Goal: Transaction & Acquisition: Purchase product/service

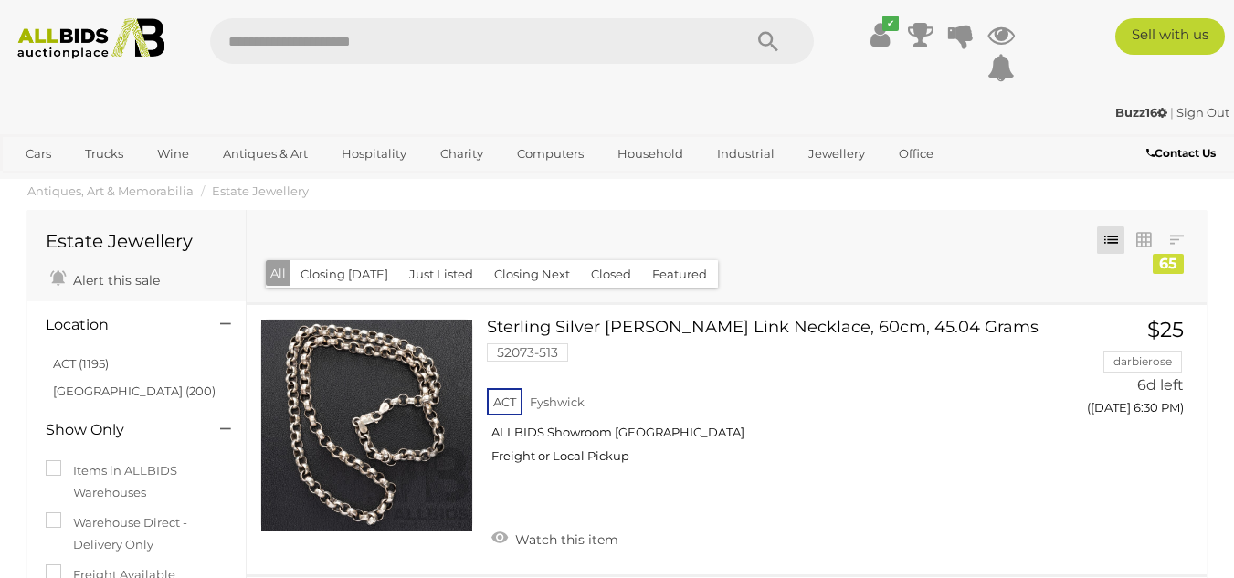
click at [63, 43] on img at bounding box center [91, 38] width 164 height 41
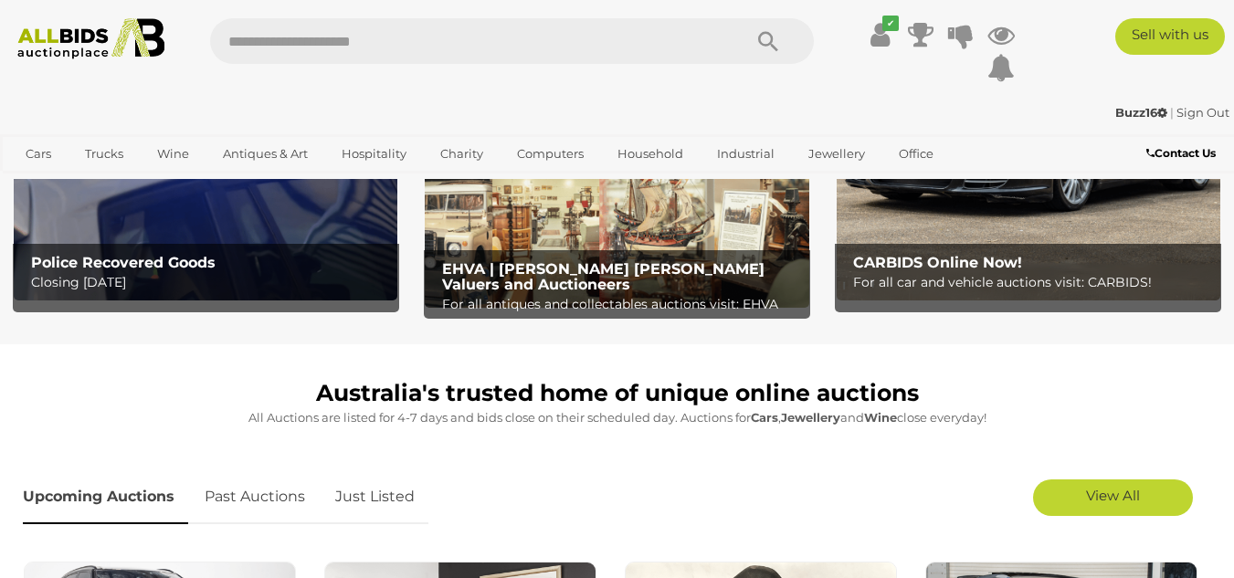
scroll to position [251, 0]
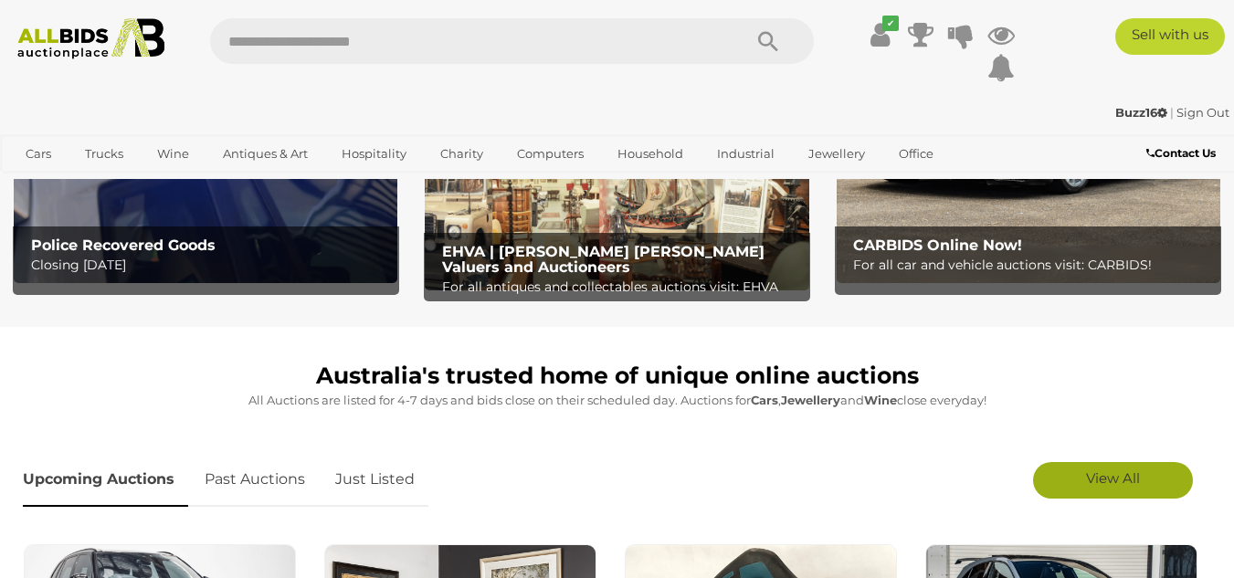
click at [1094, 470] on span "View All" at bounding box center [1113, 478] width 54 height 17
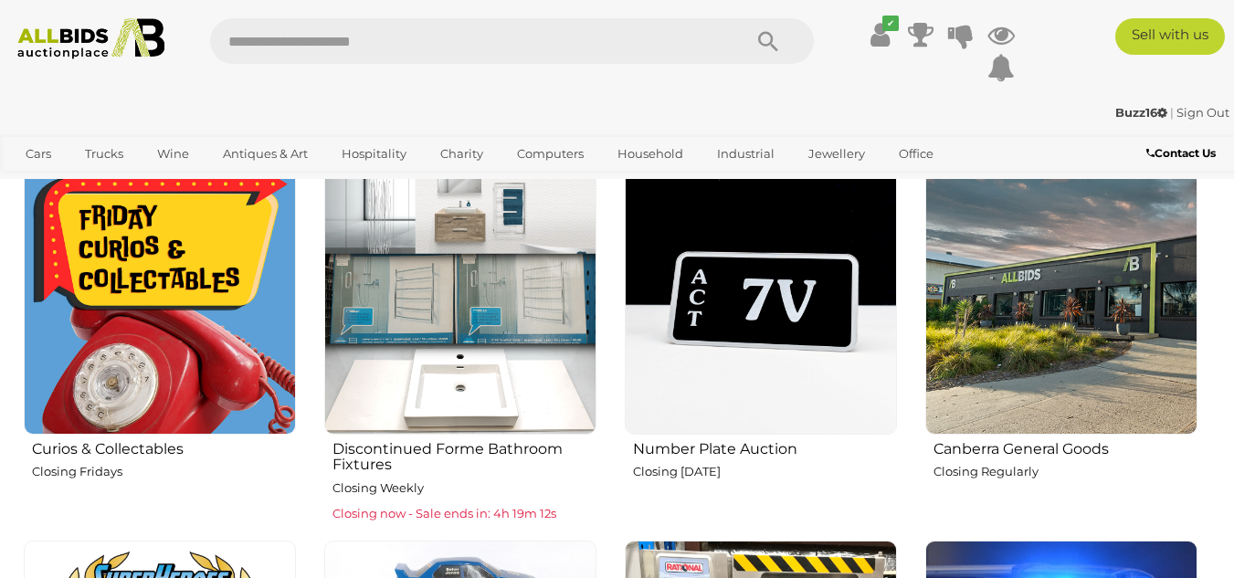
scroll to position [1301, 0]
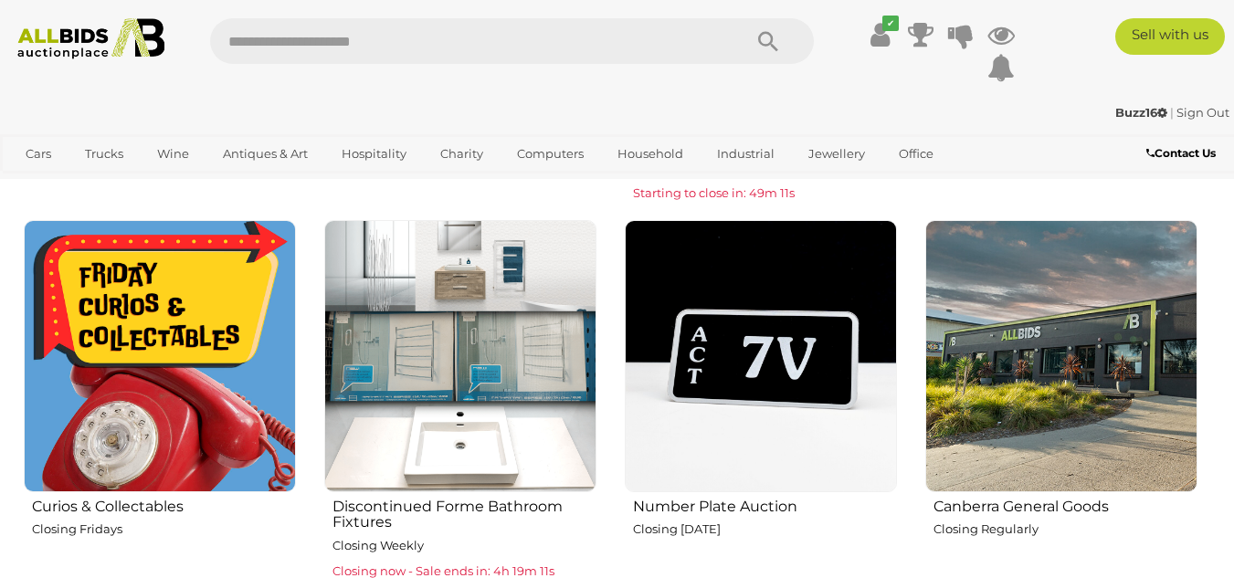
click at [123, 406] on img at bounding box center [160, 356] width 272 height 272
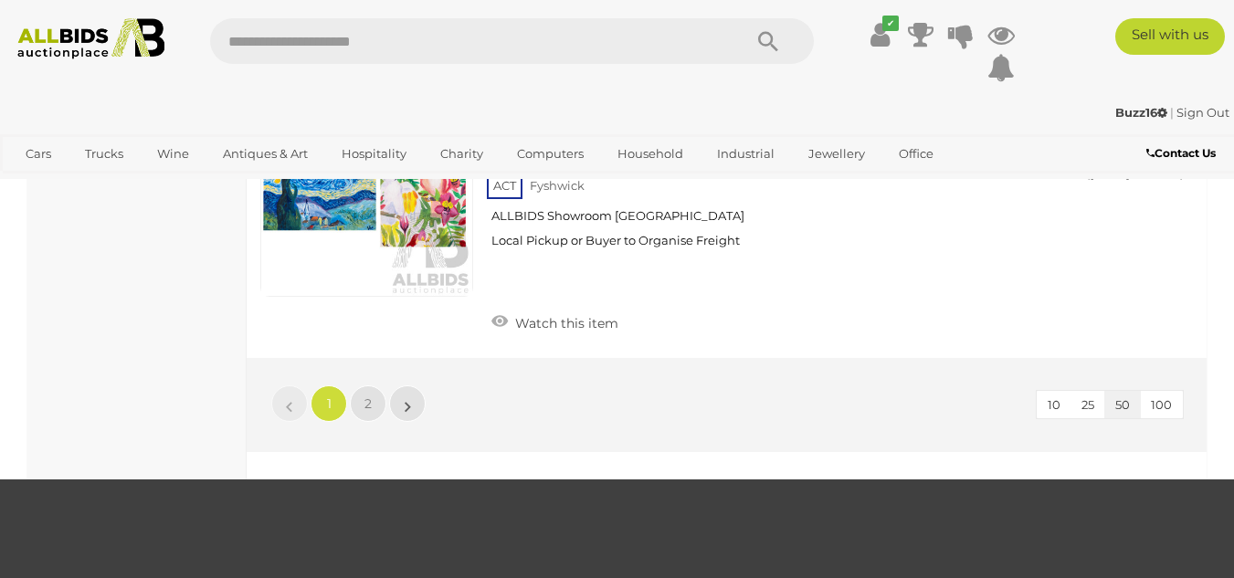
scroll to position [14363, 0]
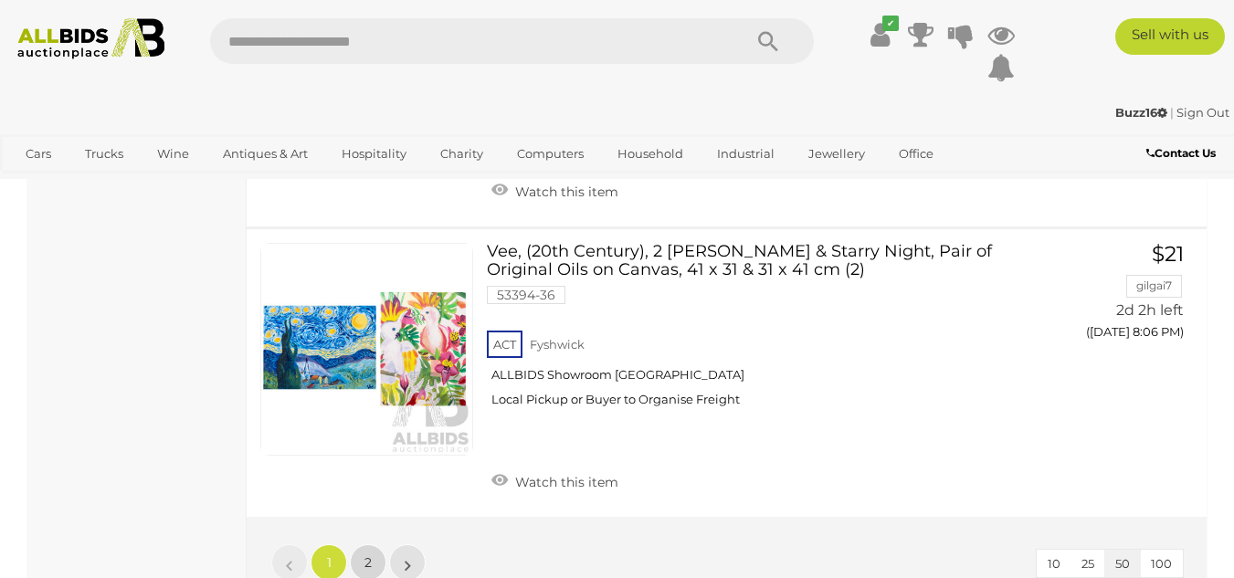
click at [363, 544] on link "2" at bounding box center [368, 562] width 37 height 37
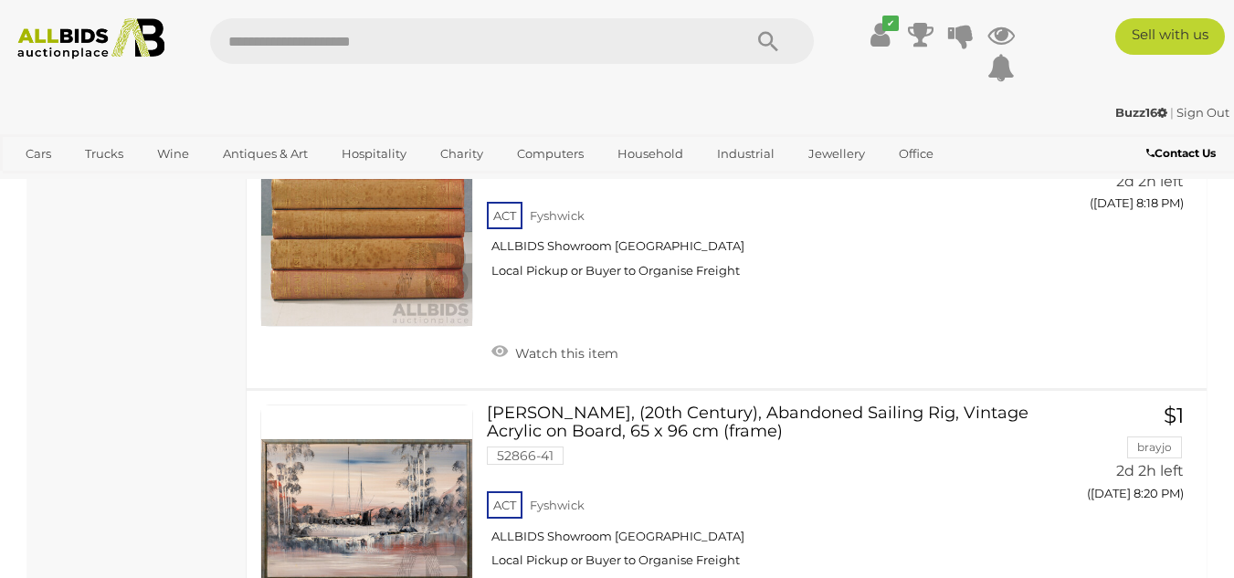
scroll to position [1347, 0]
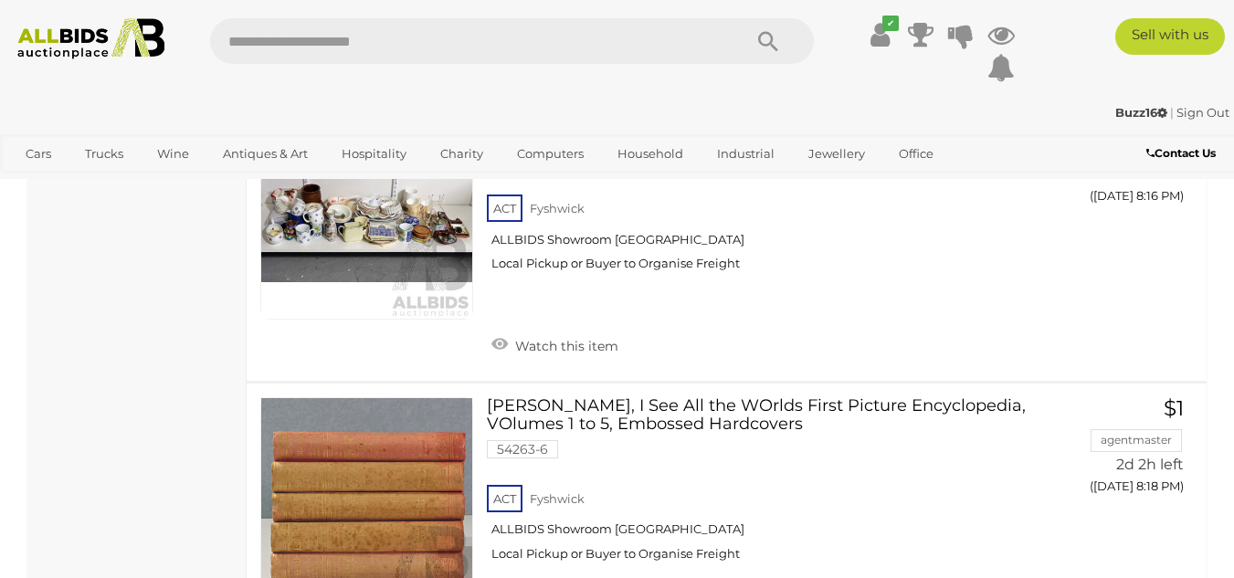
click at [56, 37] on img at bounding box center [91, 38] width 164 height 41
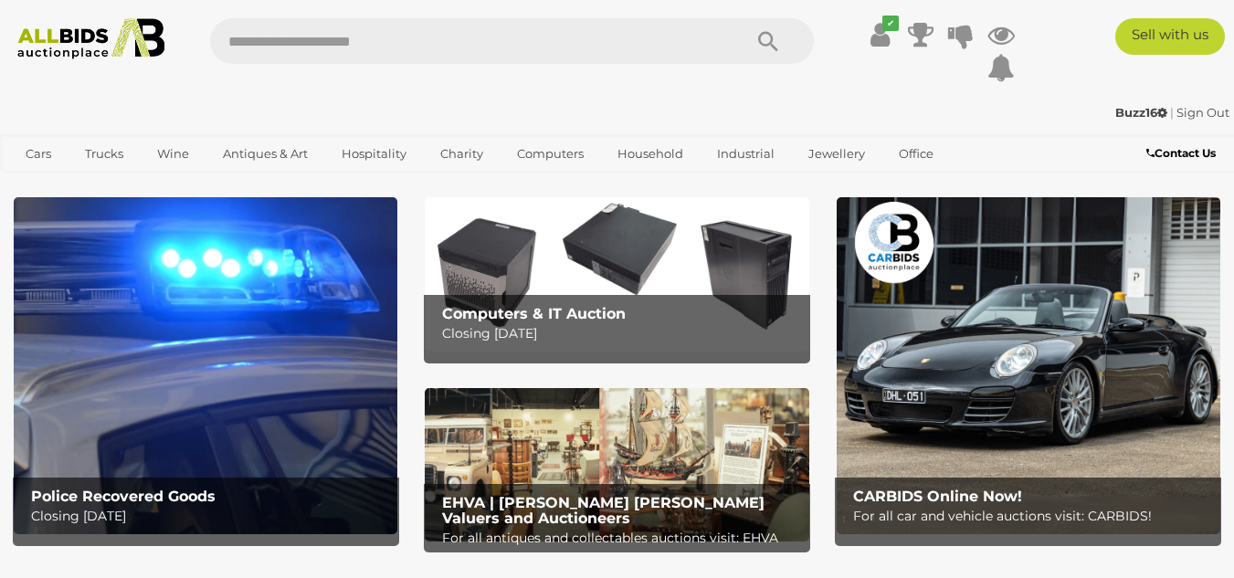
scroll to position [71, 0]
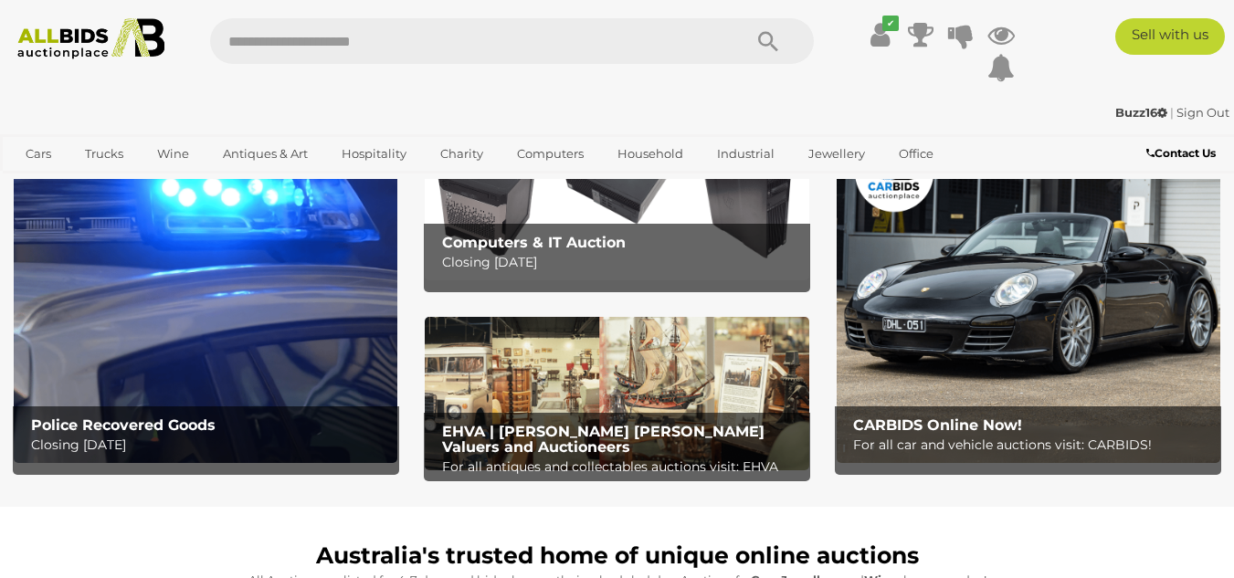
click at [101, 438] on p "Closing Tuesday 16th September" at bounding box center [210, 445] width 359 height 23
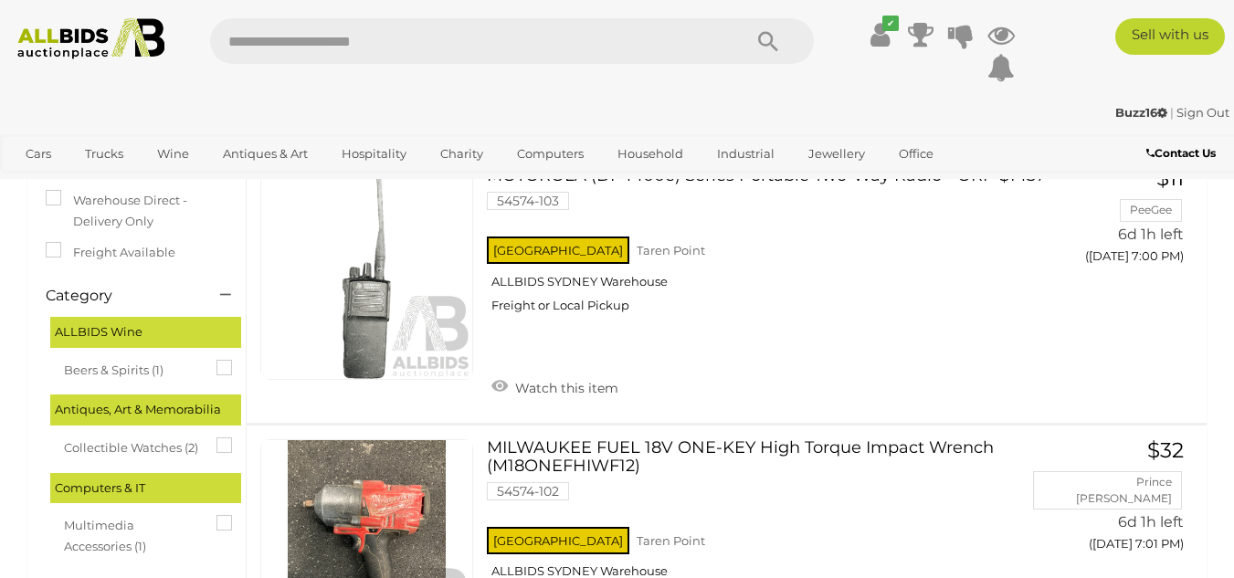
scroll to position [183, 0]
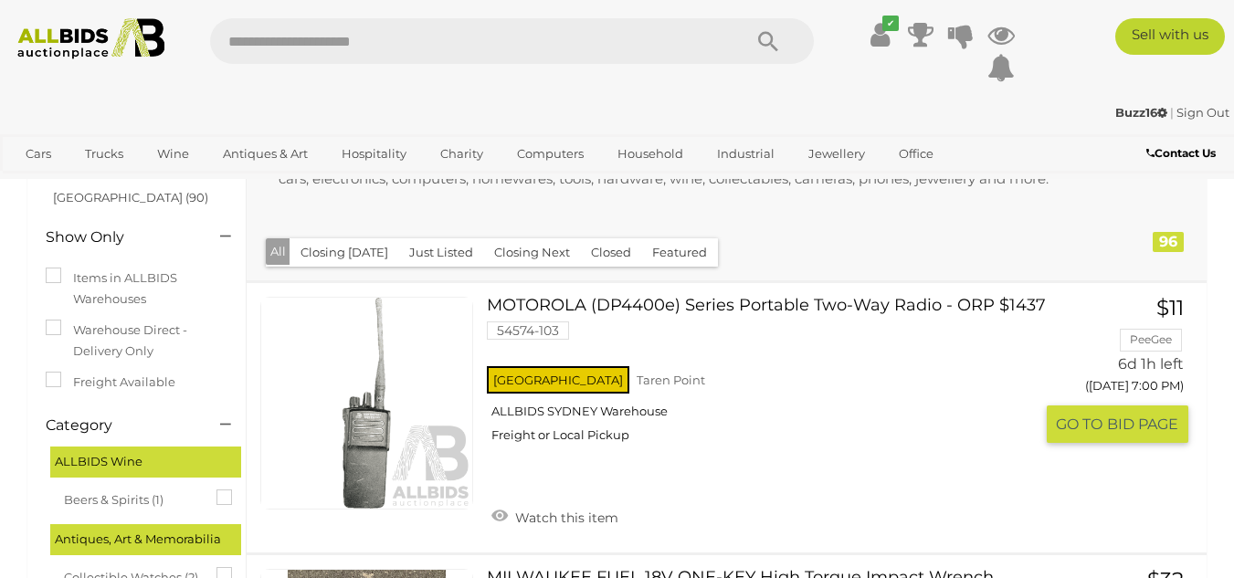
click at [690, 301] on link "MOTOROLA (DP4400e) Series Portable Two-Way Radio - ORP $1437 54574-103 NSW Tare…" at bounding box center [767, 377] width 533 height 160
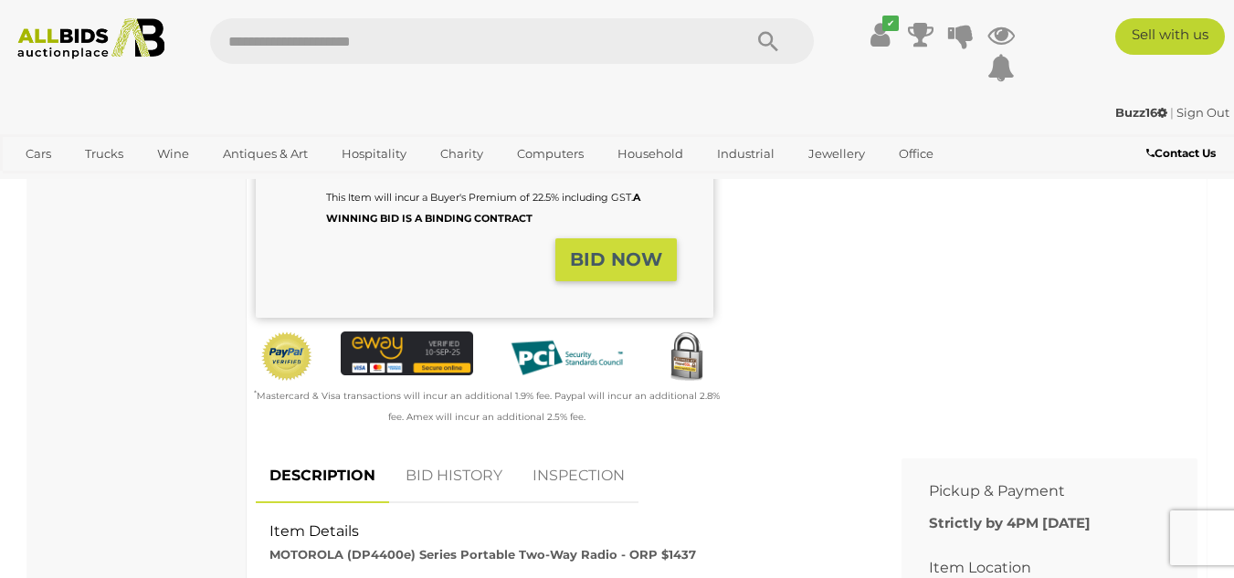
scroll to position [466, 0]
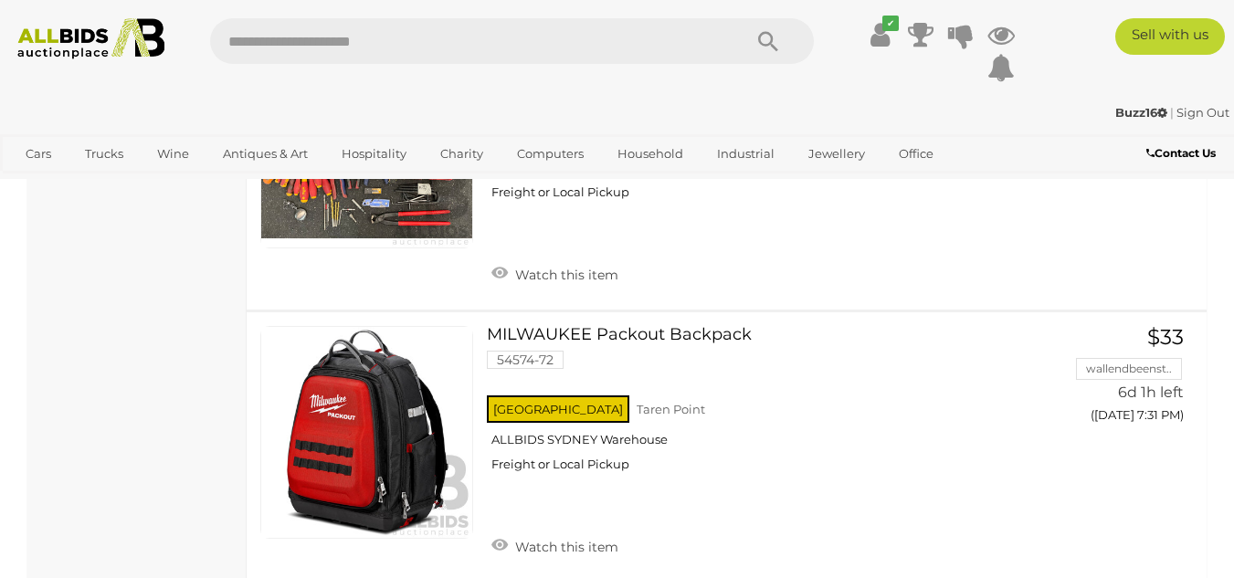
scroll to position [9051, 0]
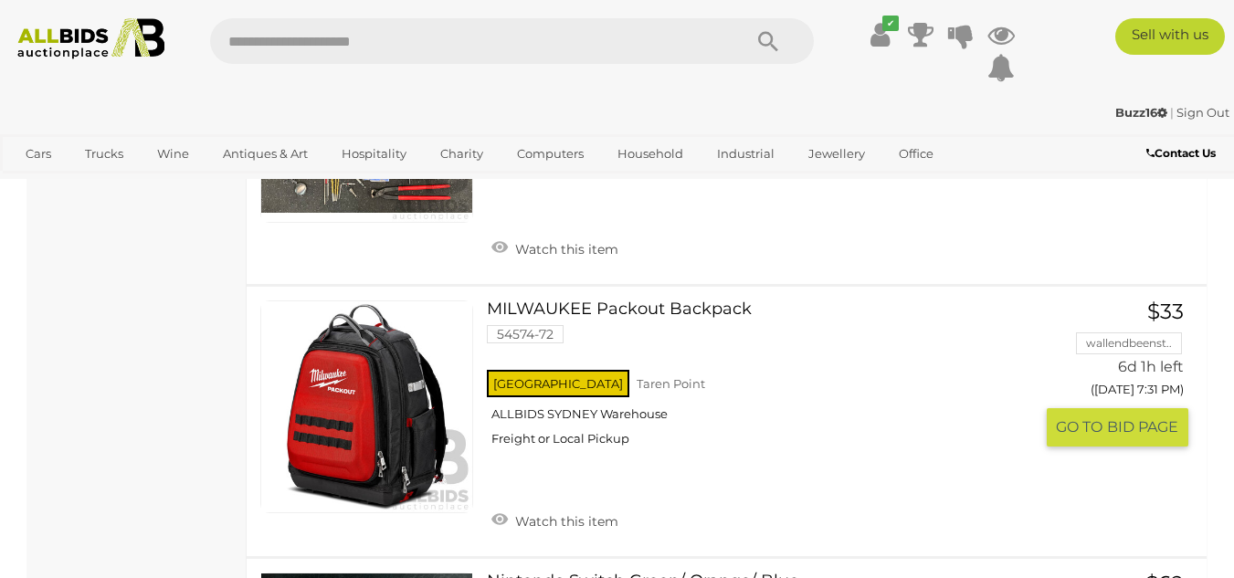
click at [330, 417] on link at bounding box center [366, 407] width 213 height 213
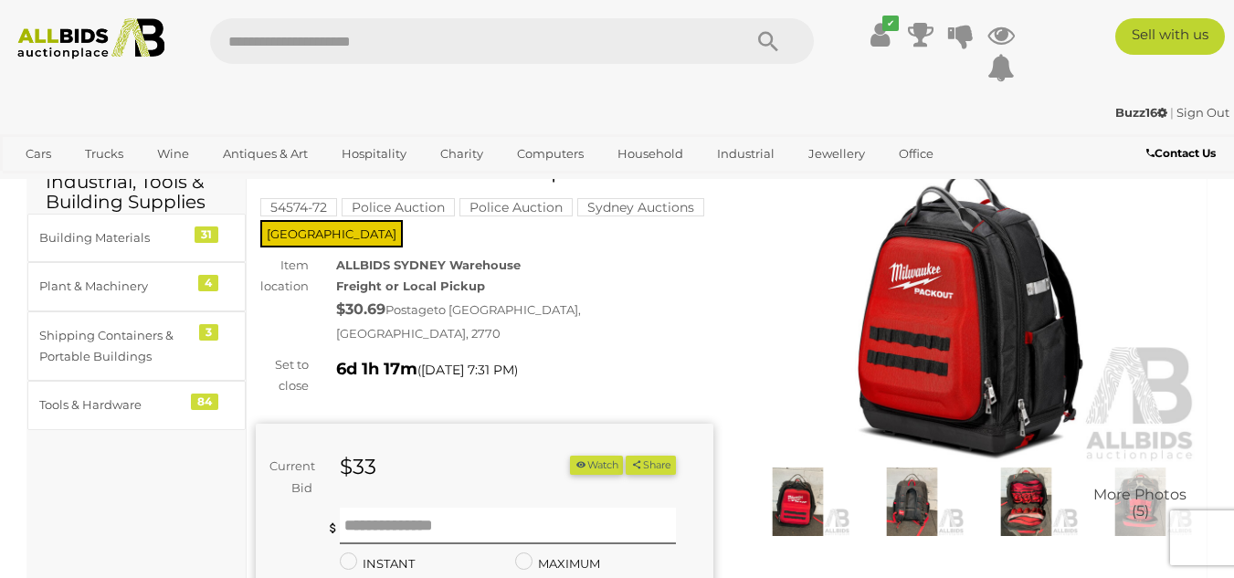
scroll to position [79, 0]
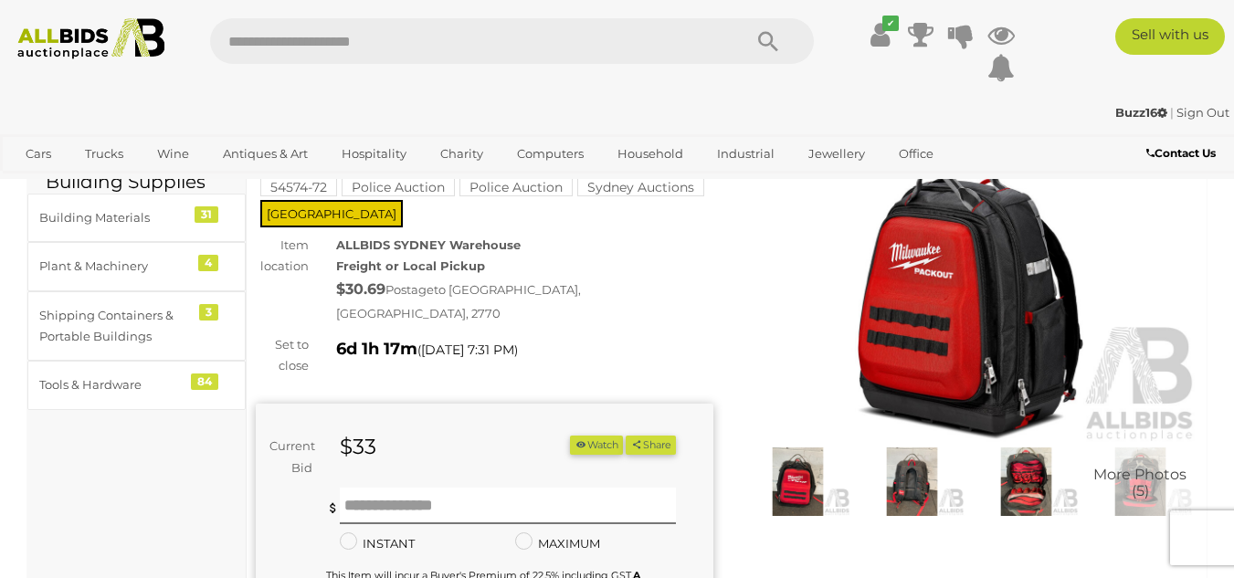
click at [914, 491] on img at bounding box center [912, 482] width 105 height 68
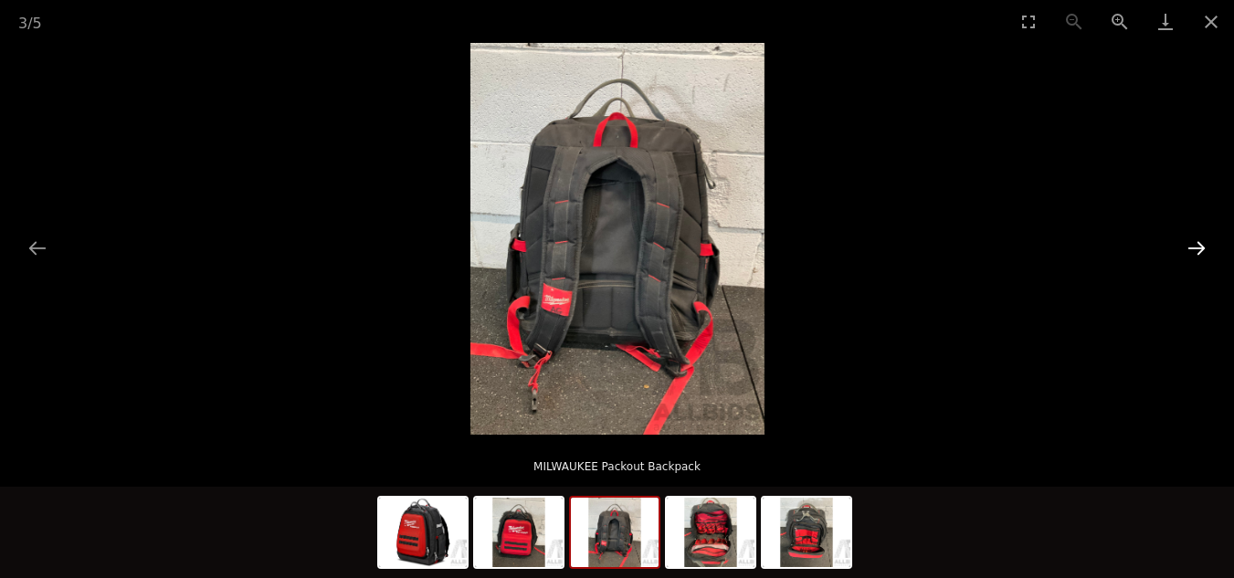
click at [1201, 245] on button "Next slide" at bounding box center [1197, 248] width 38 height 36
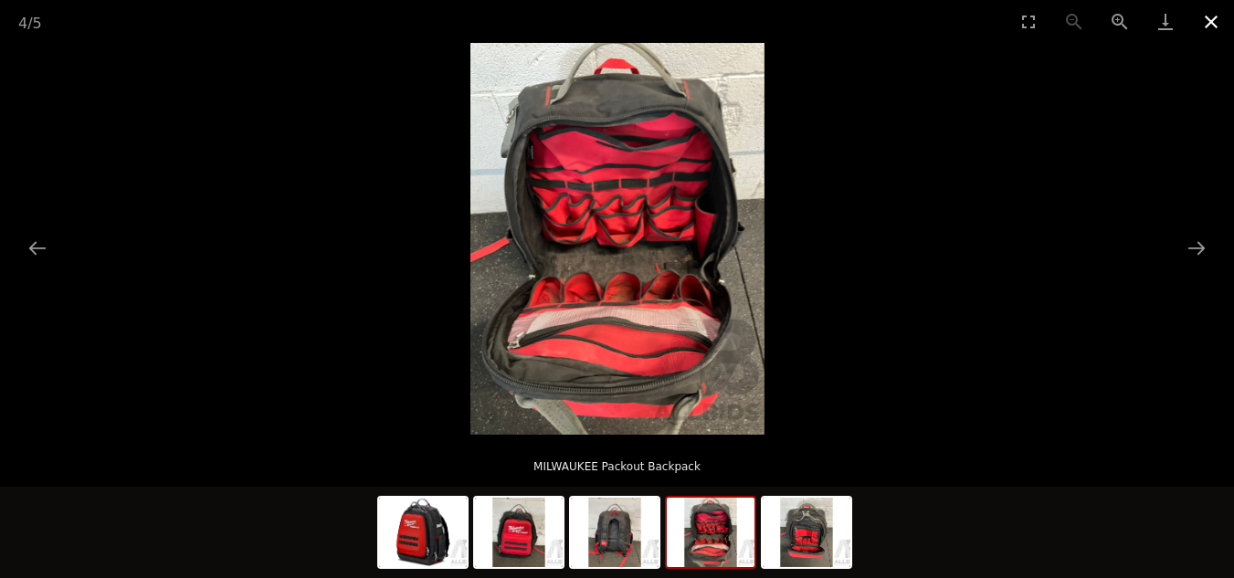
click at [1210, 25] on button "Close gallery" at bounding box center [1211, 21] width 46 height 43
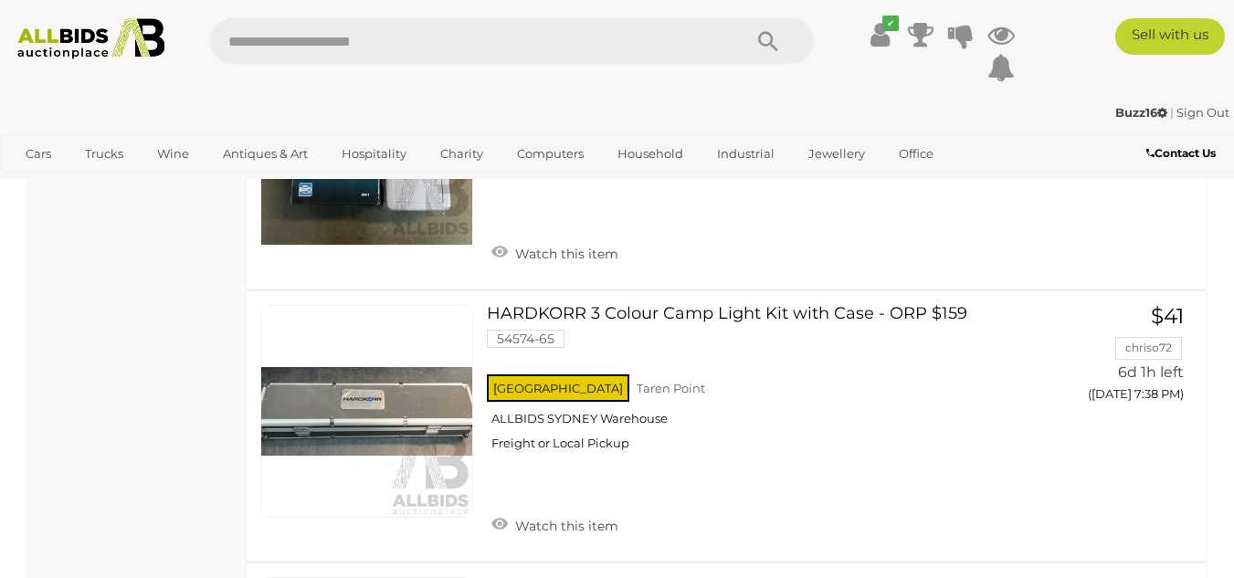
scroll to position [11013, 0]
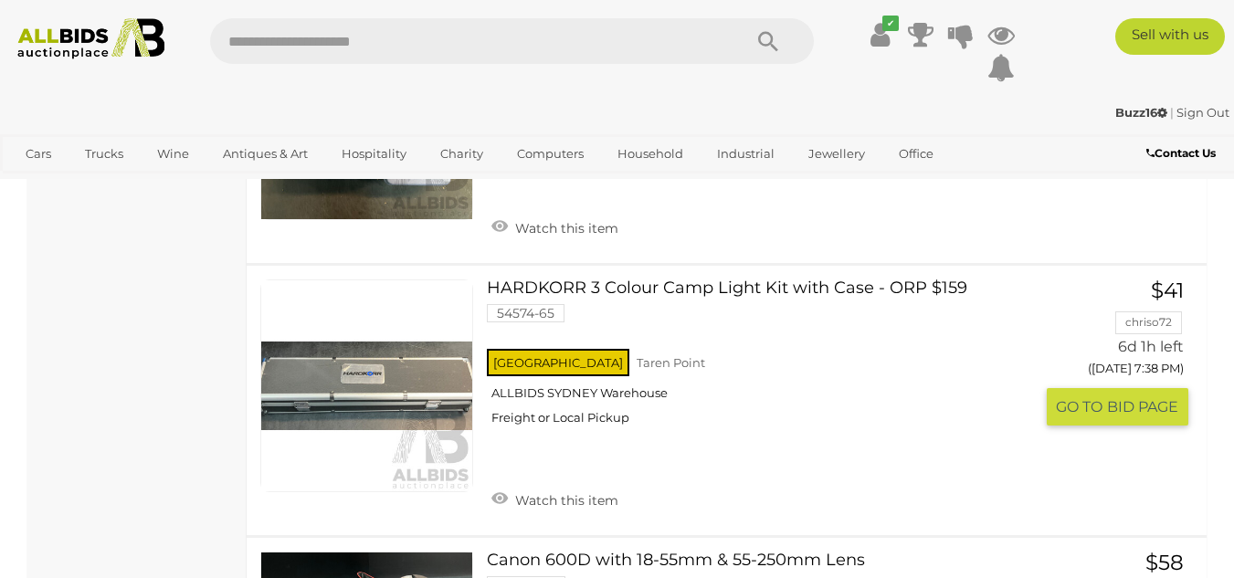
click at [353, 358] on link at bounding box center [366, 386] width 213 height 213
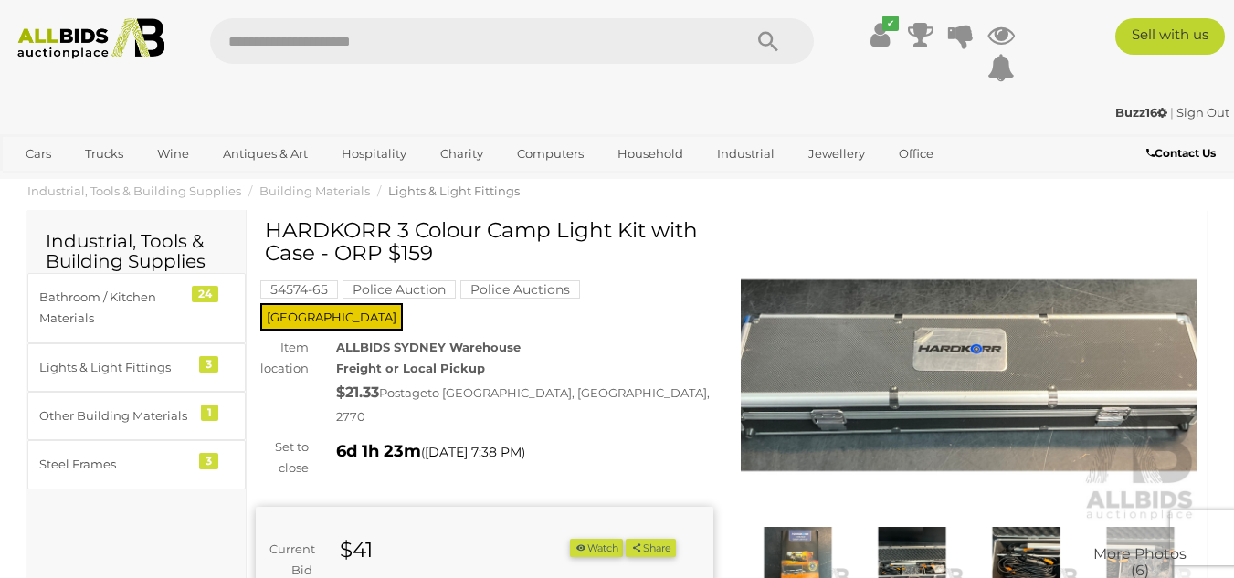
click at [799, 555] on img at bounding box center [797, 561] width 105 height 68
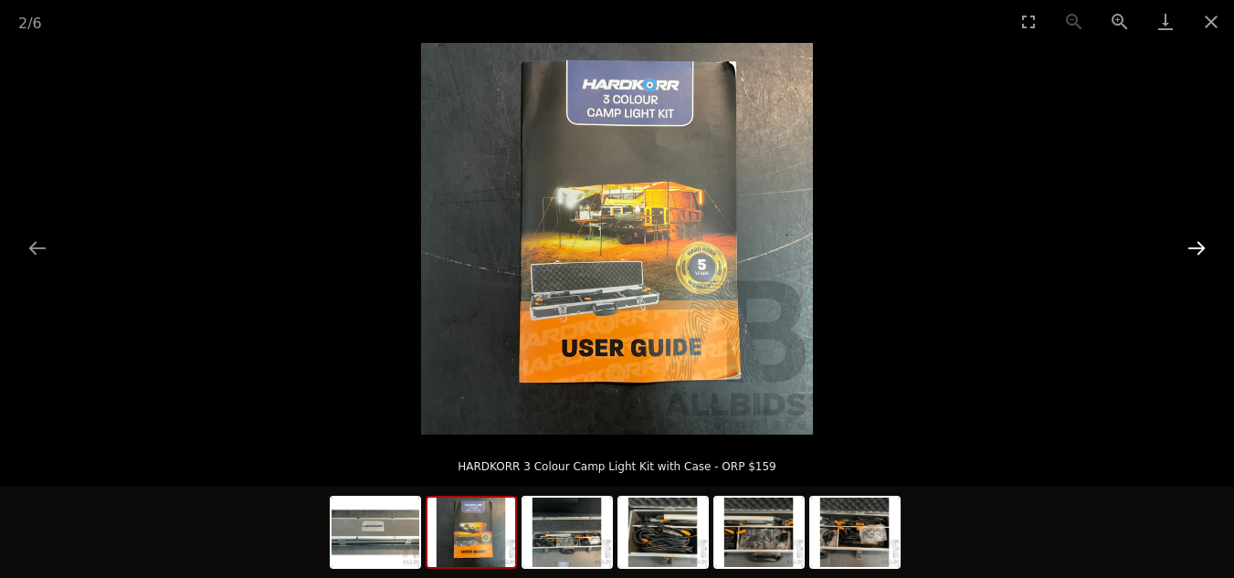
click at [1199, 242] on button "Next slide" at bounding box center [1197, 248] width 38 height 36
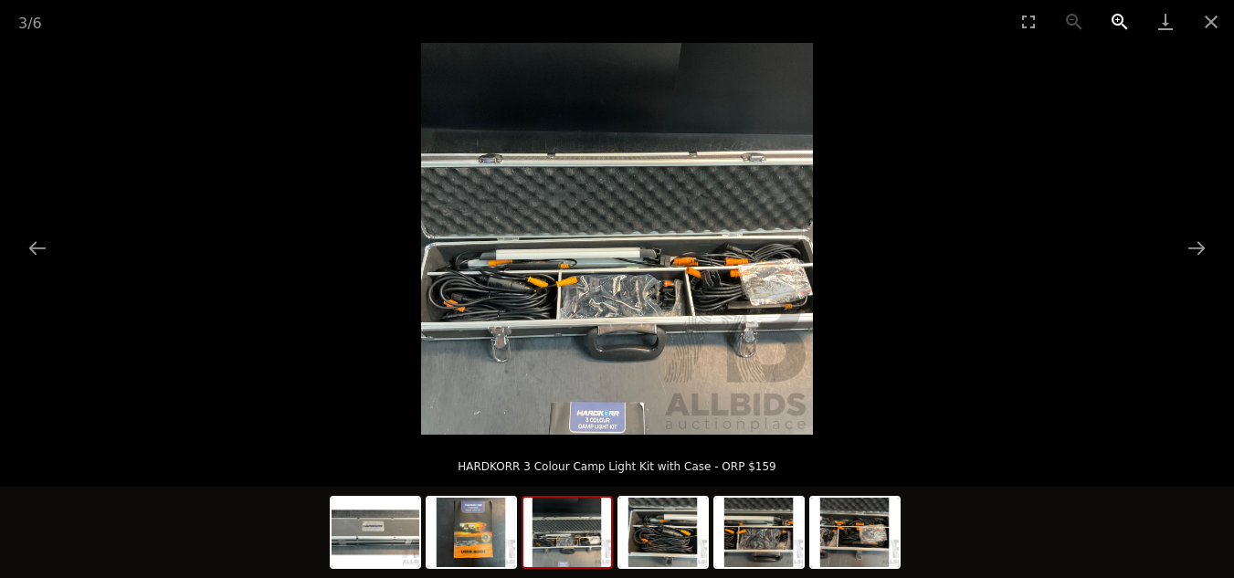
click at [1120, 16] on button "Zoom in" at bounding box center [1120, 21] width 46 height 43
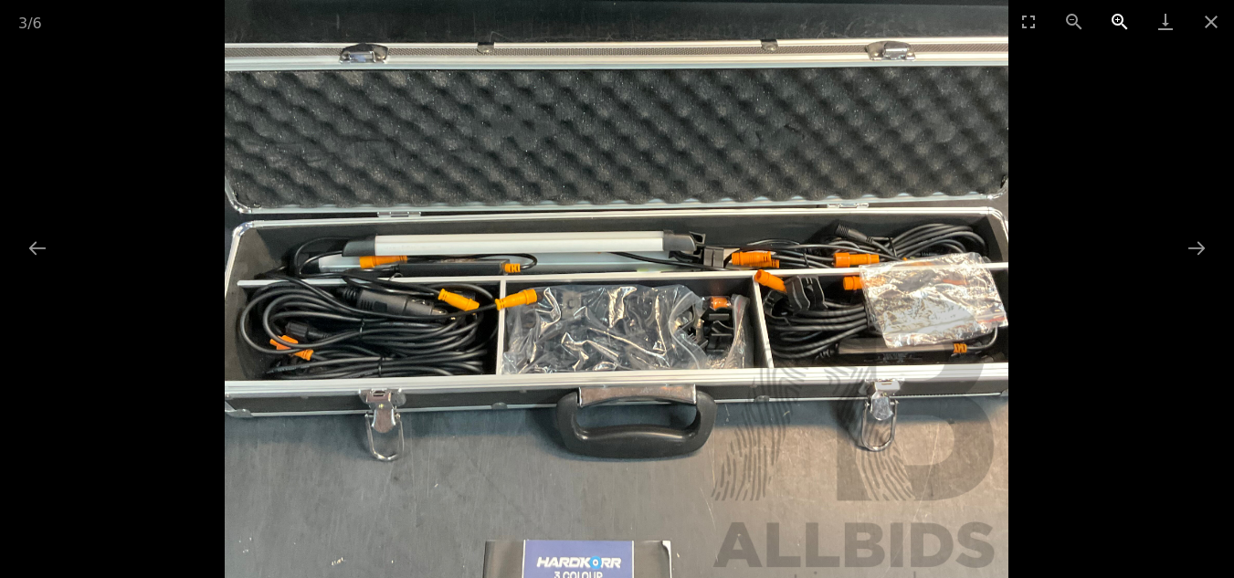
click at [1120, 16] on button "Zoom in" at bounding box center [1120, 21] width 46 height 43
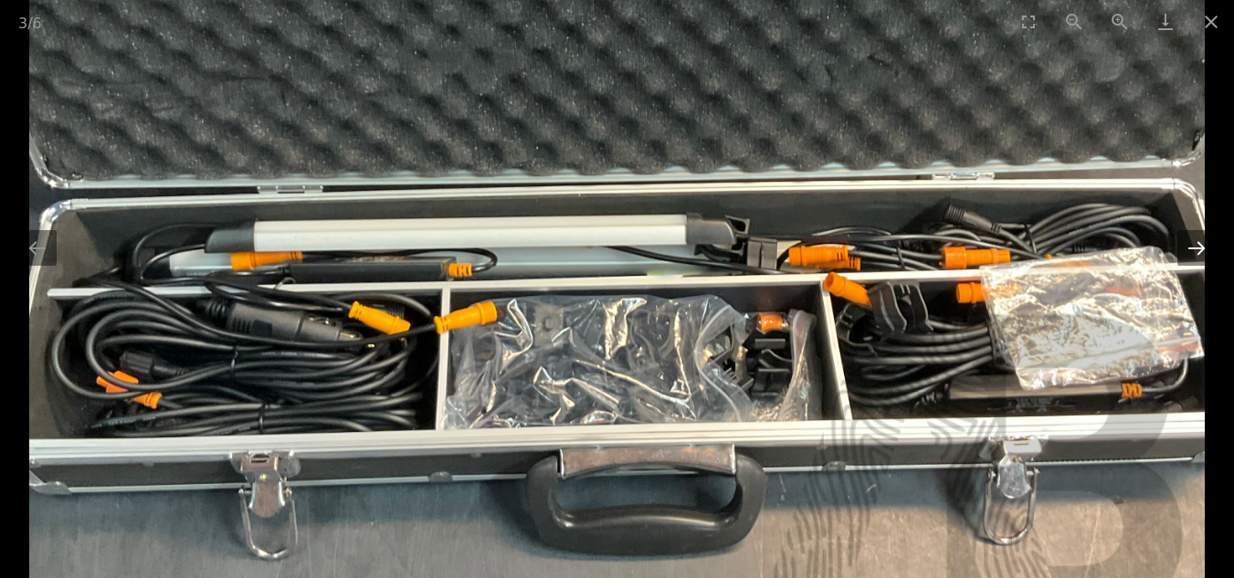
click at [1192, 252] on button "Next slide" at bounding box center [1197, 248] width 38 height 36
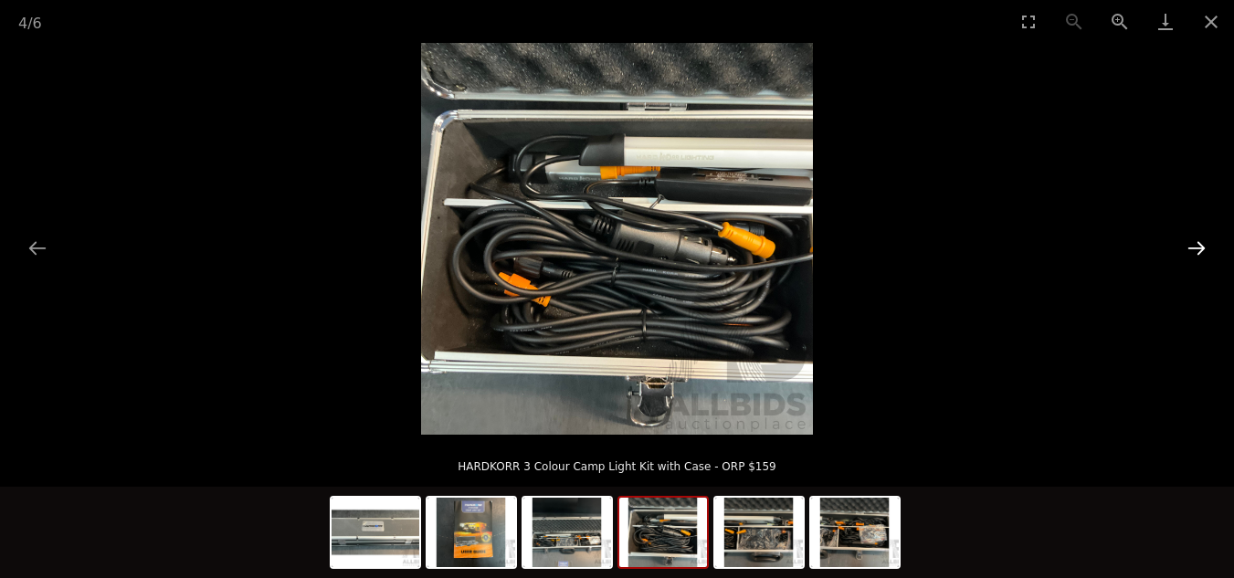
click at [1192, 252] on button "Next slide" at bounding box center [1197, 248] width 38 height 36
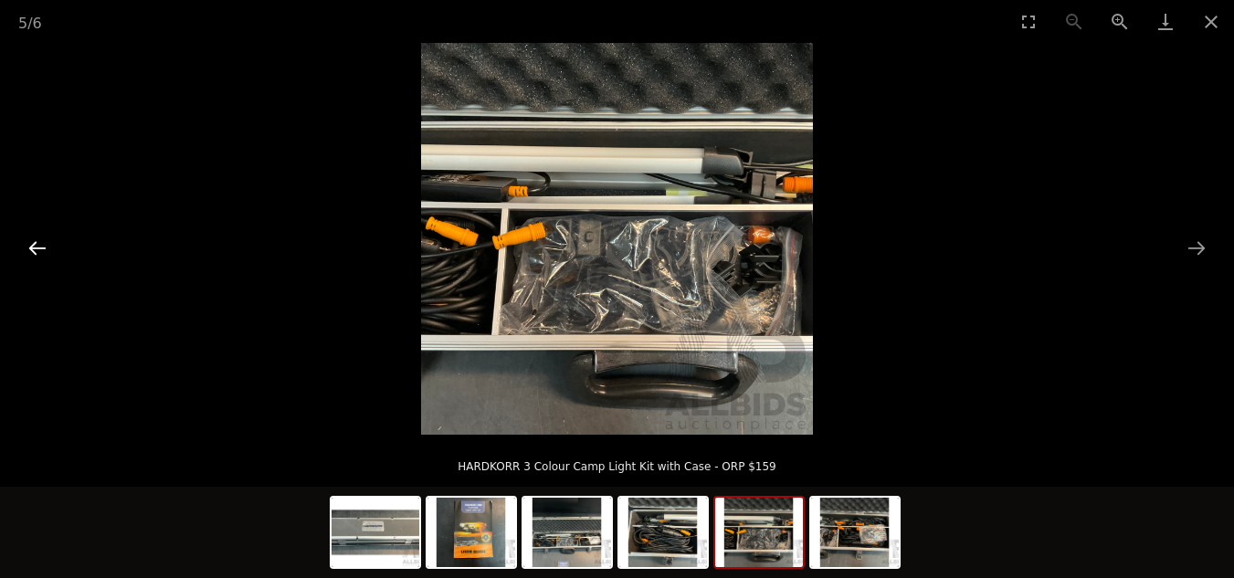
click at [30, 247] on button "Previous slide" at bounding box center [37, 248] width 38 height 36
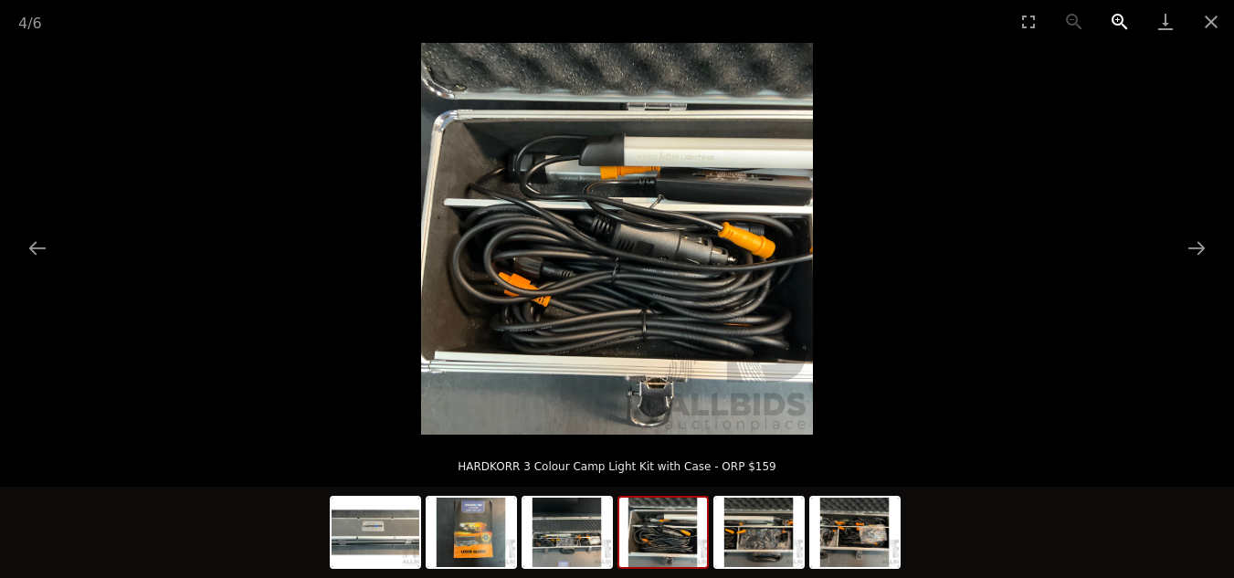
click at [1120, 19] on button "Zoom in" at bounding box center [1120, 21] width 46 height 43
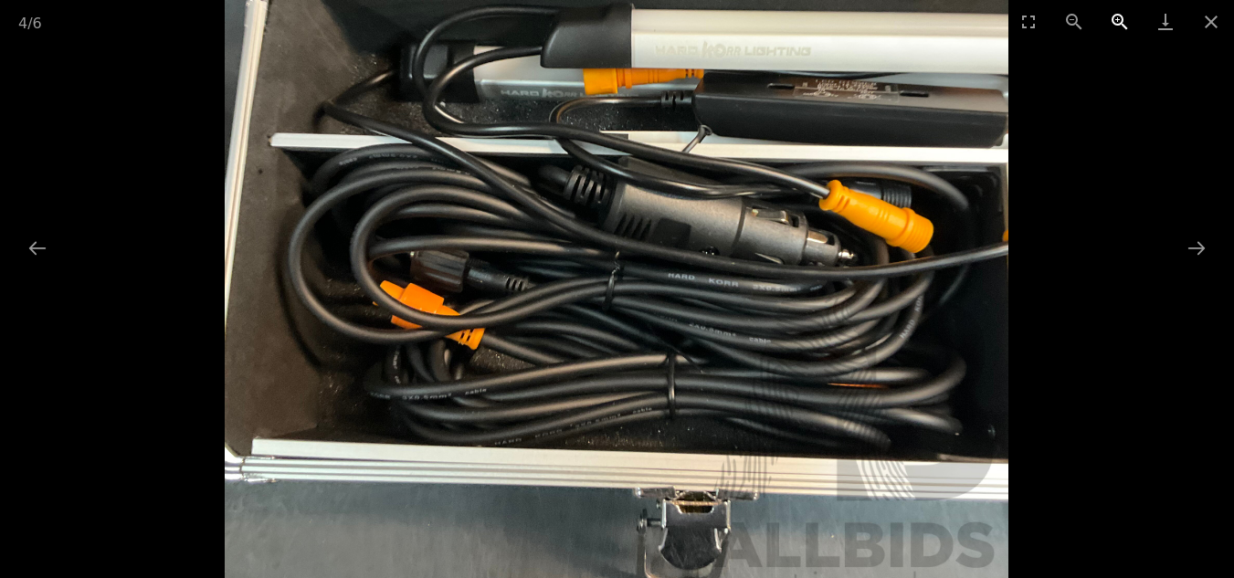
click at [1120, 19] on button "Zoom in" at bounding box center [1120, 21] width 46 height 43
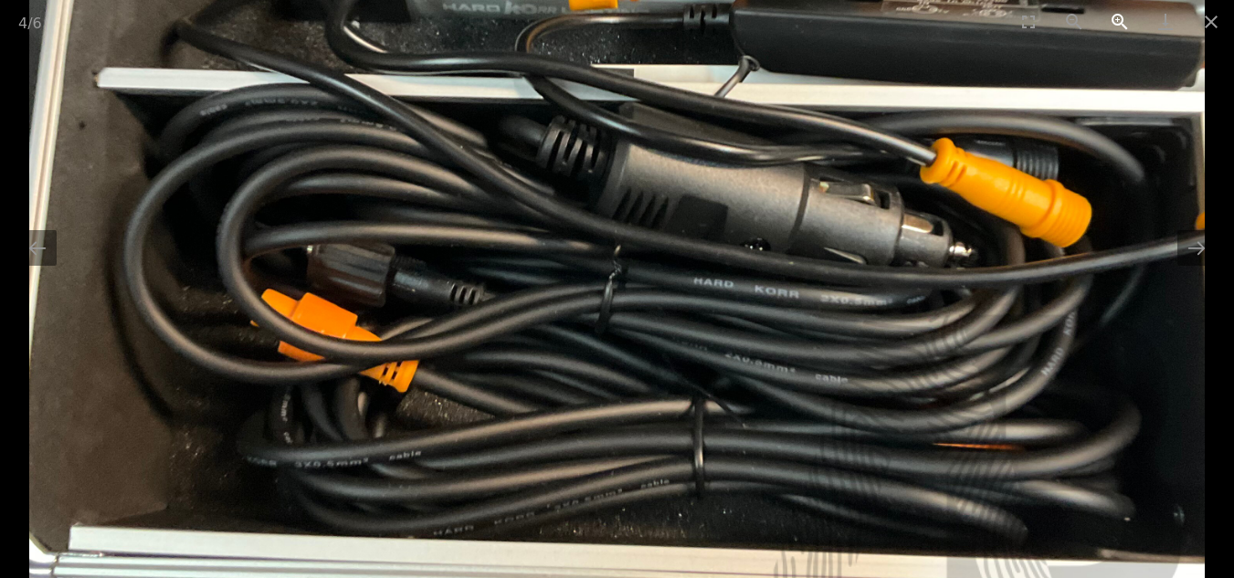
click at [1120, 19] on button "Zoom in" at bounding box center [1120, 21] width 46 height 43
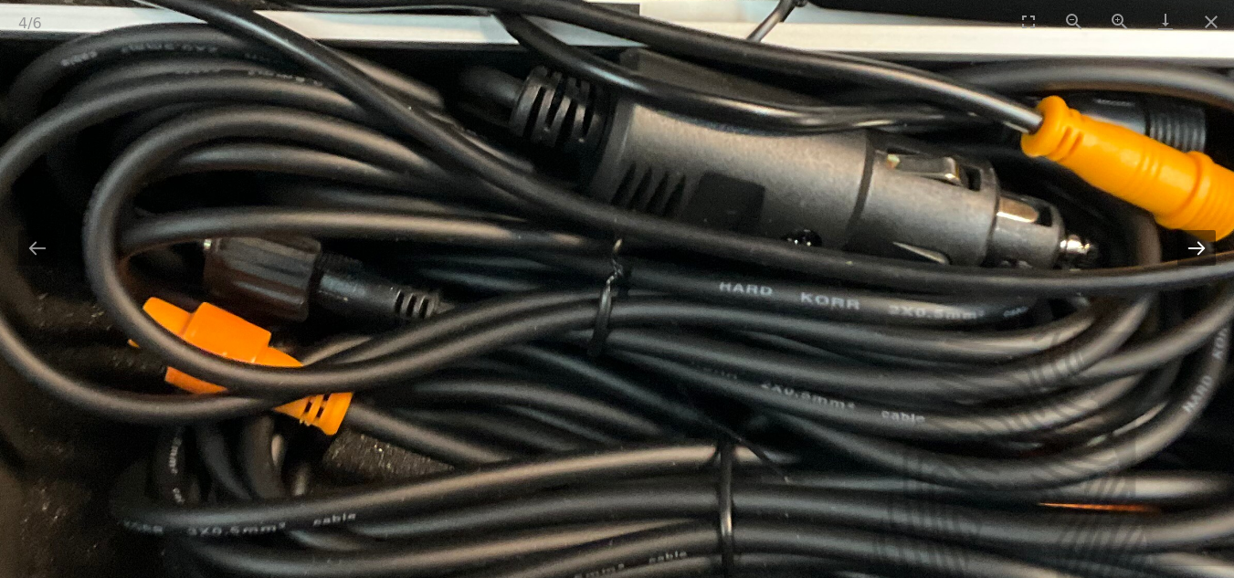
click at [1193, 251] on button "Next slide" at bounding box center [1197, 248] width 38 height 36
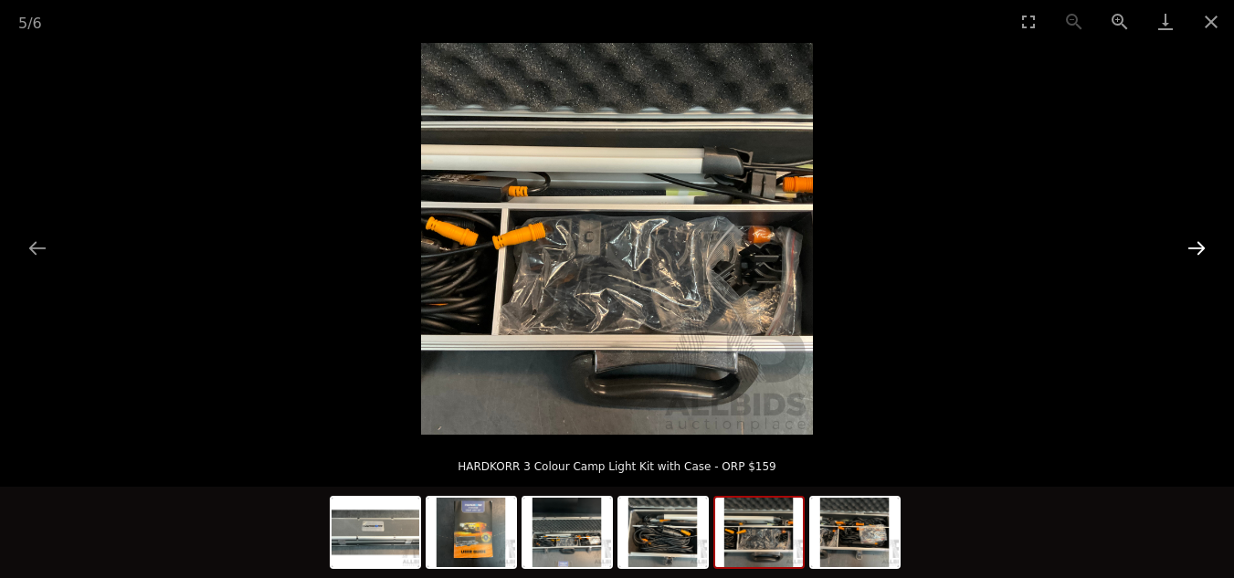
click at [1200, 249] on button "Next slide" at bounding box center [1197, 248] width 38 height 36
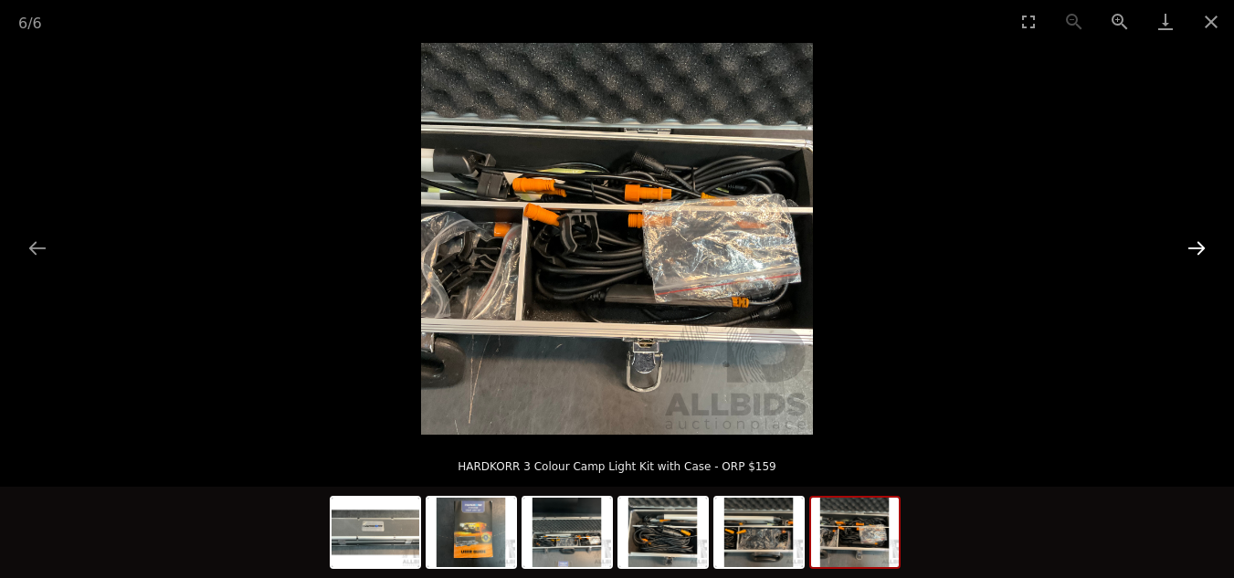
click at [1200, 249] on button "Next slide" at bounding box center [1197, 248] width 38 height 36
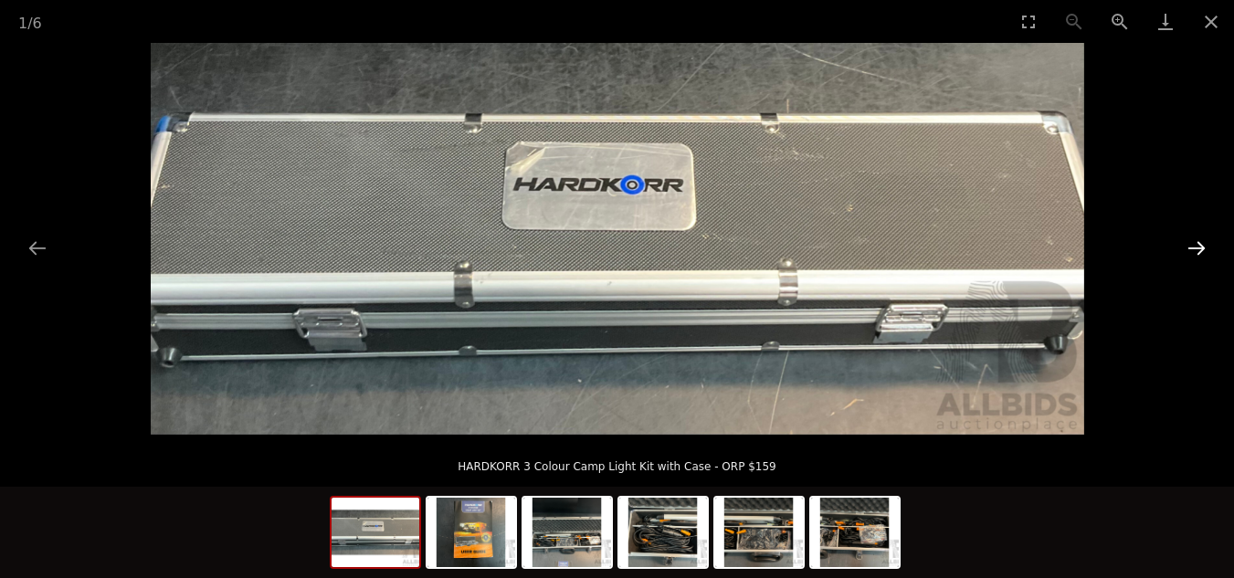
click at [1200, 249] on button "Next slide" at bounding box center [1197, 248] width 38 height 36
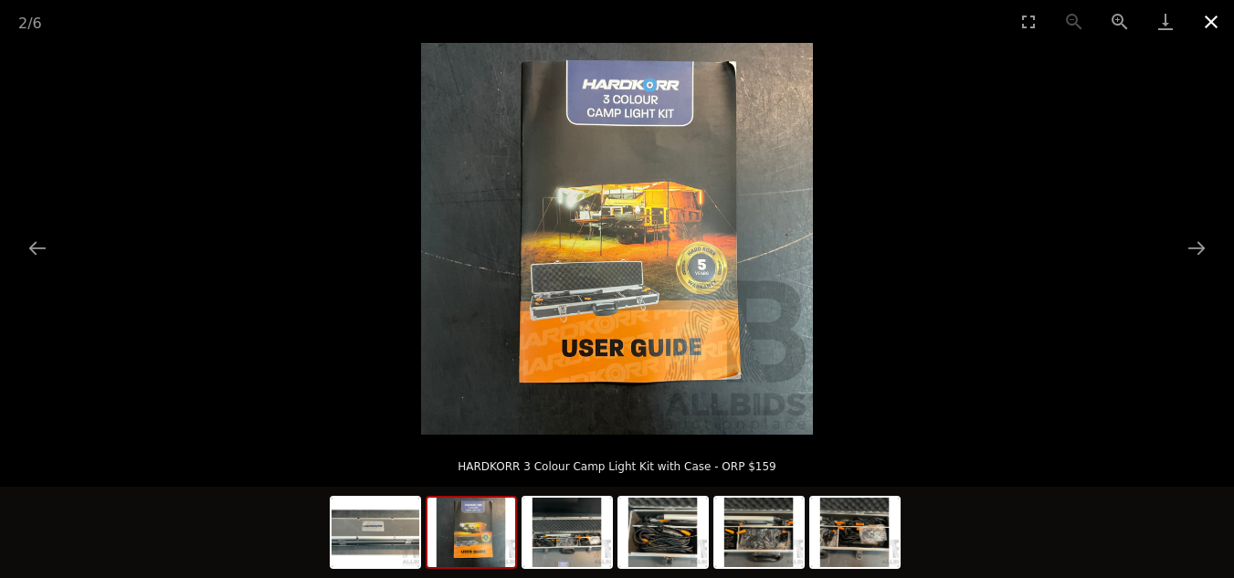
click at [1208, 15] on button "Close gallery" at bounding box center [1211, 21] width 46 height 43
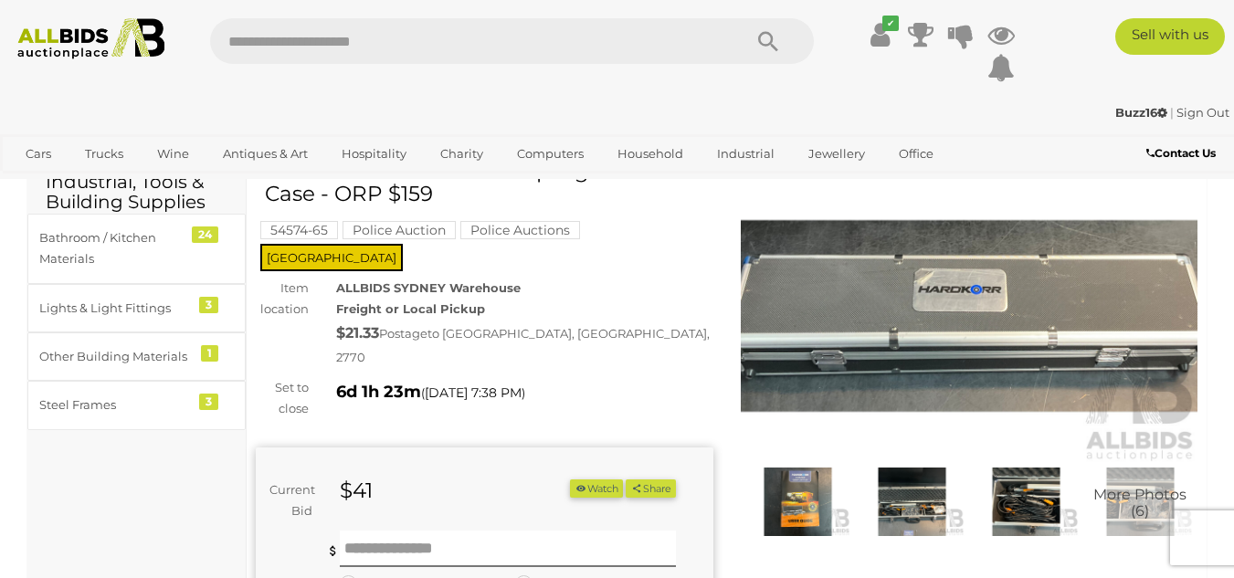
scroll to position [89, 0]
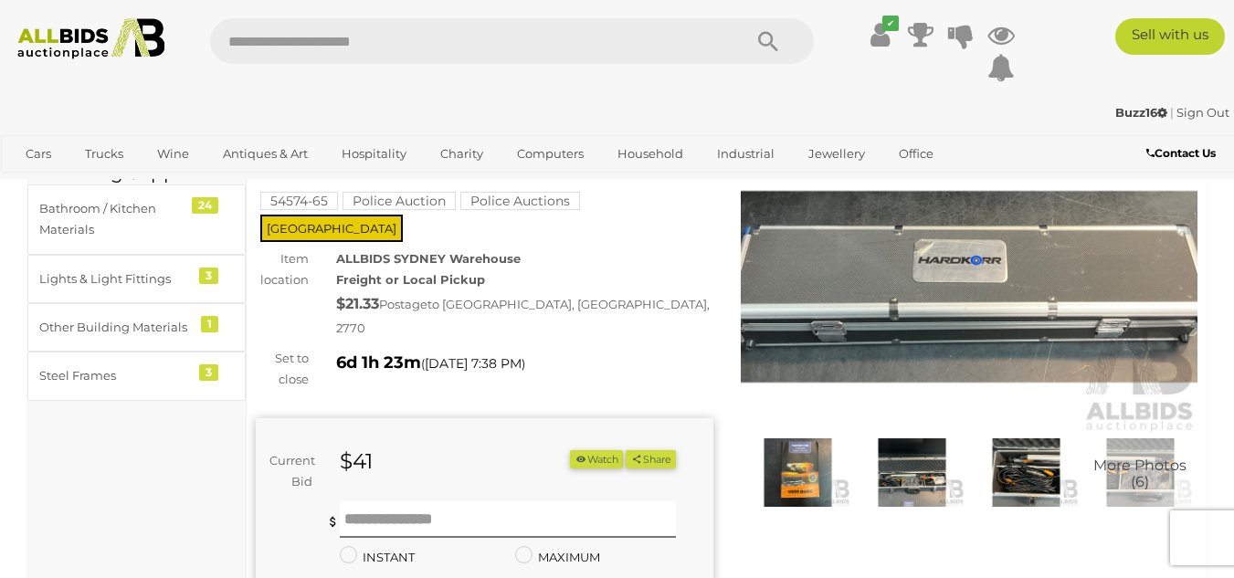
click at [586, 450] on button "Watch" at bounding box center [596, 459] width 53 height 19
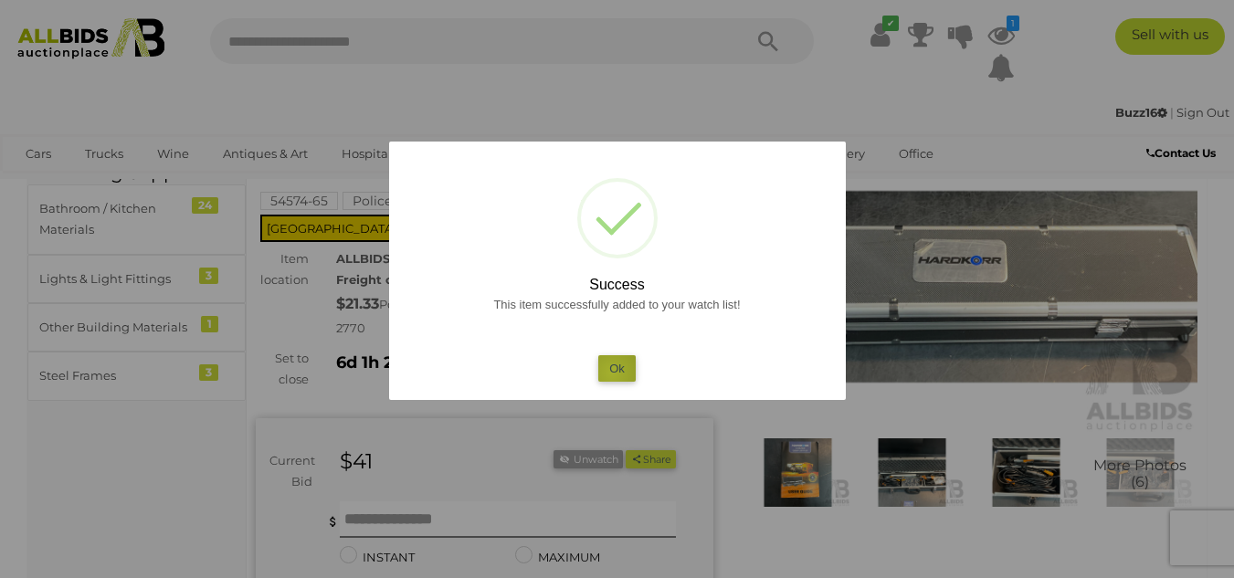
click at [612, 373] on button "Ok" at bounding box center [616, 368] width 37 height 26
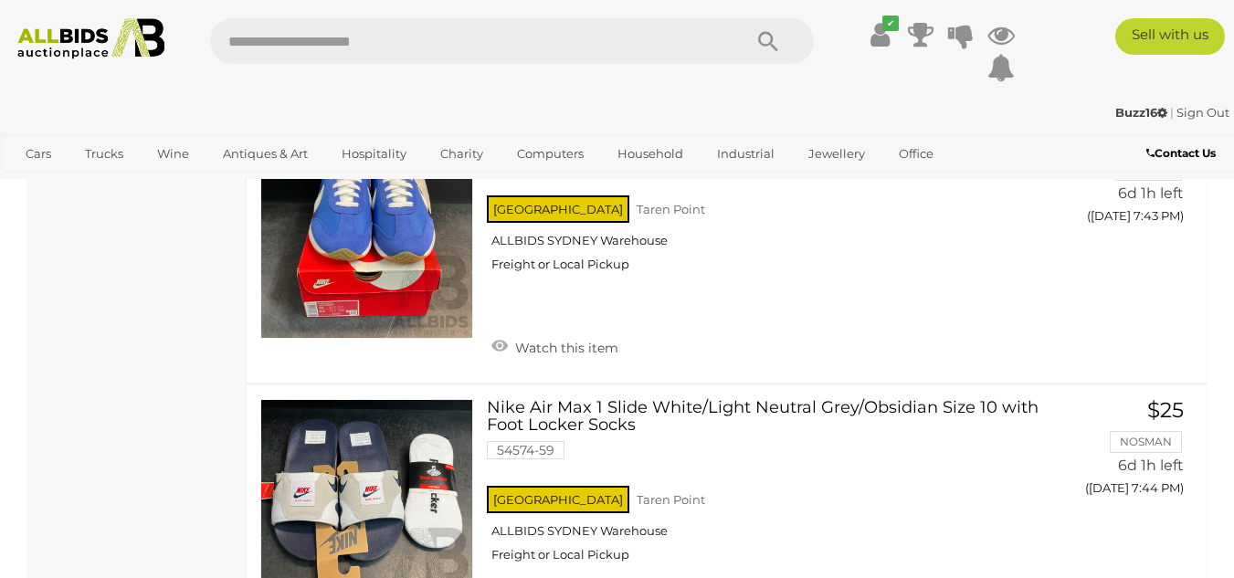
scroll to position [12598, 0]
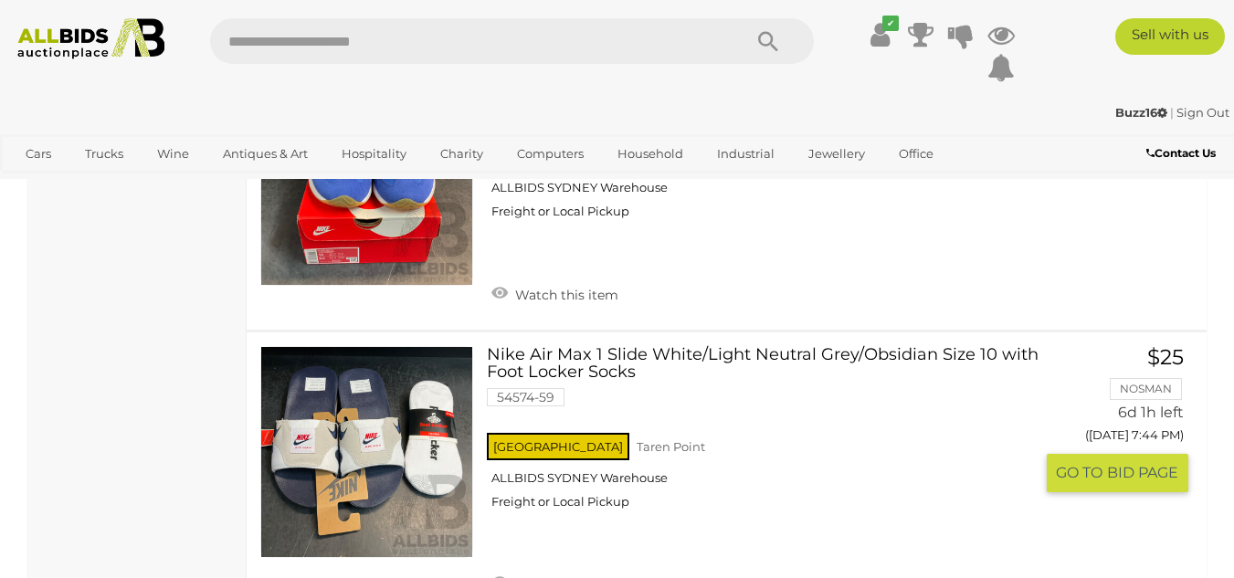
click at [366, 461] on link at bounding box center [366, 452] width 213 height 213
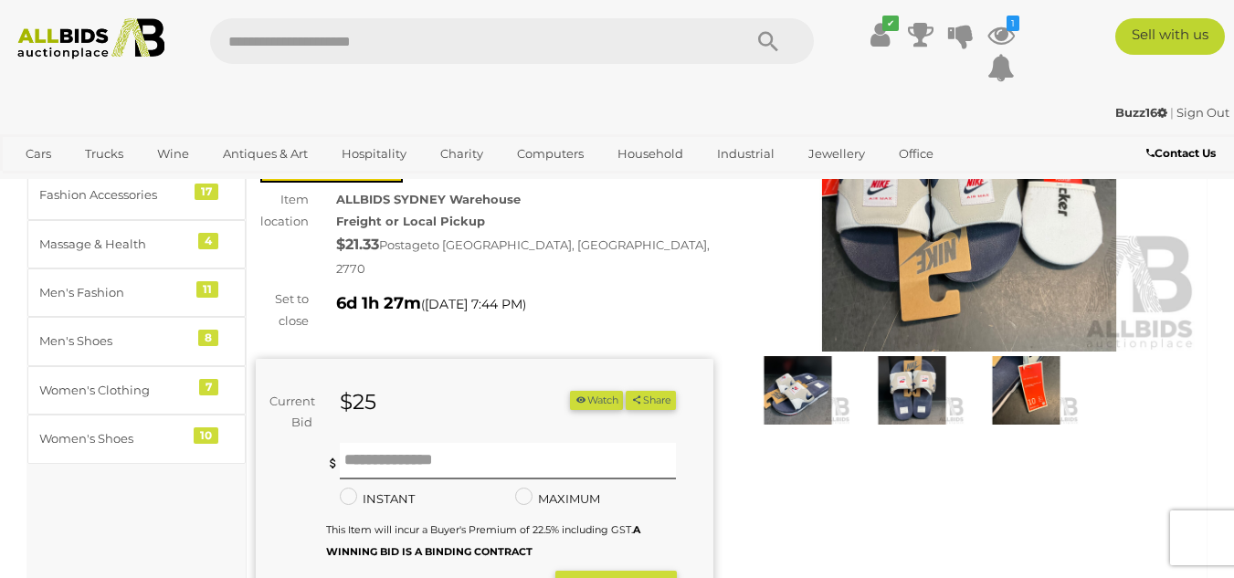
scroll to position [119, 0]
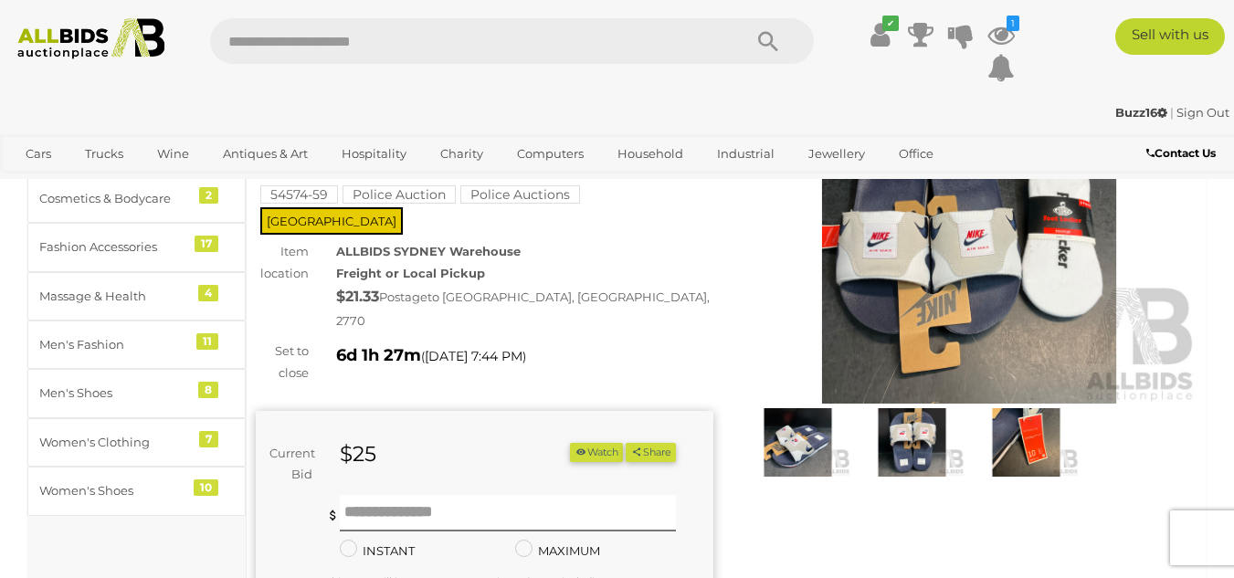
click at [935, 282] on img at bounding box center [970, 257] width 458 height 295
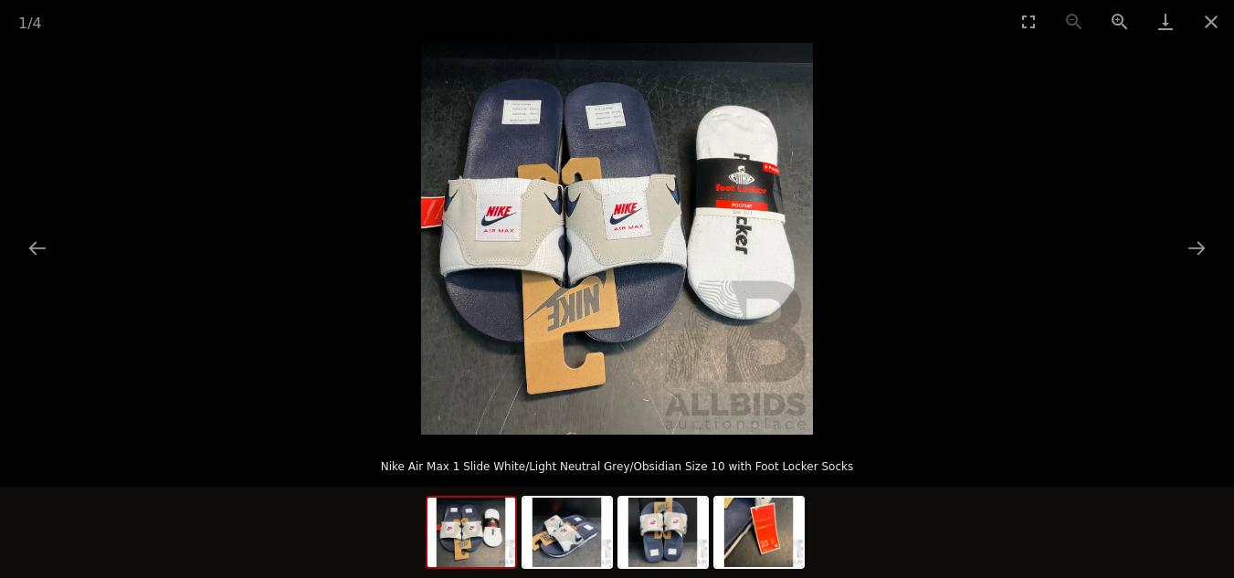
click at [612, 299] on img at bounding box center [617, 239] width 392 height 392
click at [1114, 17] on button "Zoom in" at bounding box center [1120, 21] width 46 height 43
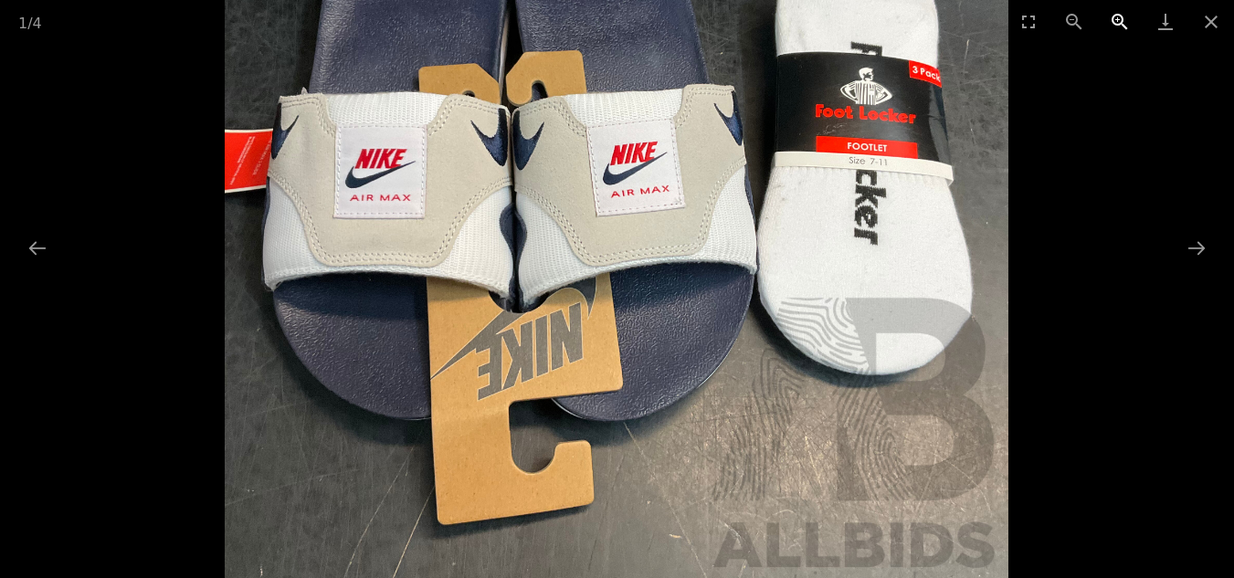
click at [1114, 17] on button "Zoom in" at bounding box center [1120, 21] width 46 height 43
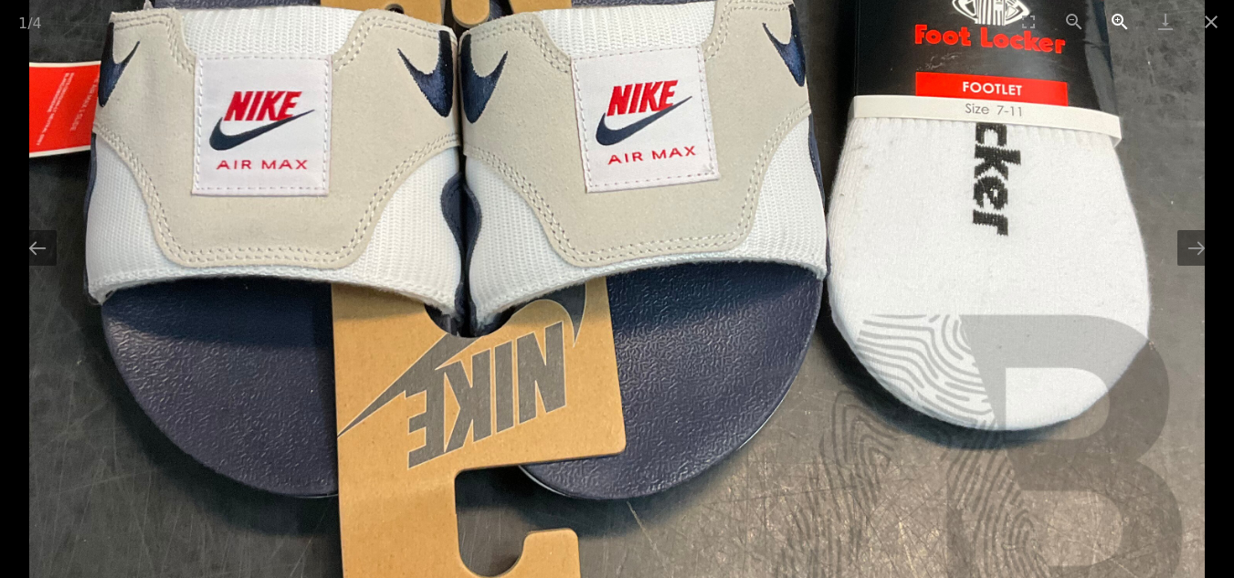
click at [1114, 17] on button "Zoom in" at bounding box center [1120, 21] width 46 height 43
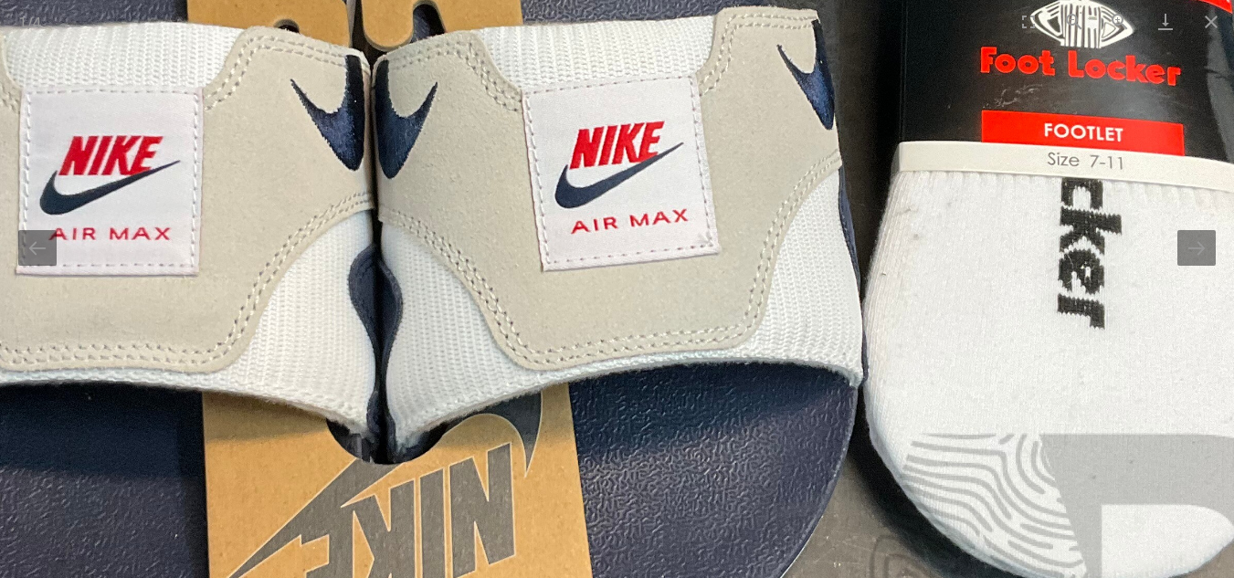
drag, startPoint x: 666, startPoint y: 118, endPoint x: 632, endPoint y: 220, distance: 107.8
click at [632, 220] on img at bounding box center [584, 266] width 1568 height 1568
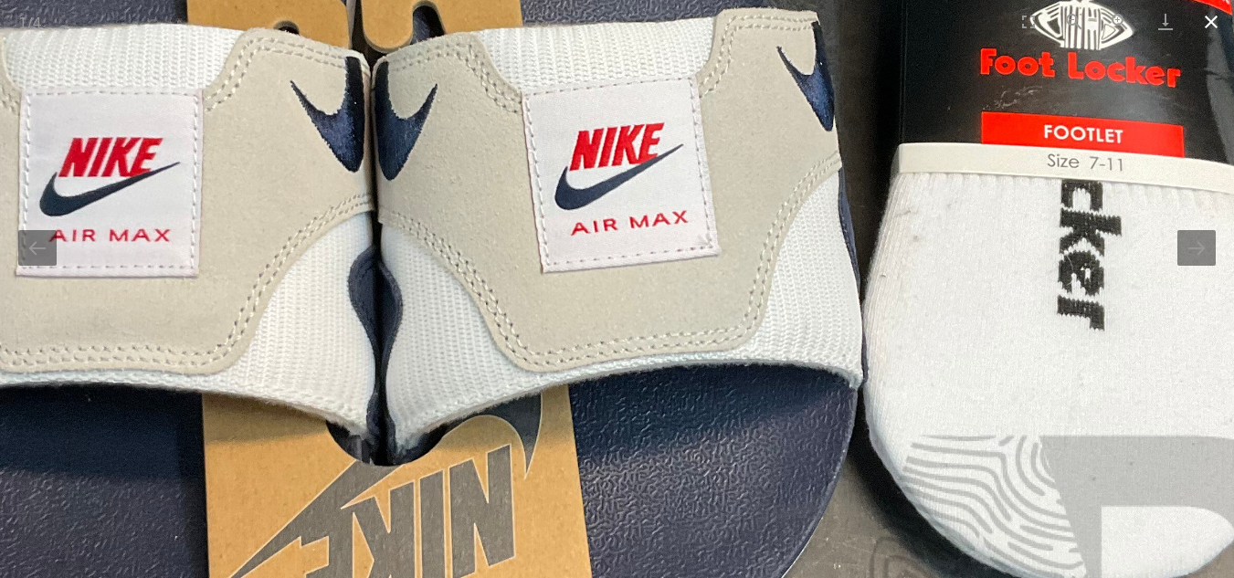
click at [1214, 16] on button "Close gallery" at bounding box center [1211, 21] width 46 height 43
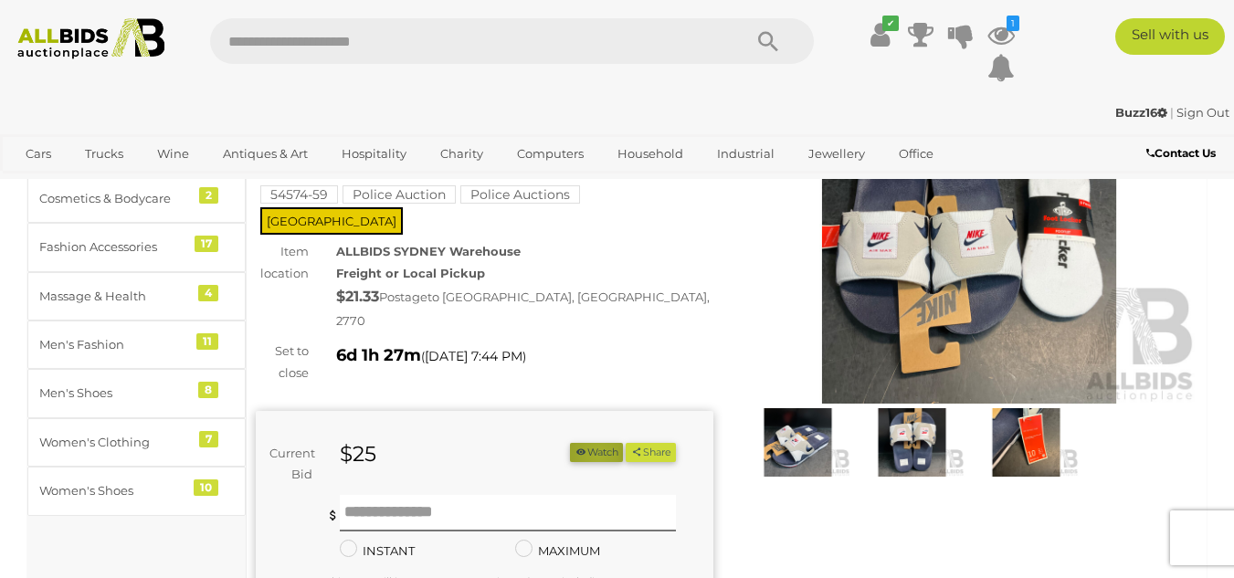
click at [591, 443] on button "Watch" at bounding box center [596, 452] width 53 height 19
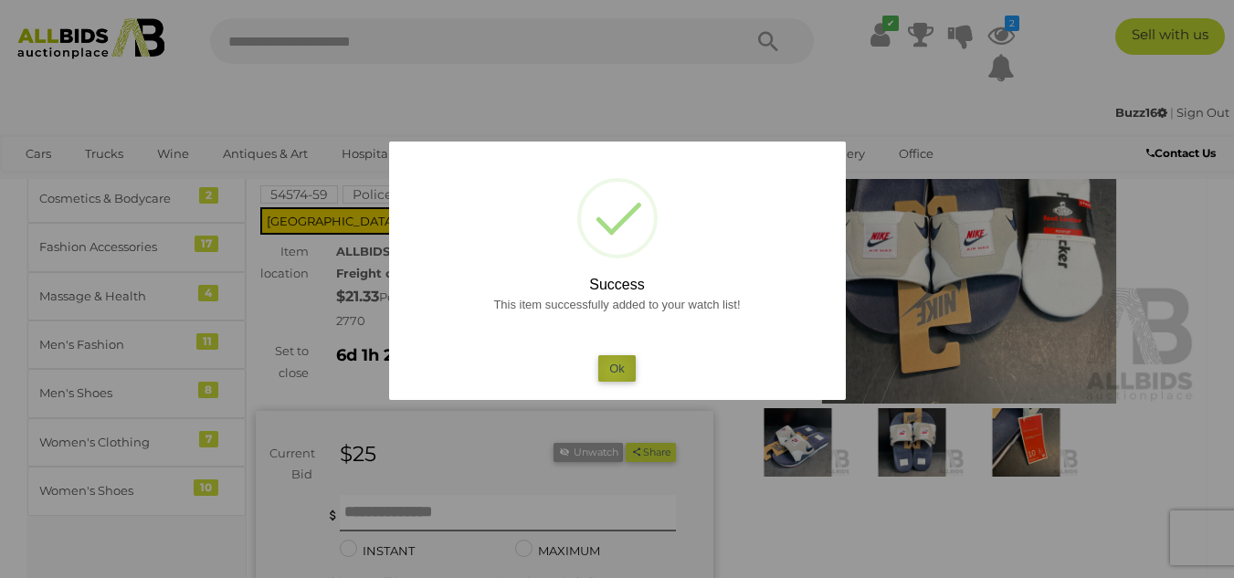
click at [613, 370] on button "Ok" at bounding box center [616, 368] width 37 height 26
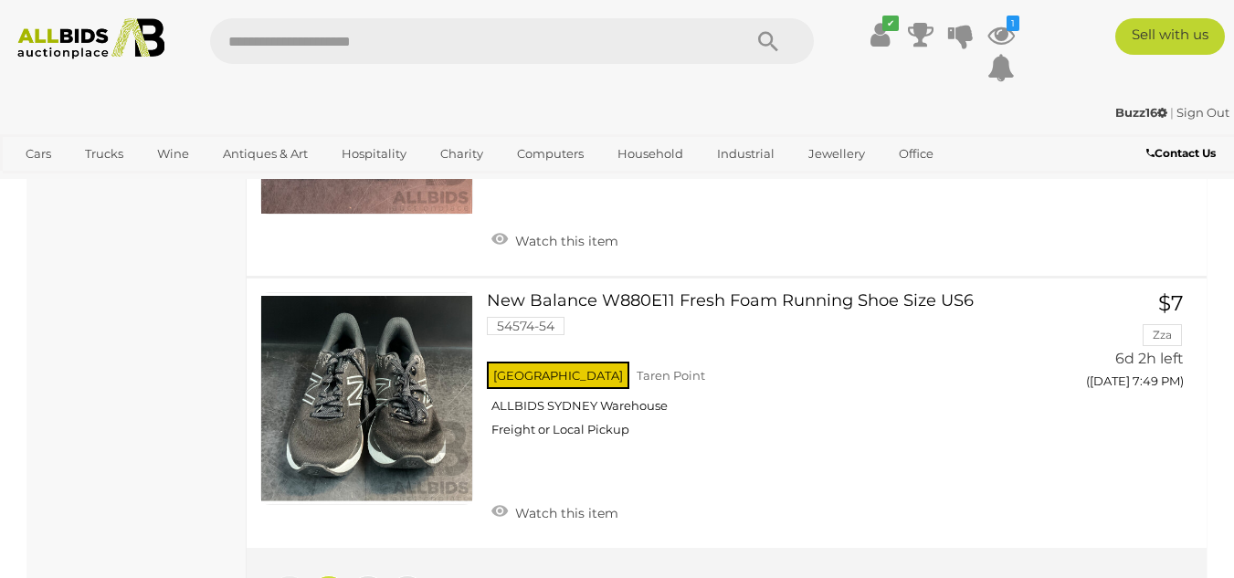
scroll to position [14223, 0]
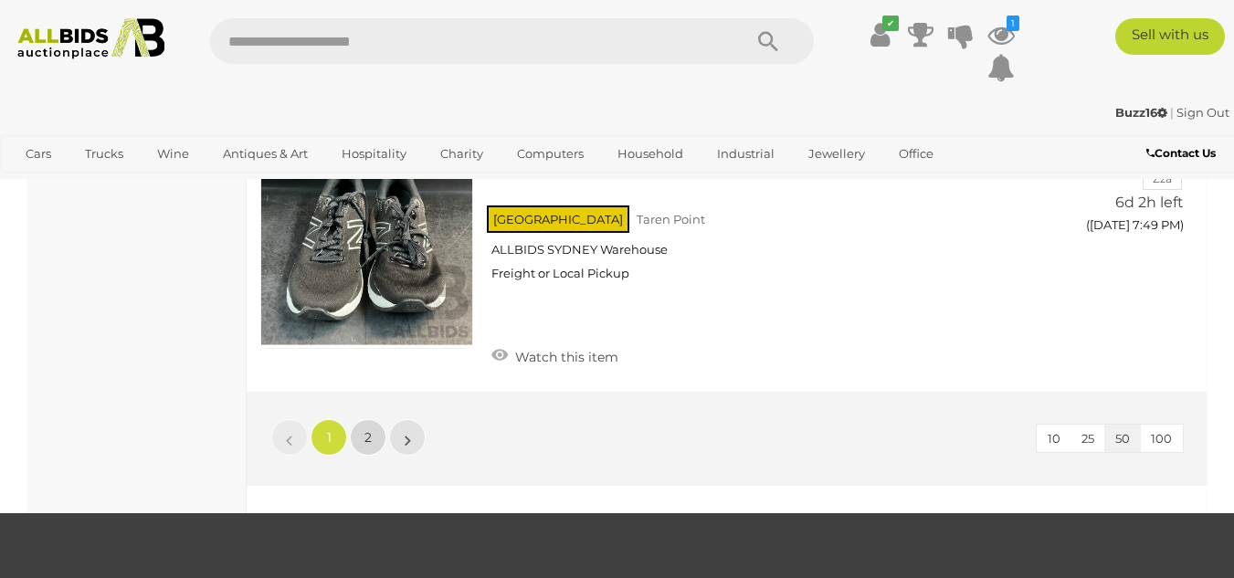
click at [368, 429] on span "2" at bounding box center [367, 437] width 7 height 16
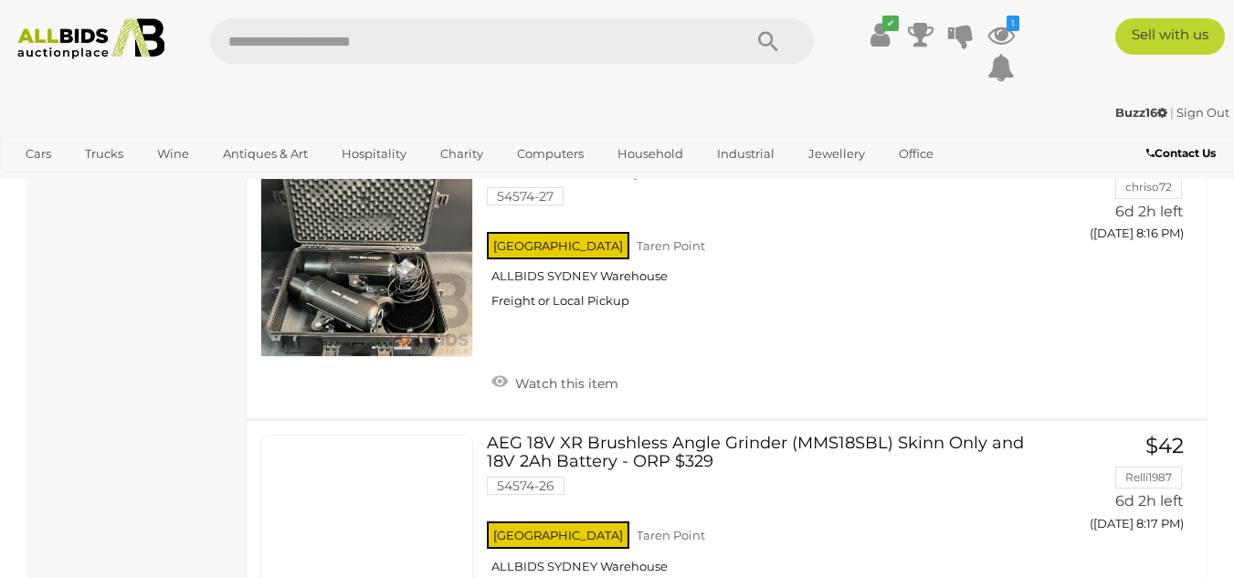
scroll to position [9175, 0]
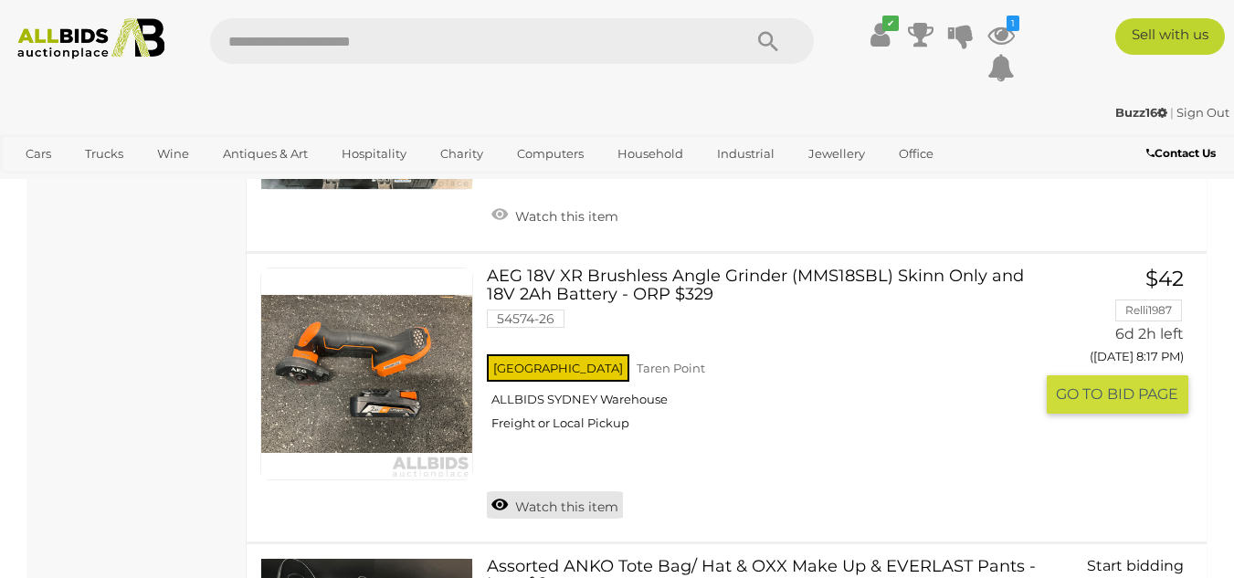
click at [552, 491] on link "Watch this item" at bounding box center [555, 504] width 136 height 27
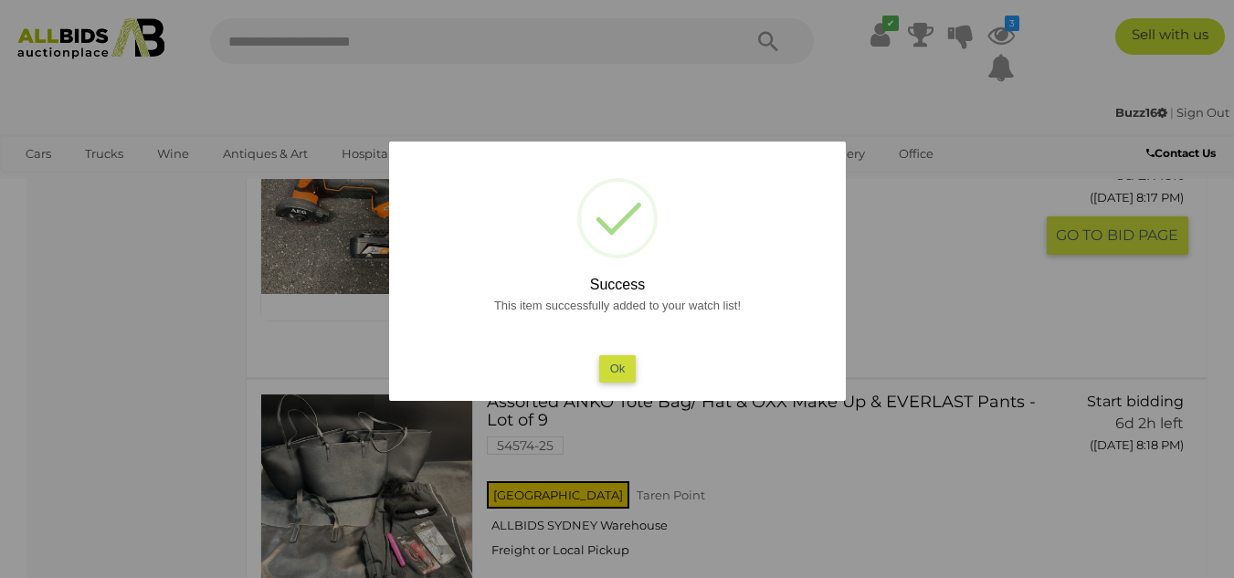
click at [618, 366] on button "Ok" at bounding box center [616, 368] width 37 height 26
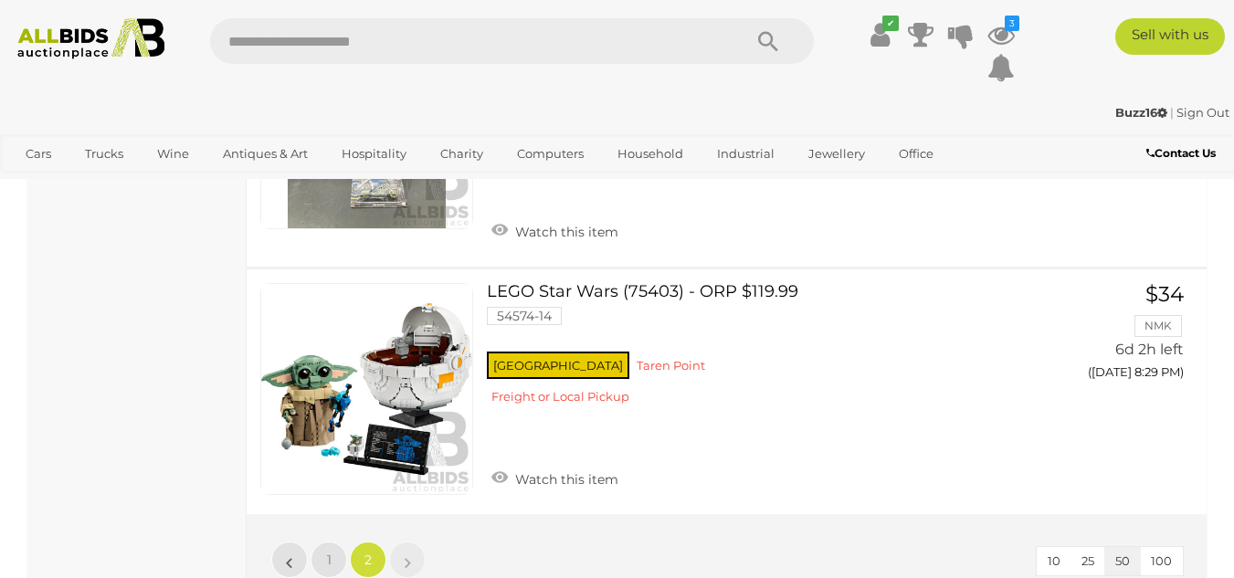
scroll to position [12856, 0]
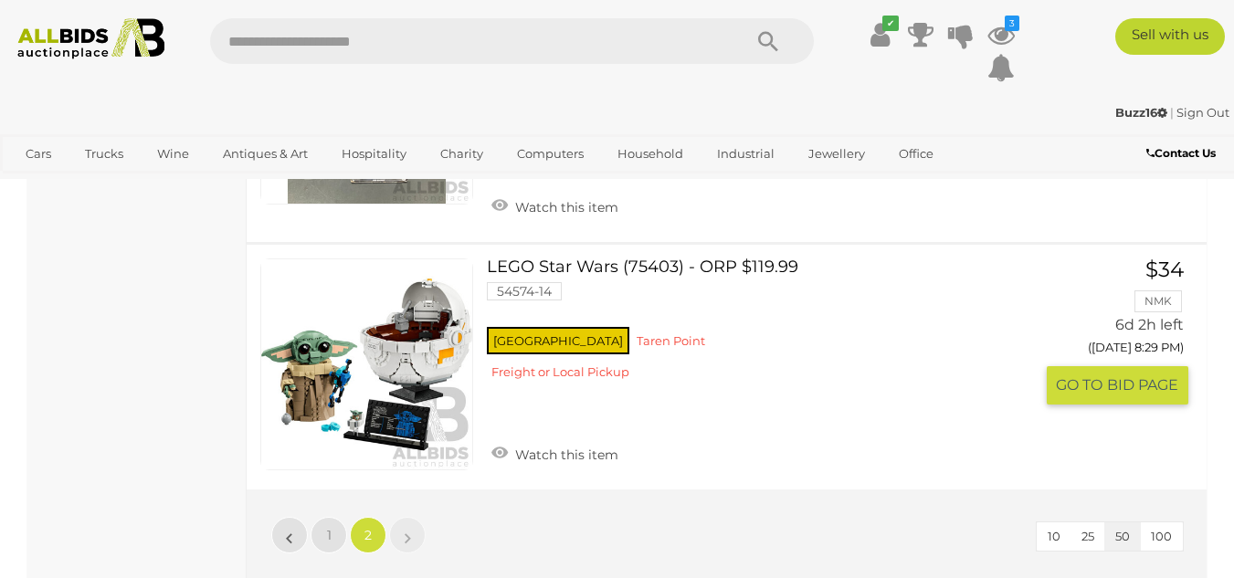
click at [396, 303] on link at bounding box center [366, 365] width 213 height 213
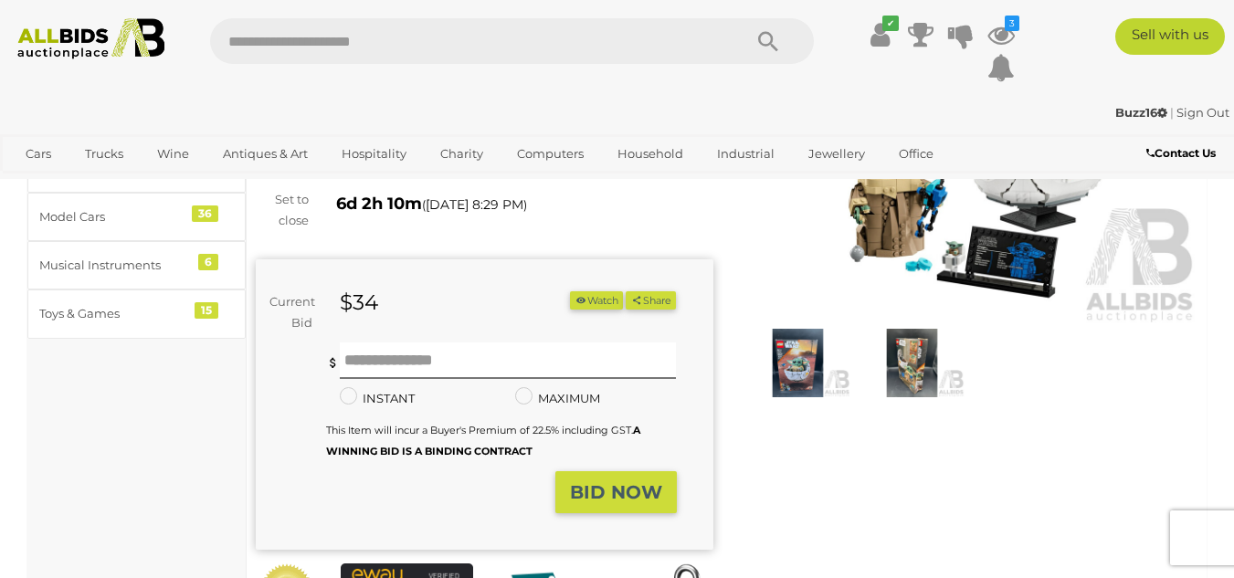
scroll to position [90, 0]
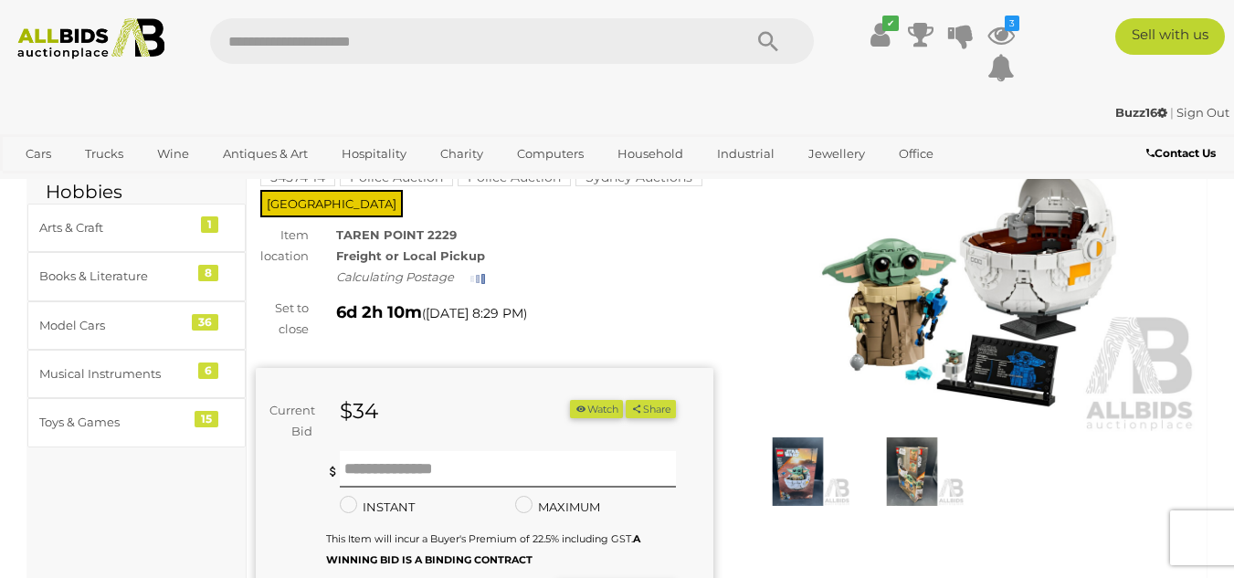
click at [1026, 270] on img at bounding box center [970, 286] width 458 height 295
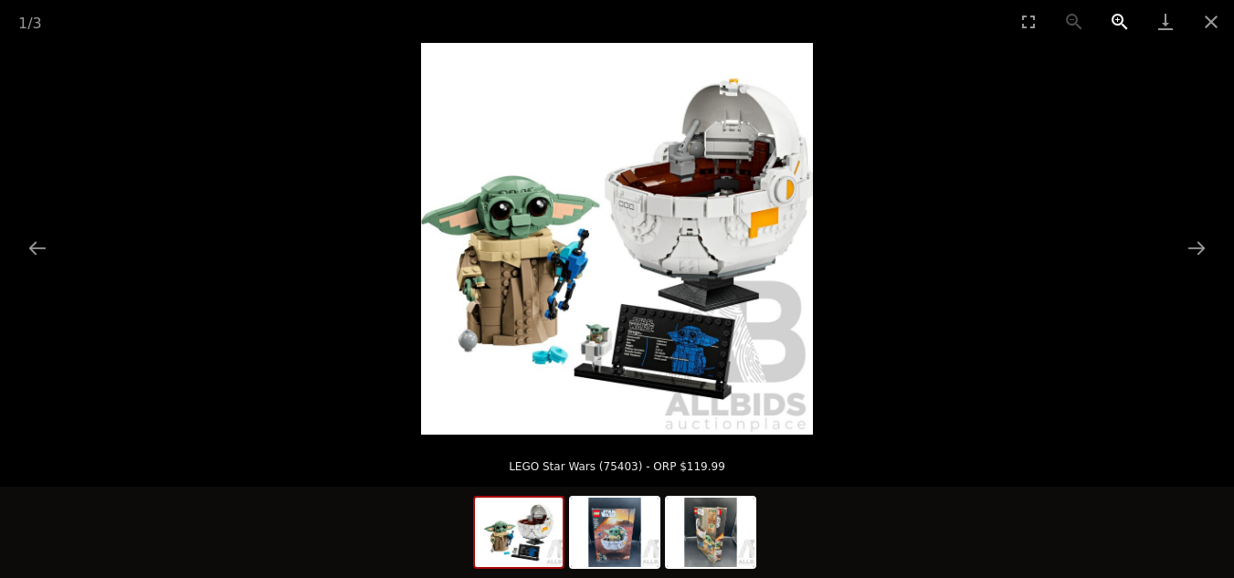
click at [1113, 21] on button "Zoom in" at bounding box center [1120, 21] width 46 height 43
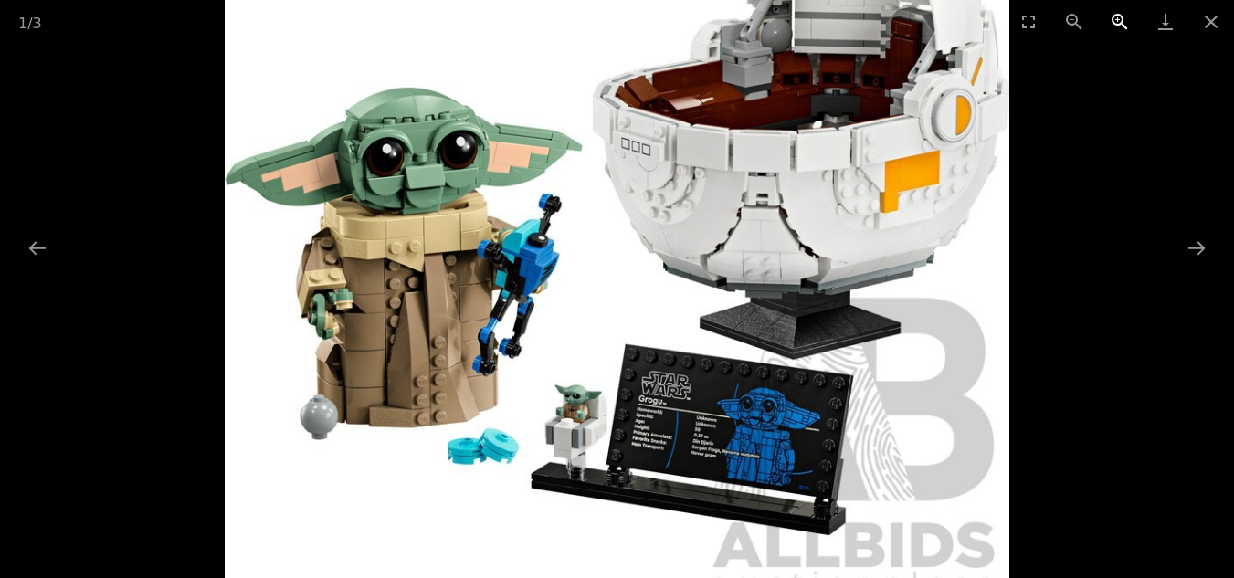
click at [1113, 21] on button "Zoom in" at bounding box center [1120, 21] width 46 height 43
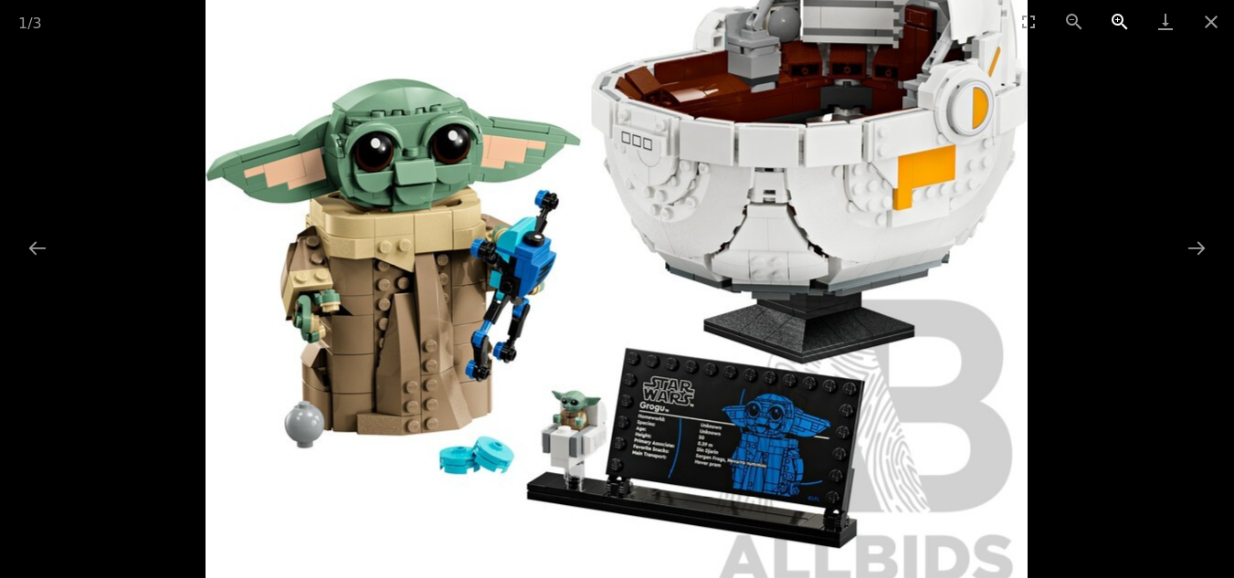
click at [1113, 21] on button "Zoom in" at bounding box center [1120, 21] width 46 height 43
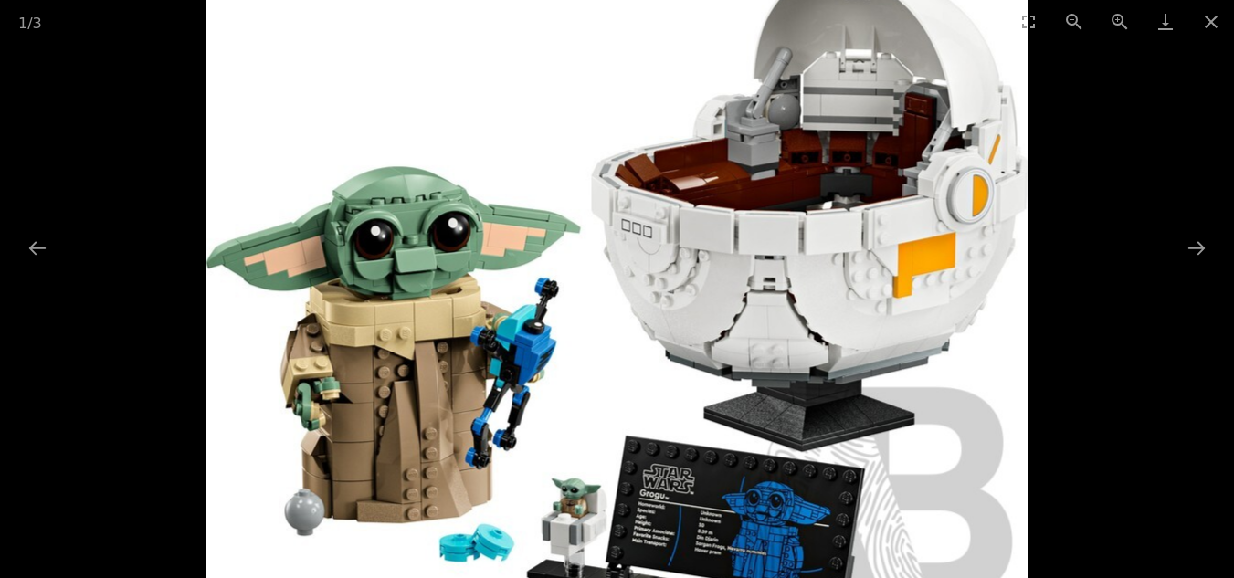
drag, startPoint x: 933, startPoint y: 130, endPoint x: 891, endPoint y: 217, distance: 97.2
click at [891, 217] on img at bounding box center [617, 299] width 822 height 822
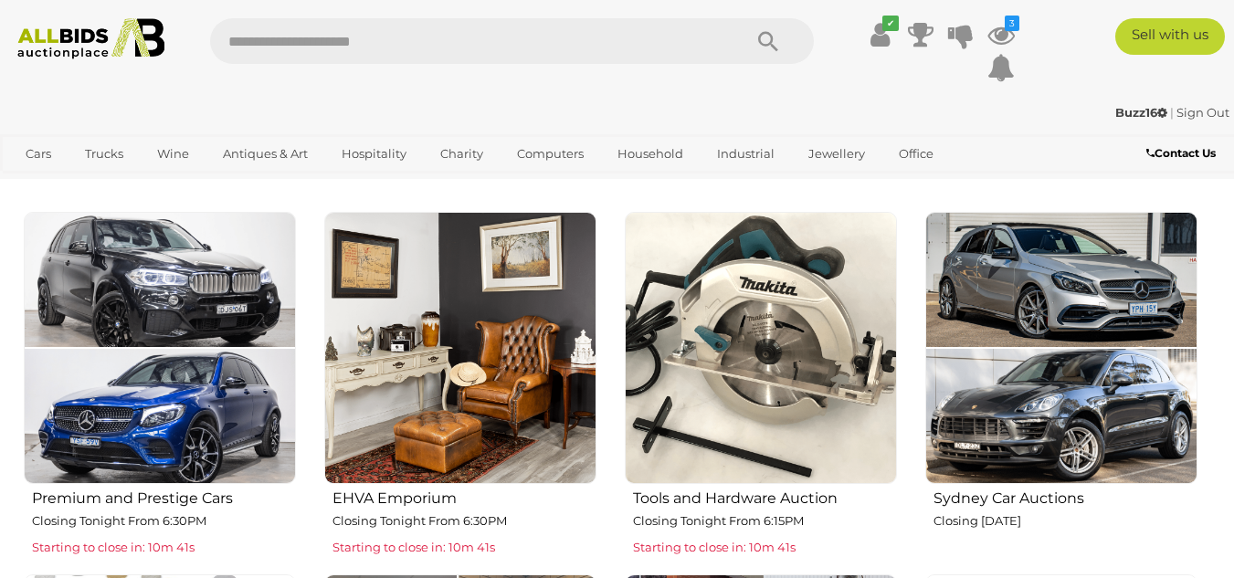
scroll to position [439, 0]
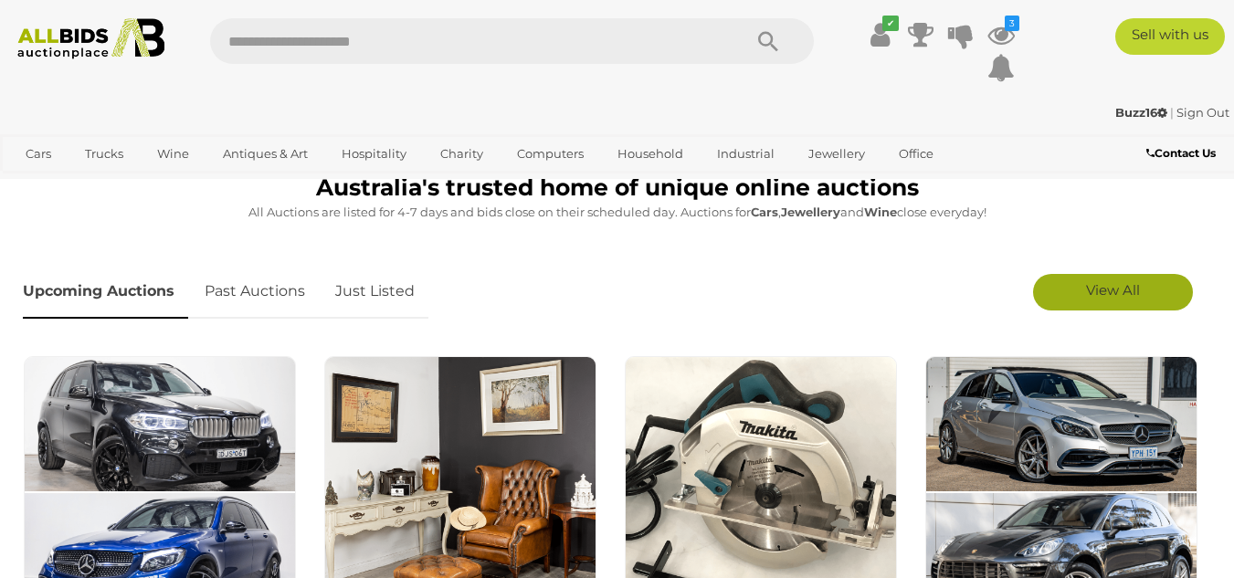
click at [1104, 291] on span "View All" at bounding box center [1113, 289] width 54 height 17
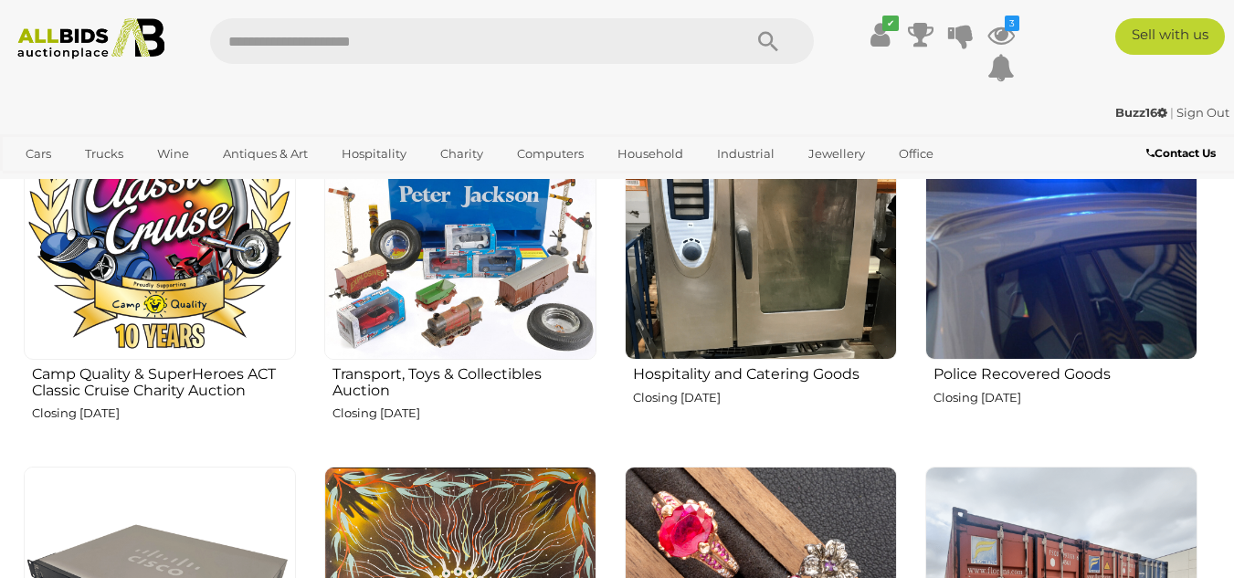
scroll to position [1742, 0]
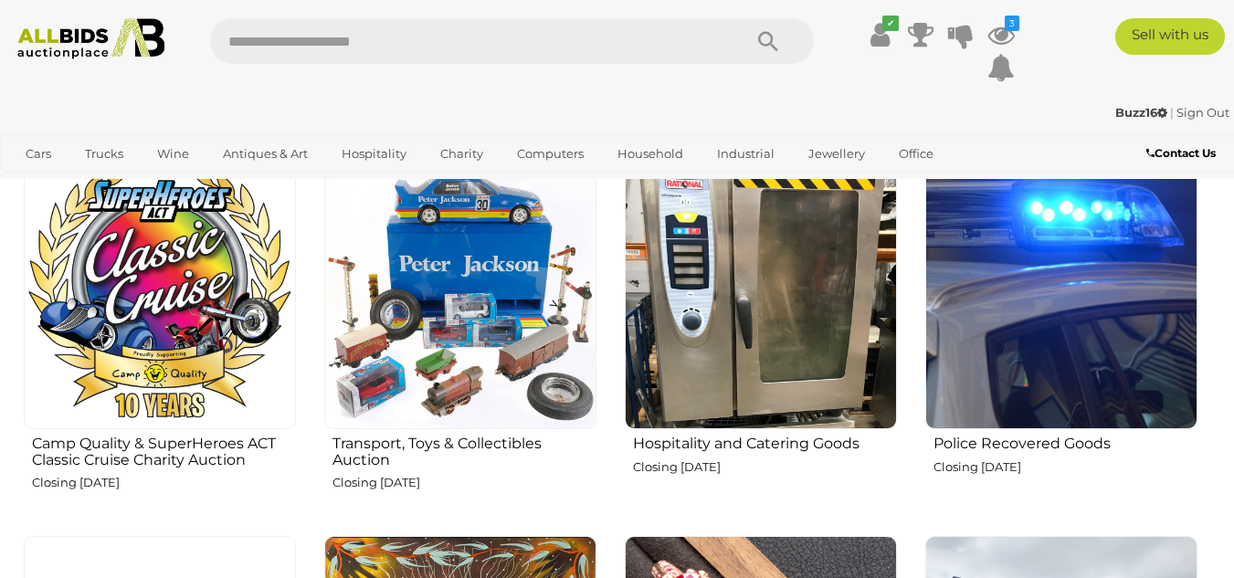
click at [182, 328] on img at bounding box center [160, 293] width 272 height 272
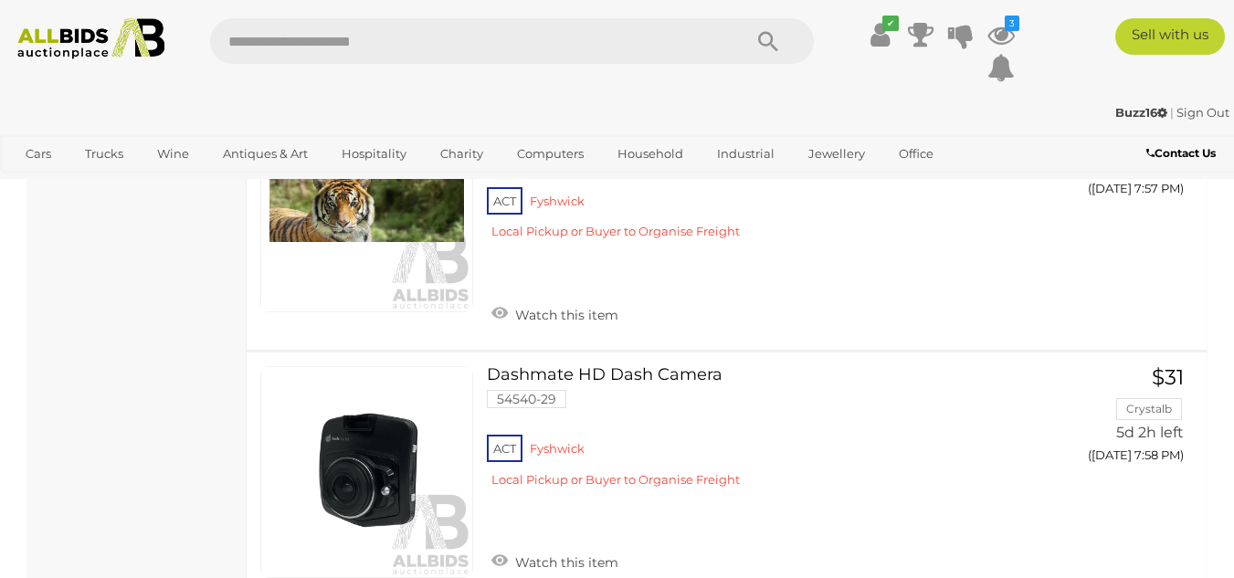
scroll to position [6592, 0]
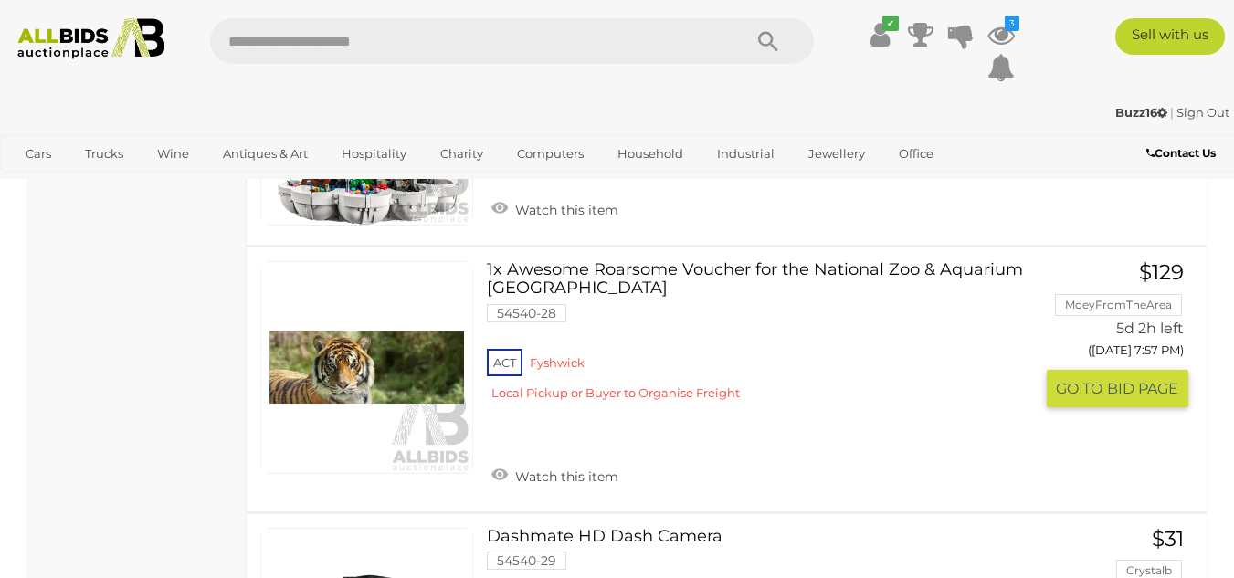
click at [627, 269] on link "1x Awesome Roarsome Voucher for the National Zoo & Aquarium Canberra 54540-28 A…" at bounding box center [767, 337] width 533 height 153
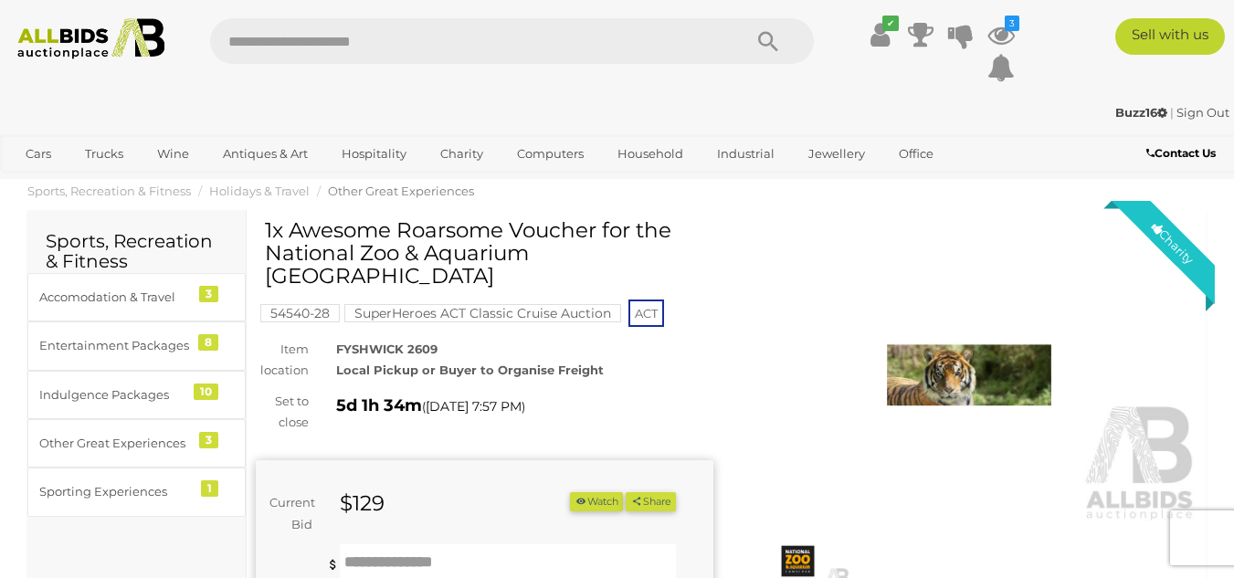
click at [593, 492] on button "Watch" at bounding box center [596, 501] width 53 height 19
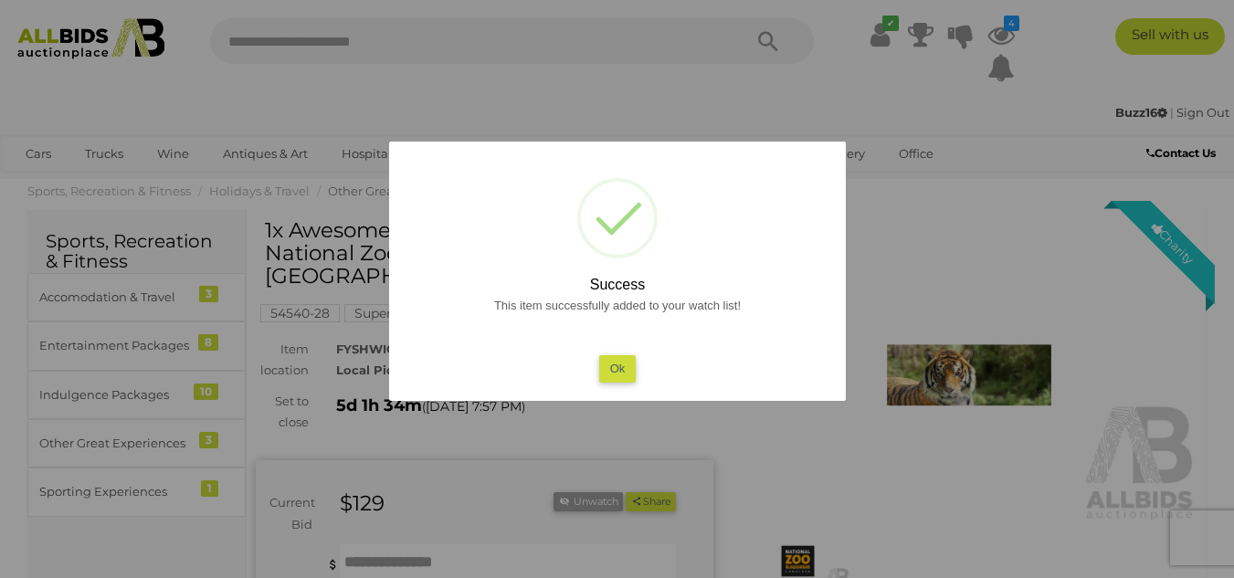
click at [607, 372] on button "Ok" at bounding box center [616, 368] width 37 height 26
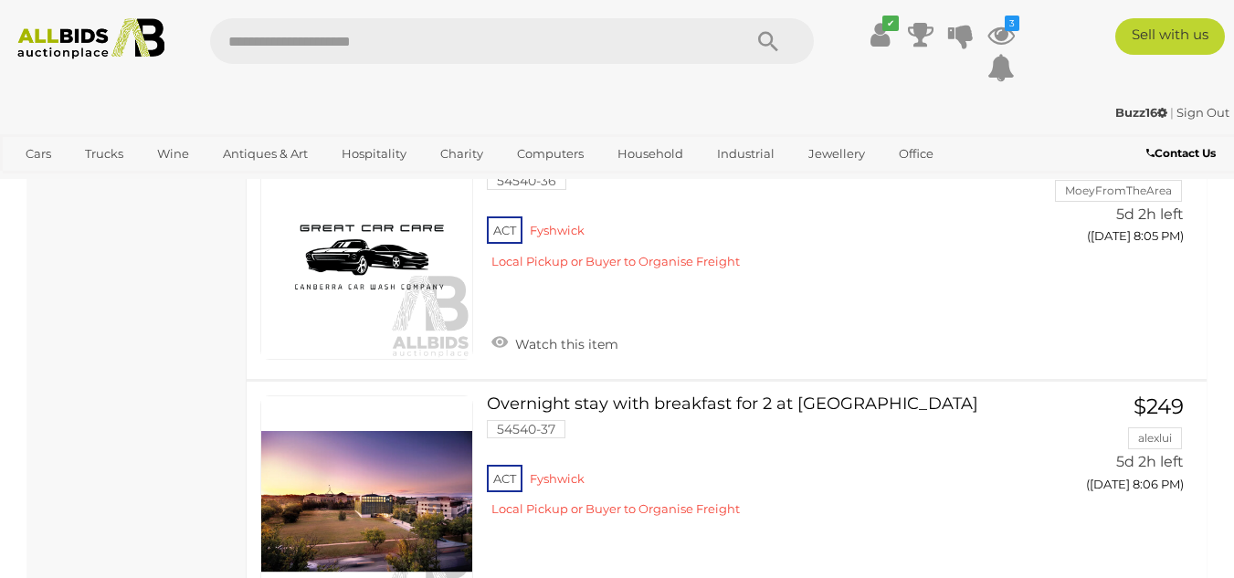
scroll to position [8802, 0]
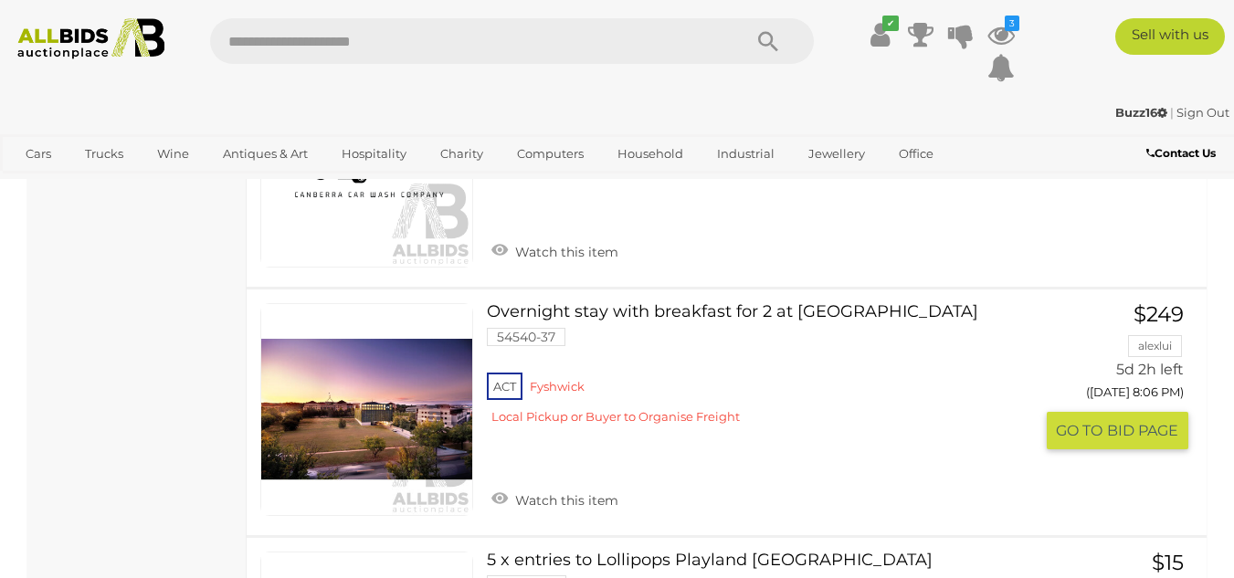
click at [396, 407] on link at bounding box center [366, 409] width 213 height 213
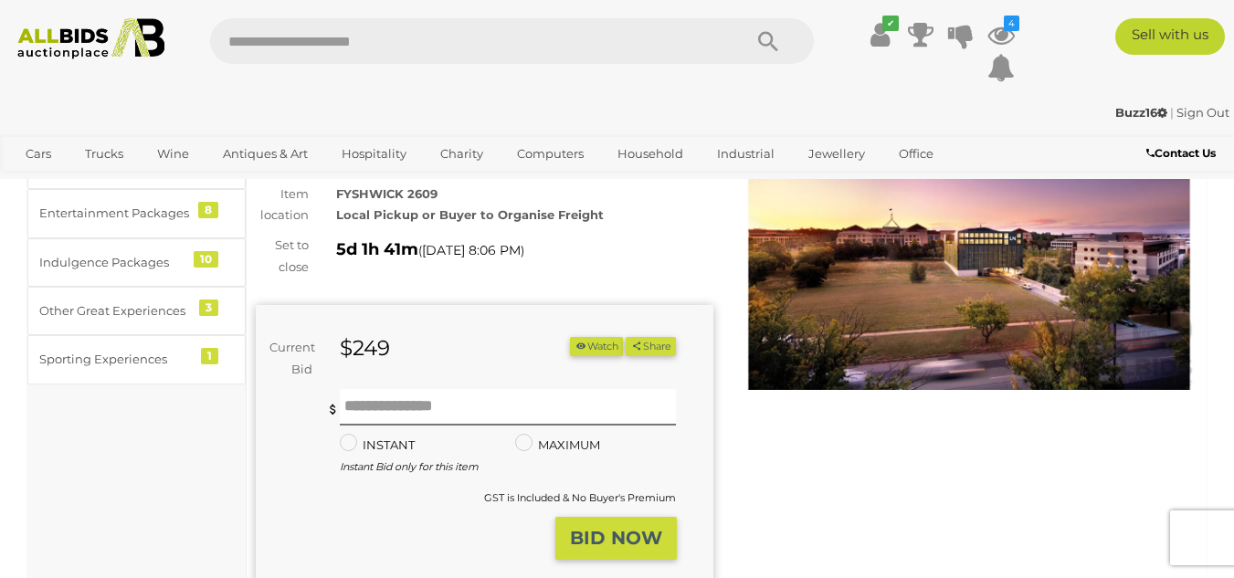
scroll to position [205, 0]
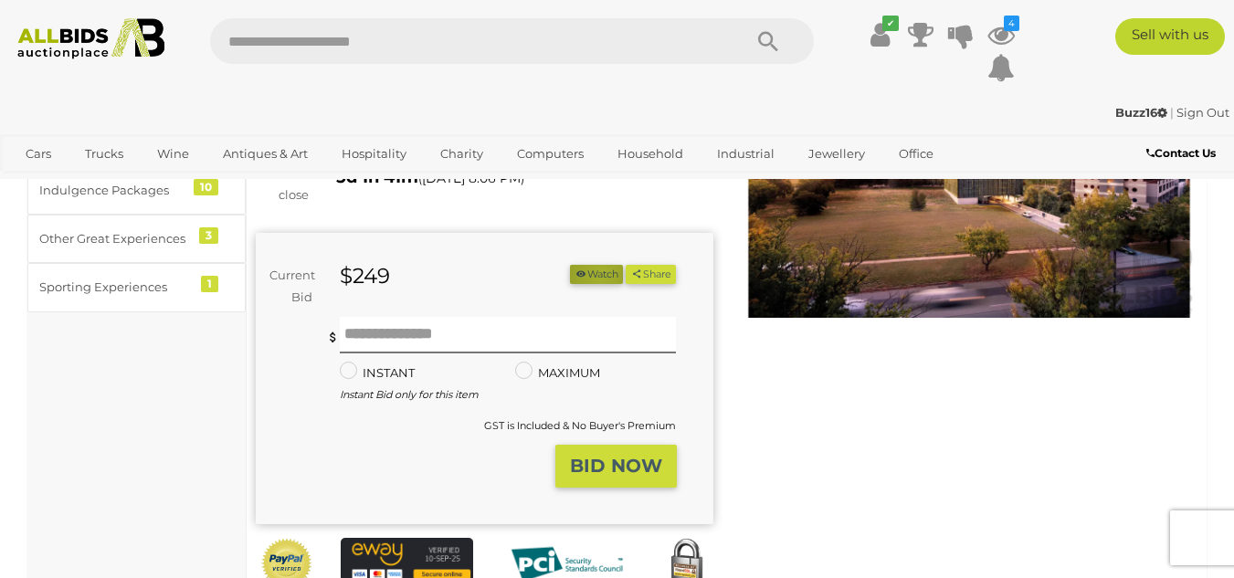
click at [593, 274] on button "Watch" at bounding box center [596, 274] width 53 height 19
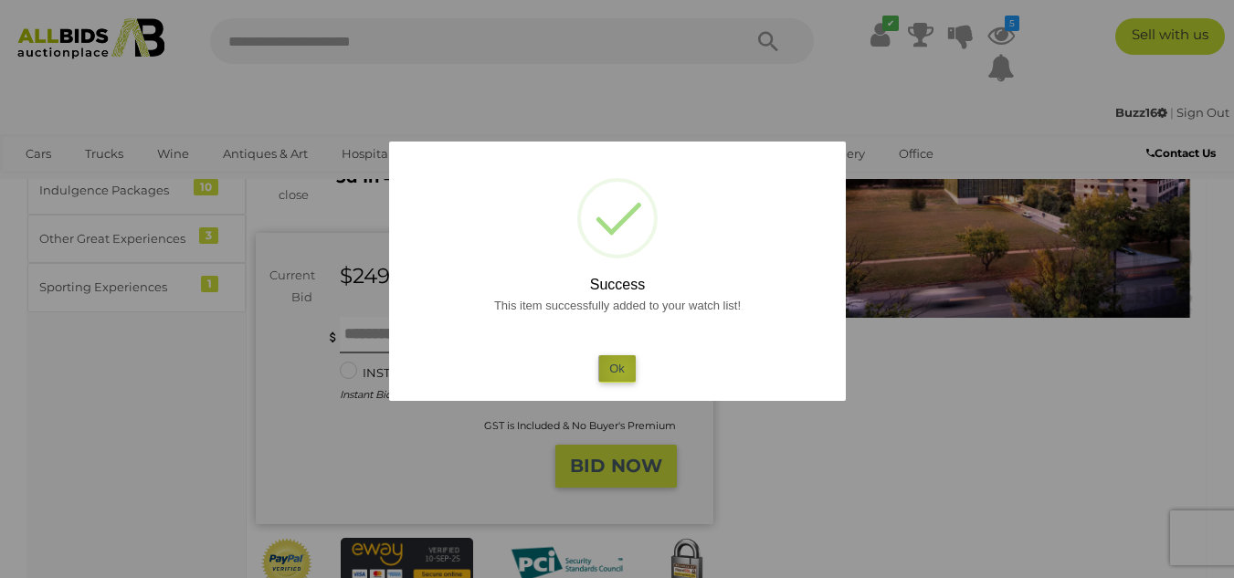
click at [622, 371] on button "Ok" at bounding box center [616, 368] width 37 height 26
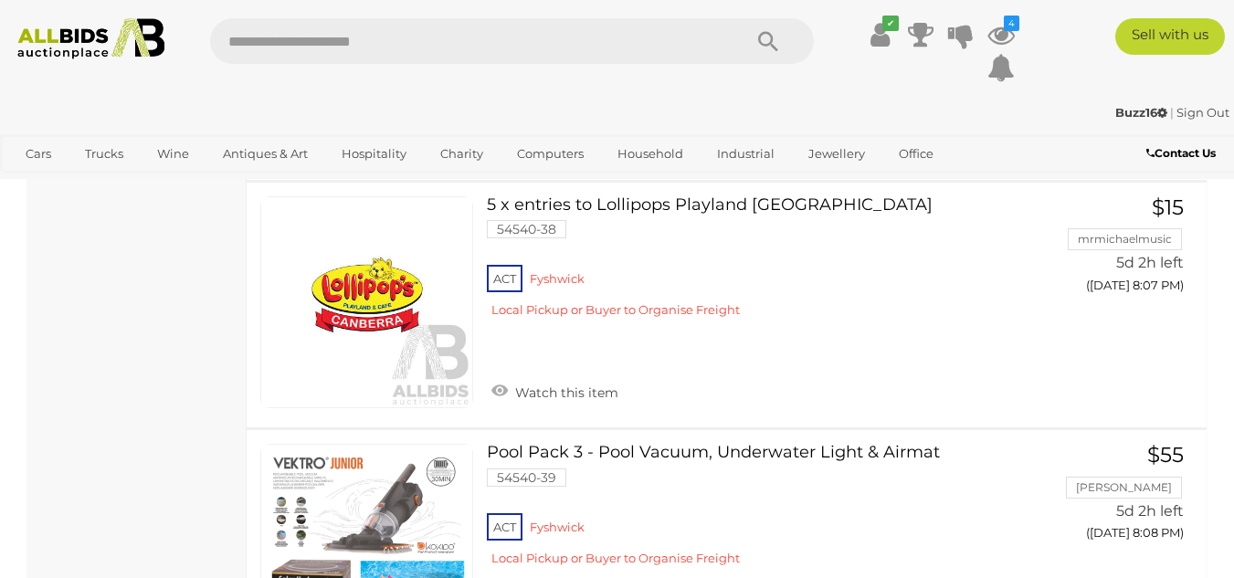
scroll to position [8995, 0]
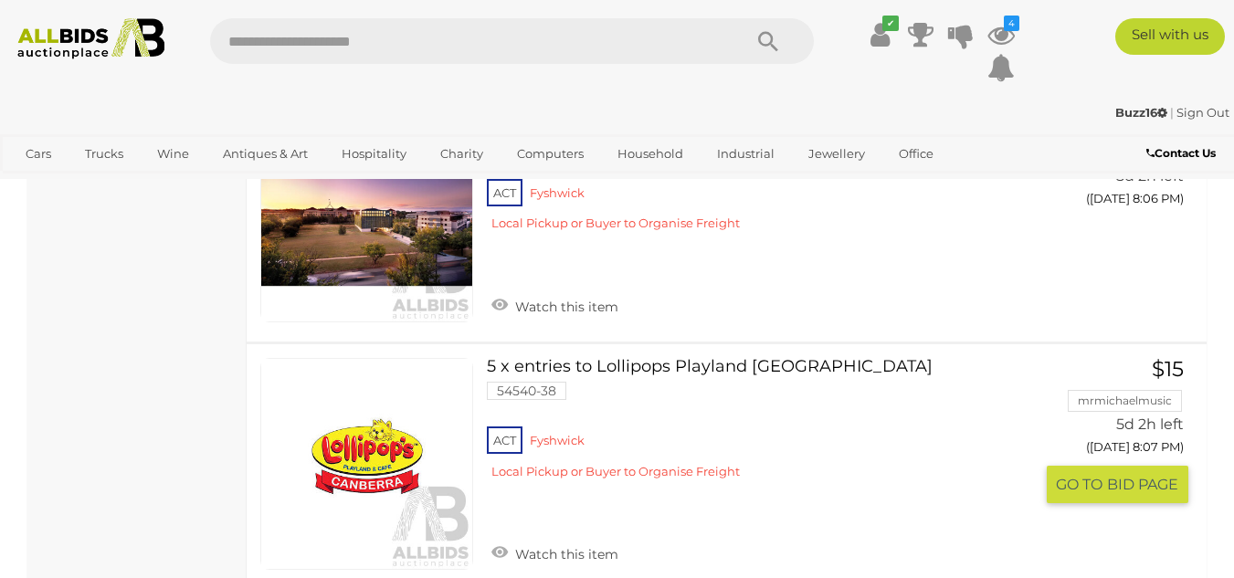
click at [589, 368] on link "5 x entries to Lollipops Playland [GEOGRAPHIC_DATA] 54540-38 ACT [GEOGRAPHIC_DA…" at bounding box center [767, 426] width 533 height 136
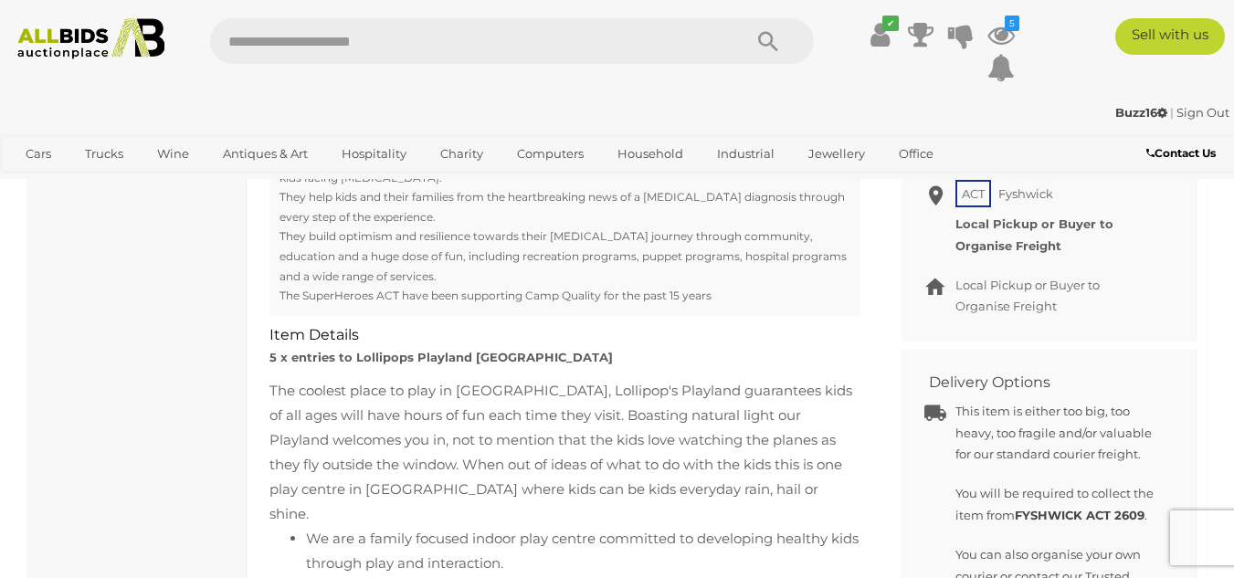
scroll to position [835, 0]
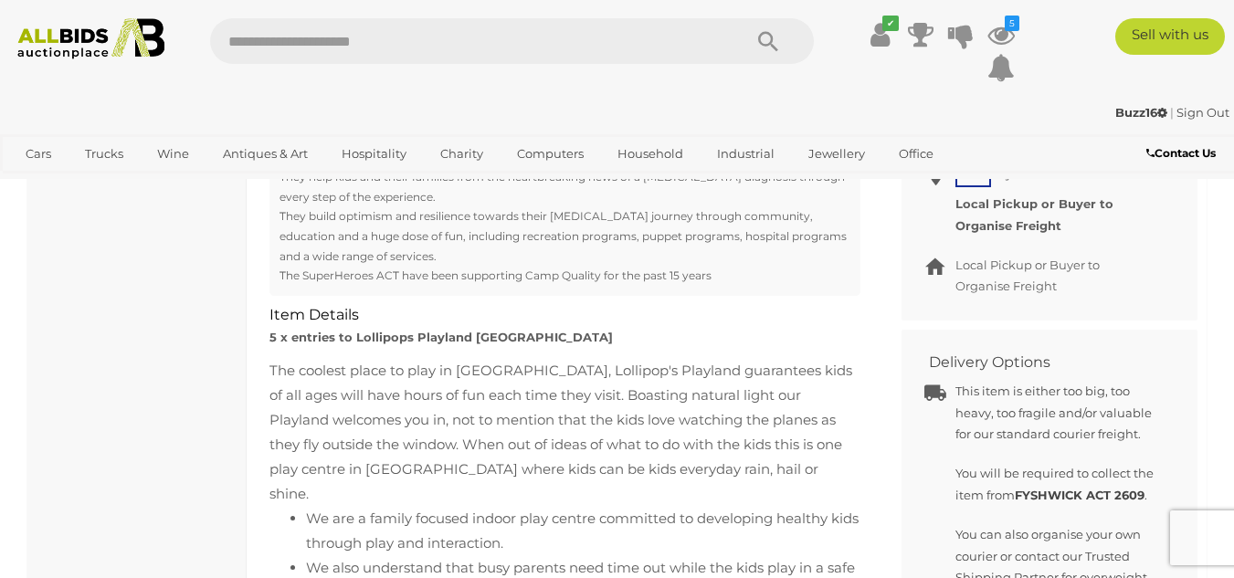
drag, startPoint x: 1231, startPoint y: 238, endPoint x: 1229, endPoint y: 257, distance: 18.5
click at [1229, 257] on section "Sports, Recreation & Fitness Holidays & Travel Entertainment Packages Sports, R…" at bounding box center [617, 367] width 1234 height 2052
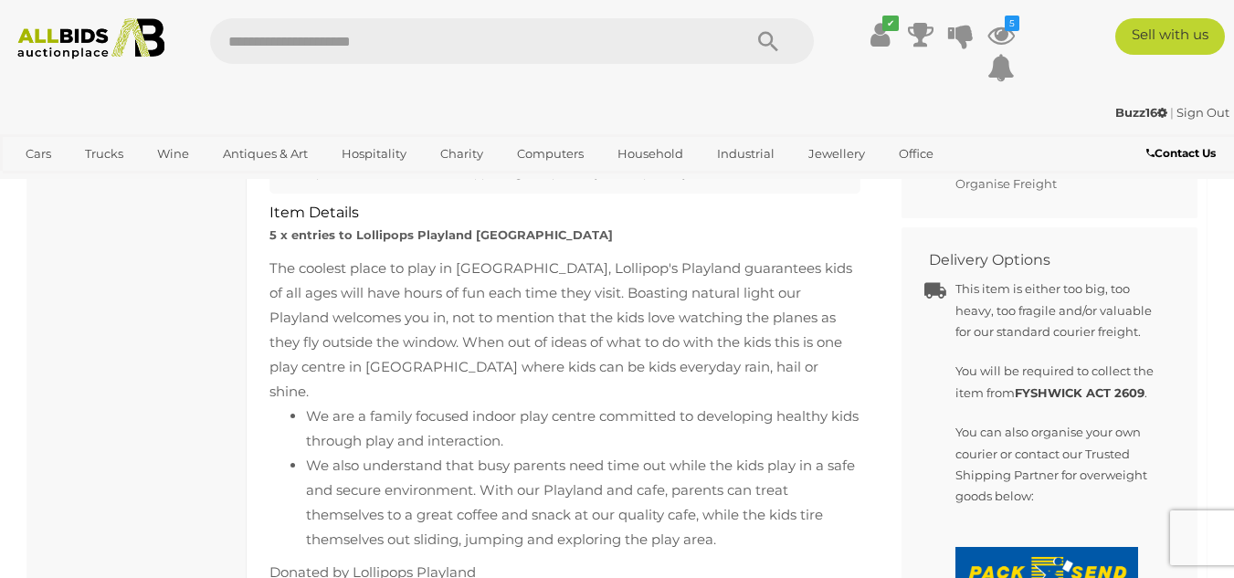
scroll to position [927, 0]
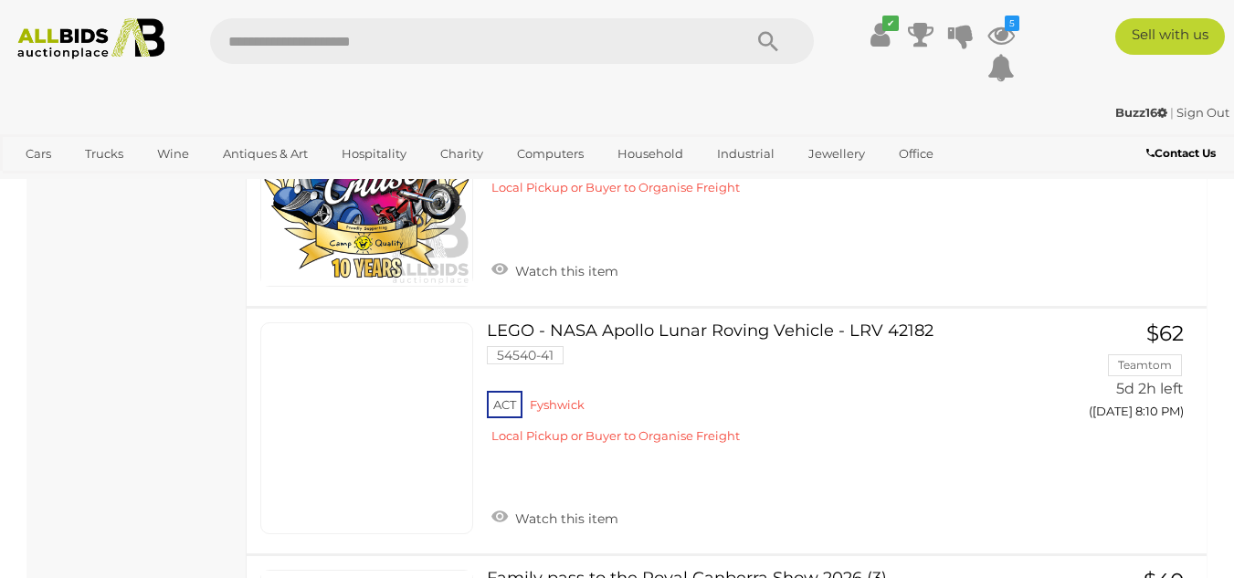
scroll to position [9822, 0]
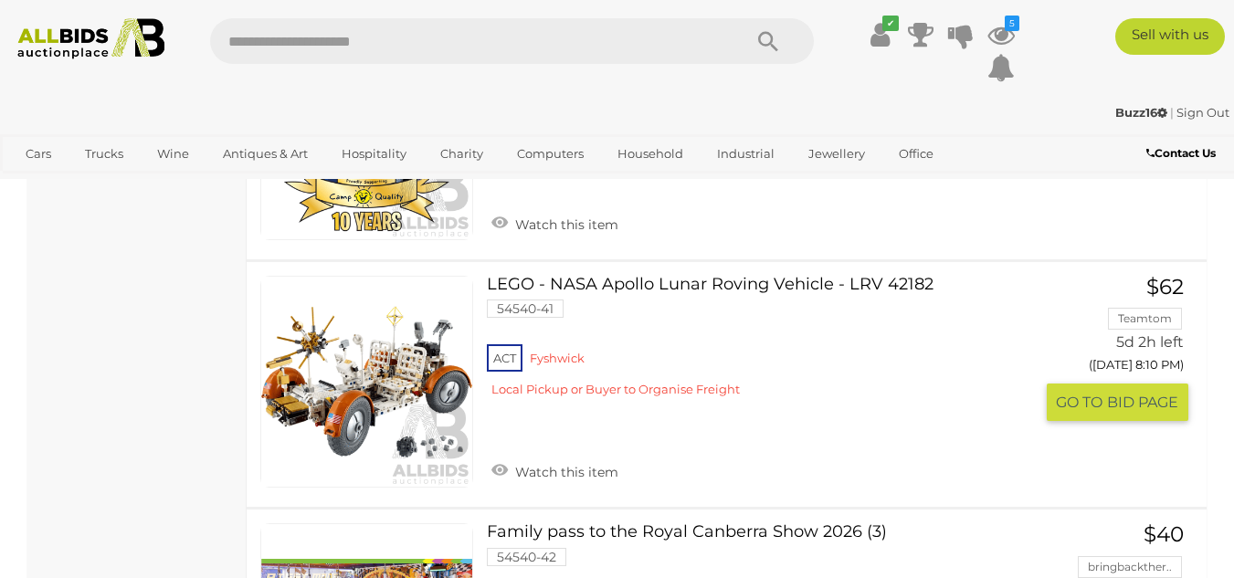
click at [637, 290] on link "LEGO - NASA Apollo Lunar Roving Vehicle - LRV 42182 54540-41 ACT Fyshwick" at bounding box center [767, 344] width 533 height 136
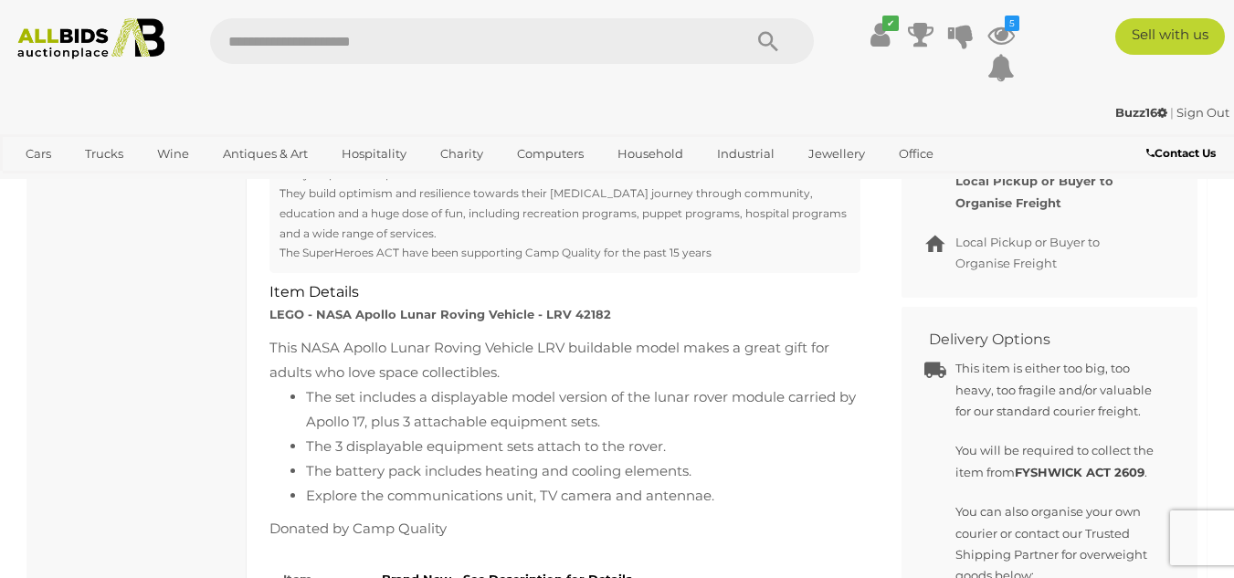
scroll to position [926, 0]
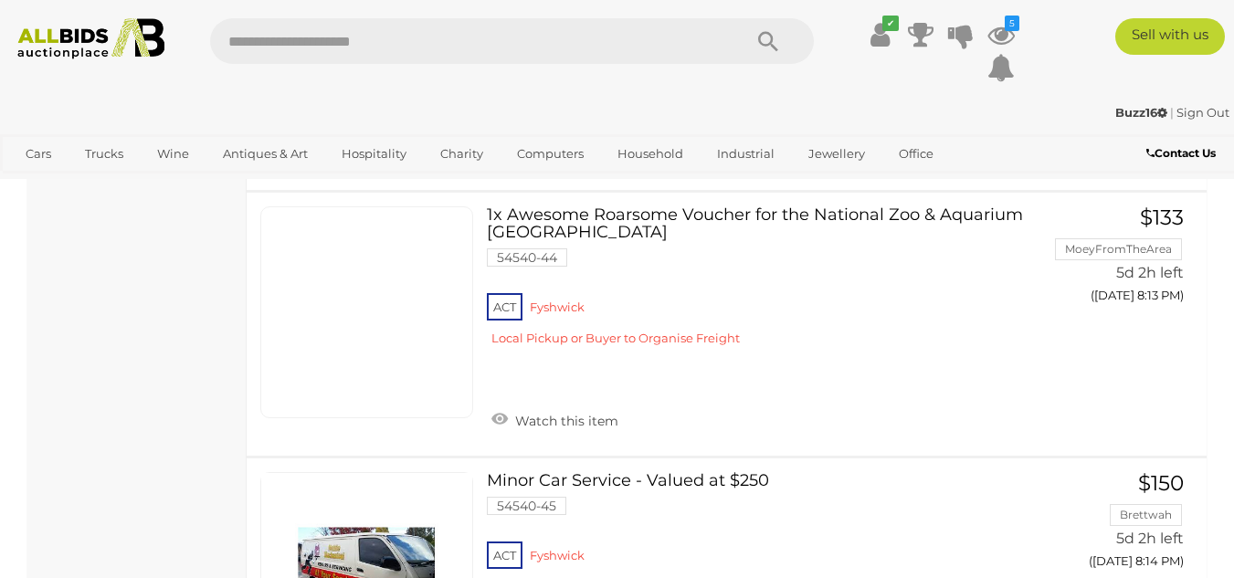
scroll to position [10613, 0]
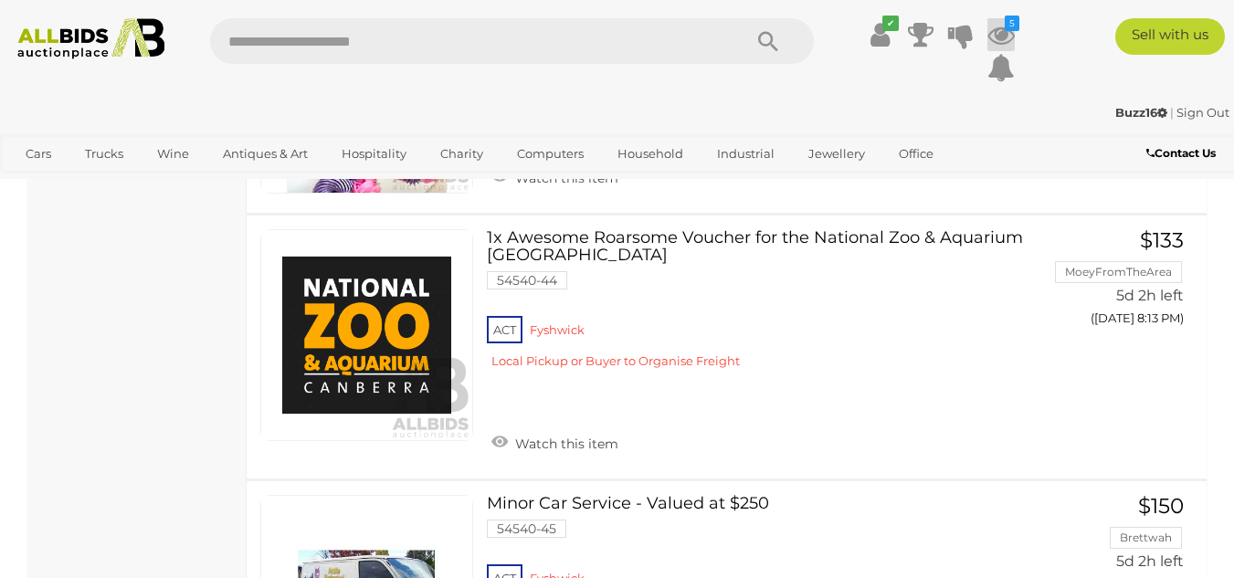
click at [998, 30] on icon at bounding box center [1001, 34] width 27 height 33
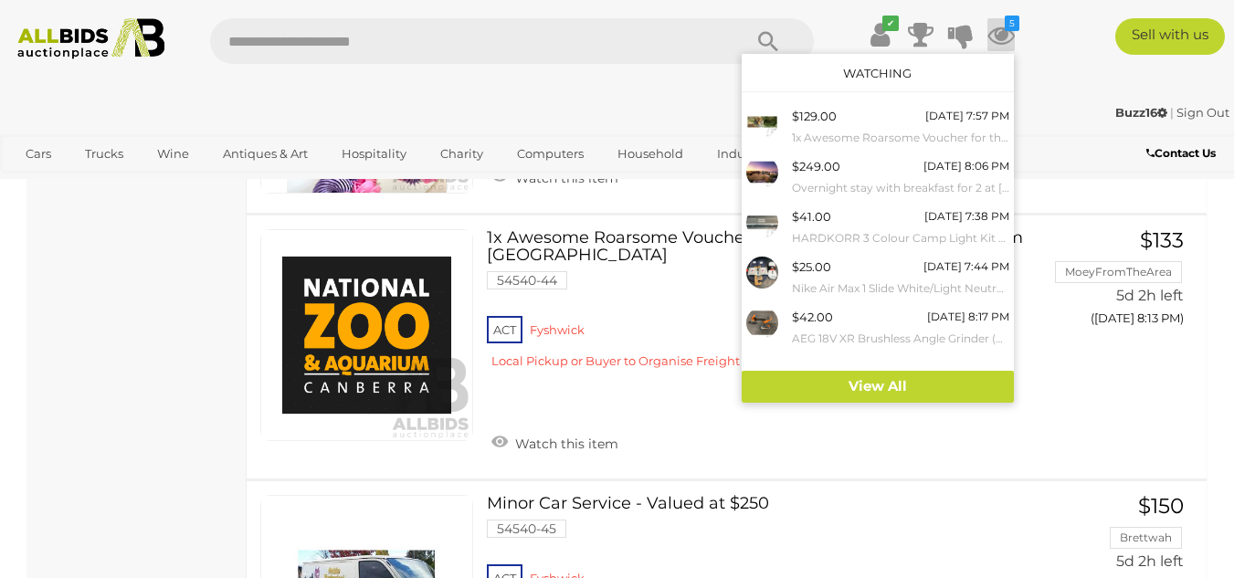
click at [998, 30] on icon at bounding box center [1001, 34] width 27 height 33
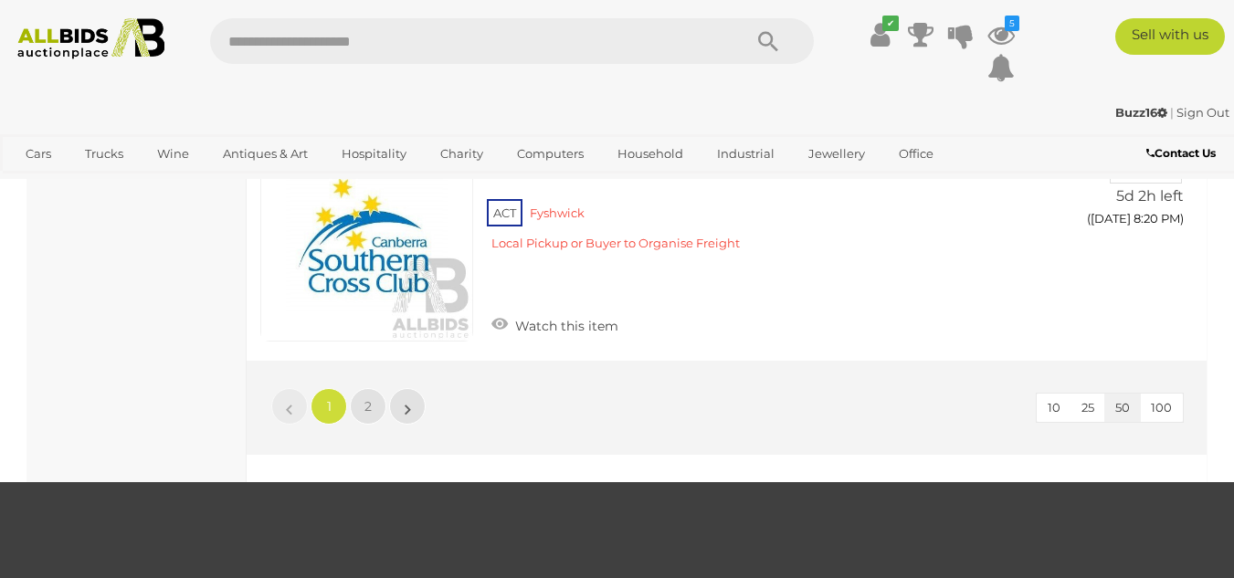
scroll to position [12555, 0]
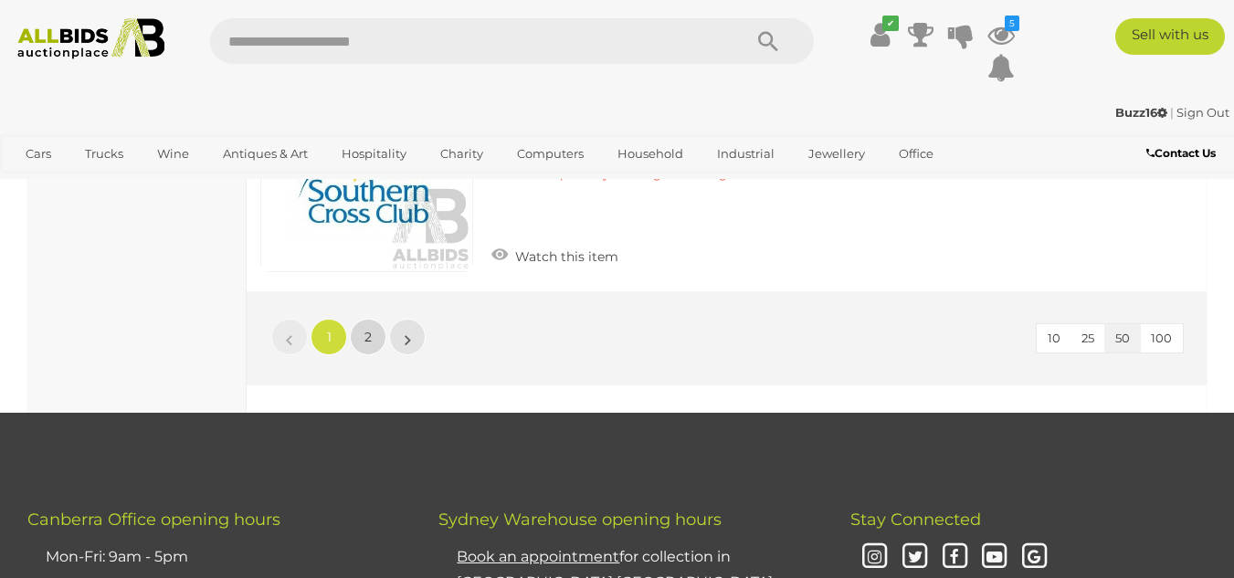
click at [364, 336] on link "2" at bounding box center [368, 337] width 37 height 37
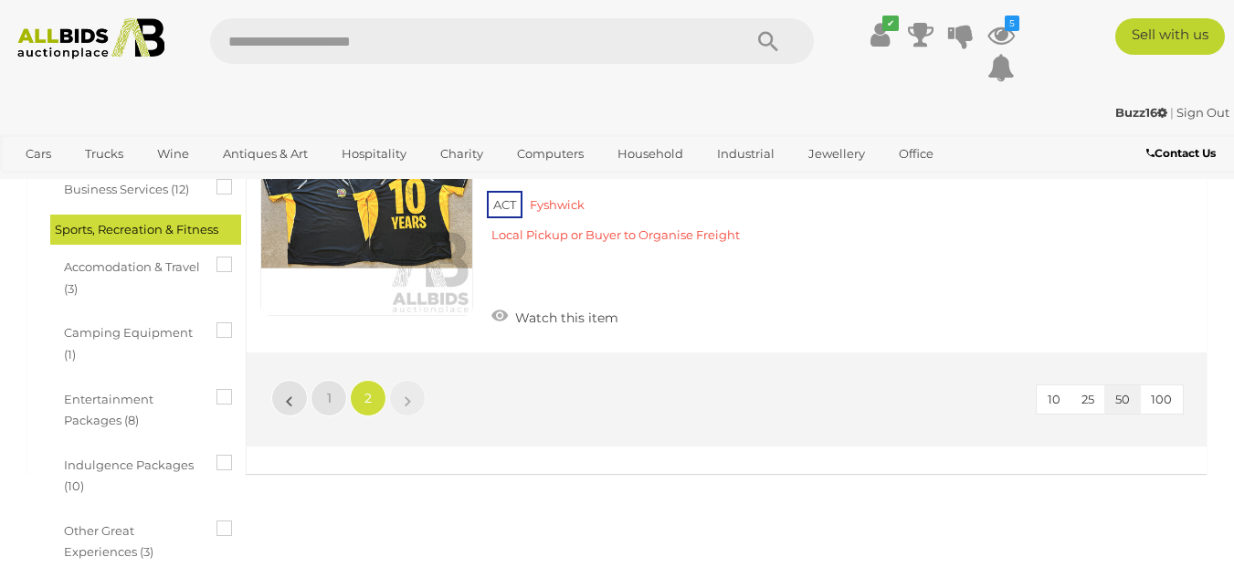
scroll to position [913, 0]
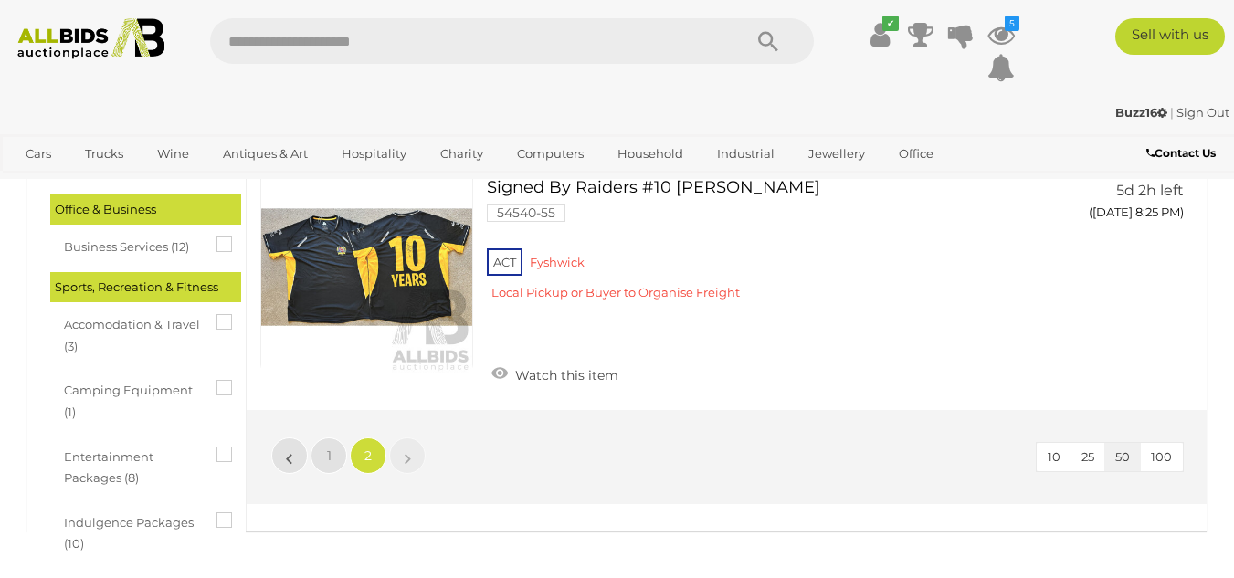
click at [47, 51] on img at bounding box center [91, 38] width 164 height 41
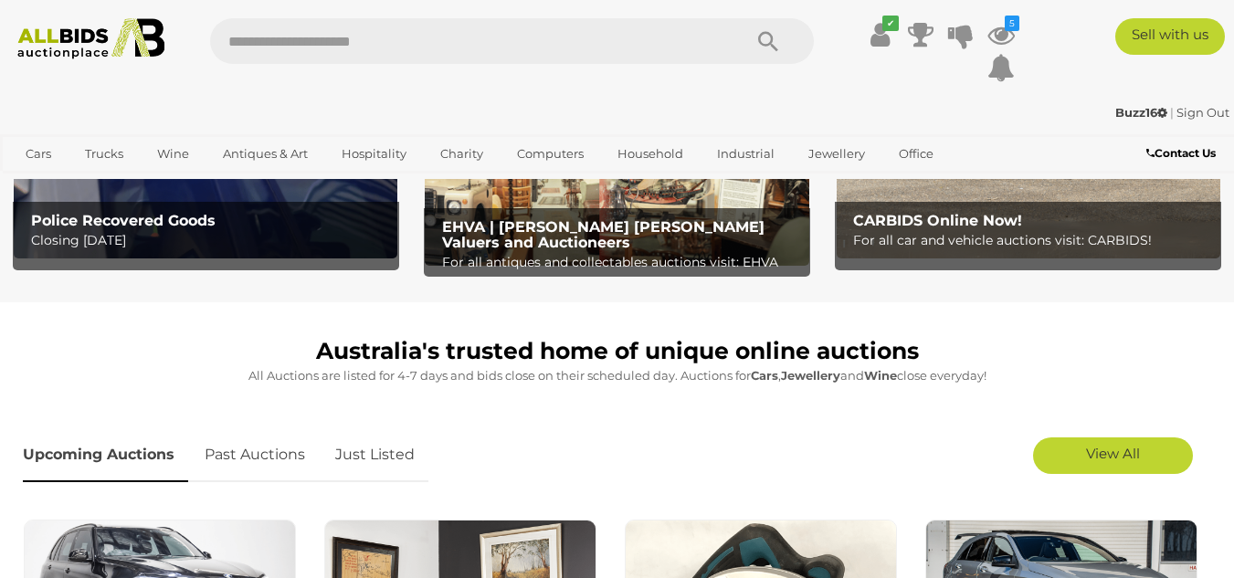
scroll to position [356, 0]
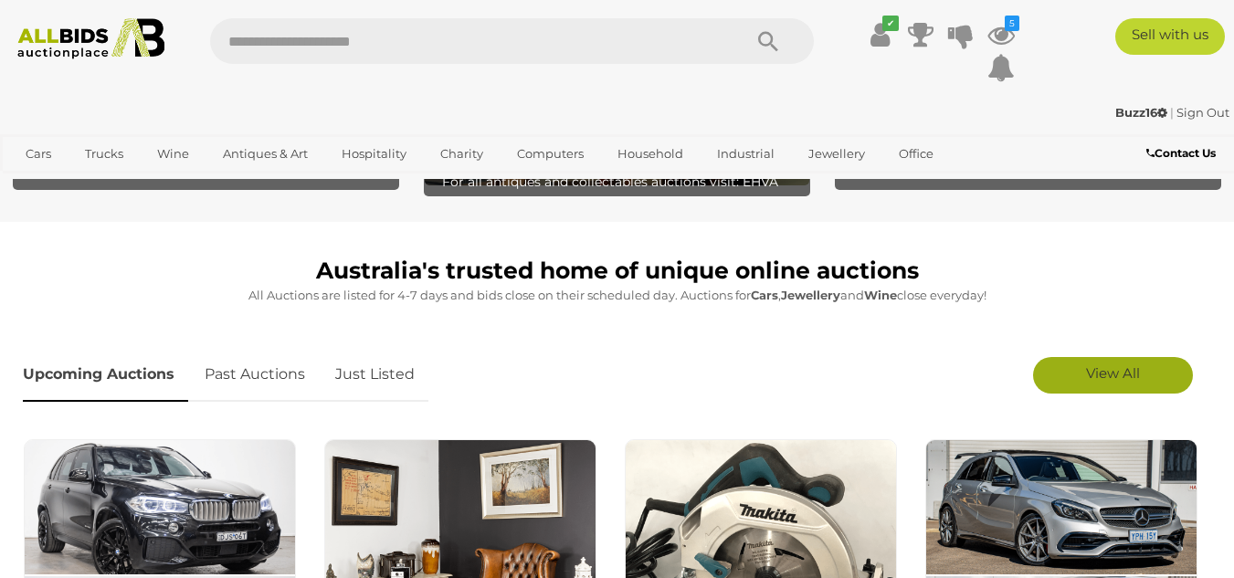
click at [1114, 368] on span "View All" at bounding box center [1113, 372] width 54 height 17
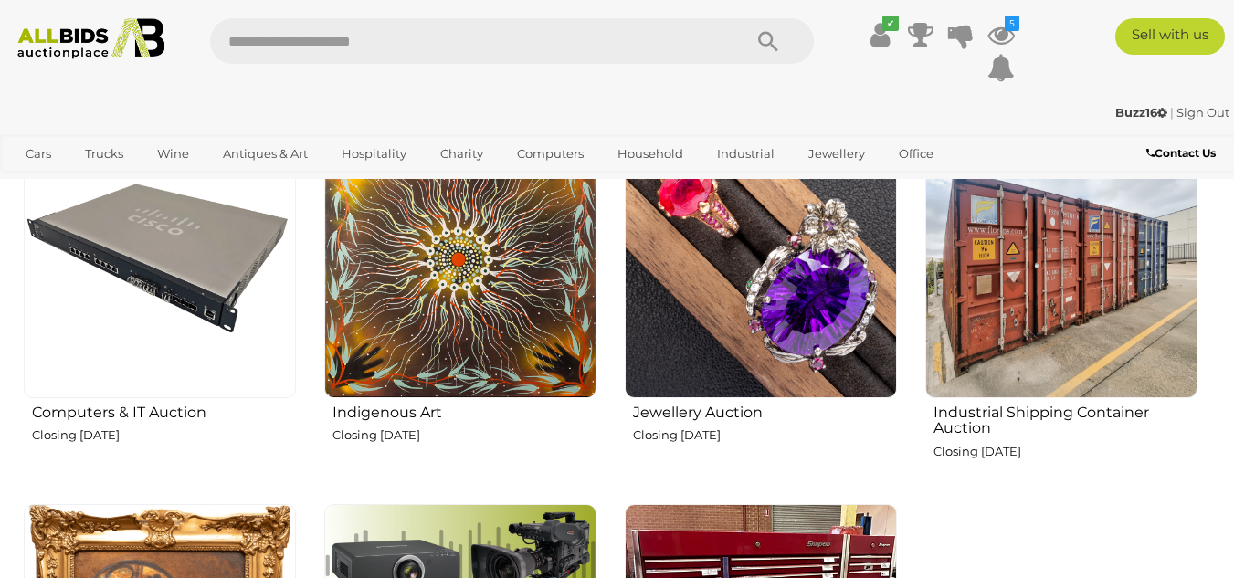
scroll to position [2222, 0]
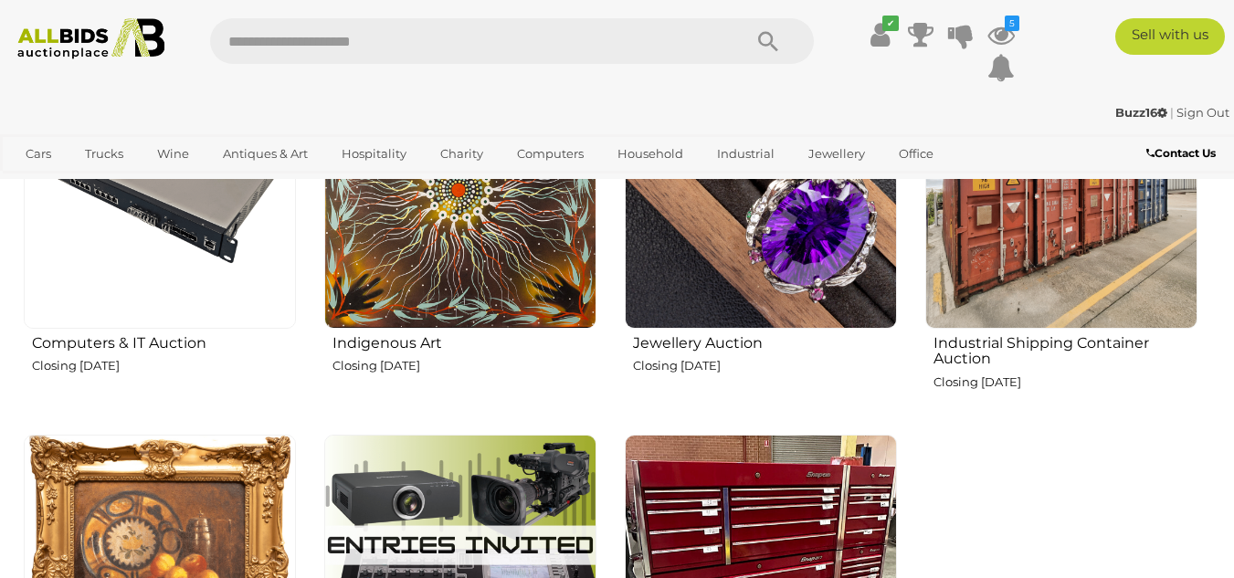
click at [756, 263] on img at bounding box center [761, 193] width 272 height 272
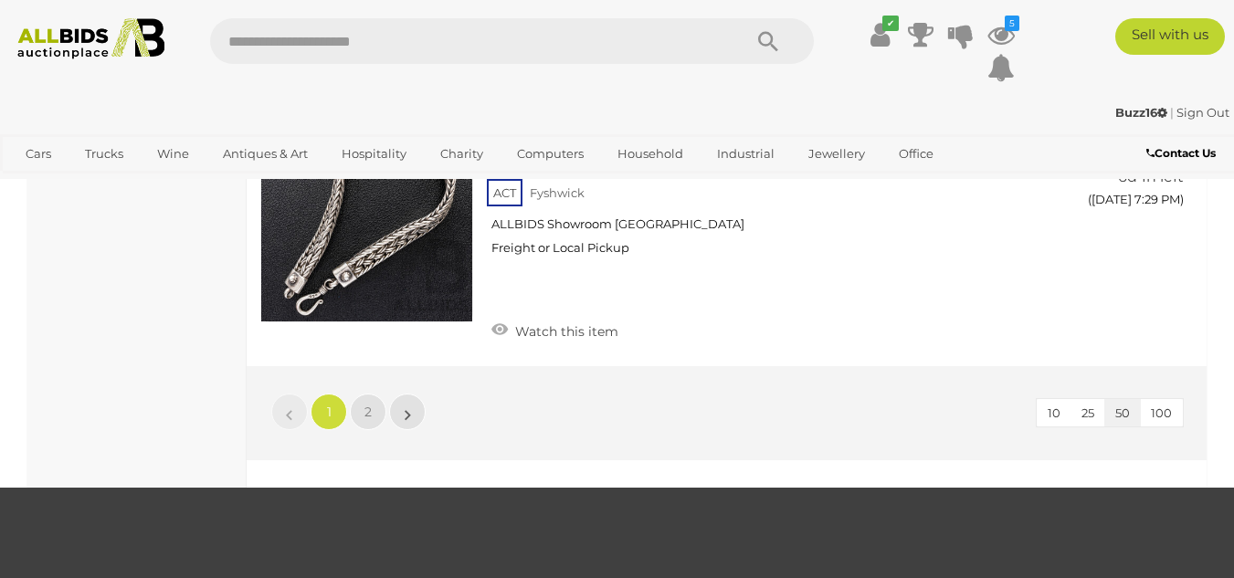
scroll to position [14175, 0]
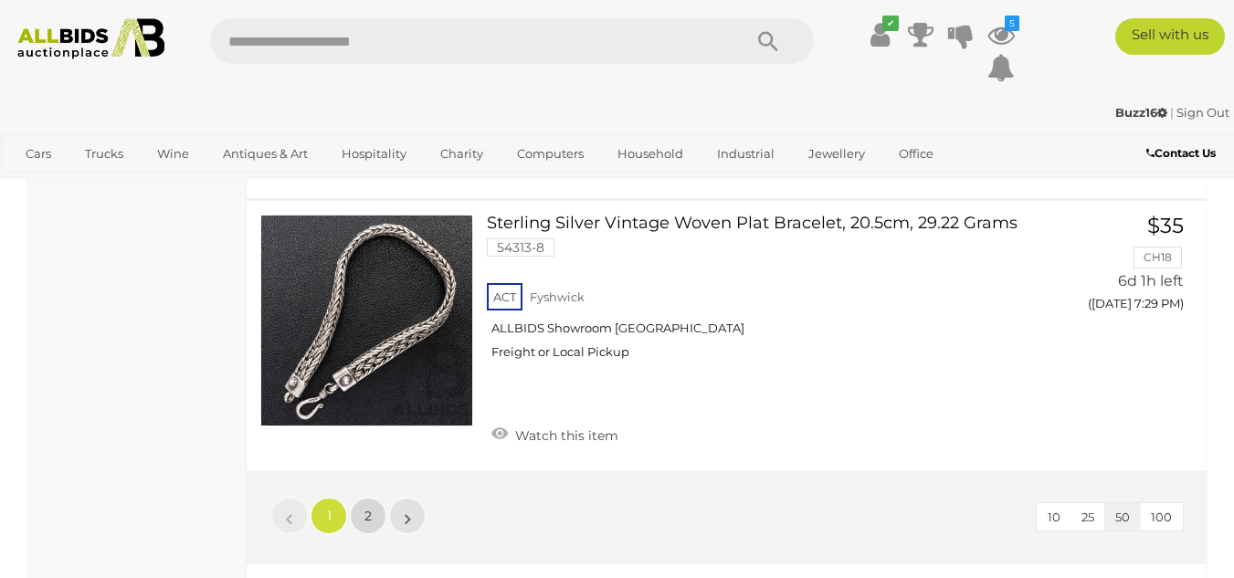
click at [364, 498] on link "2" at bounding box center [368, 516] width 37 height 37
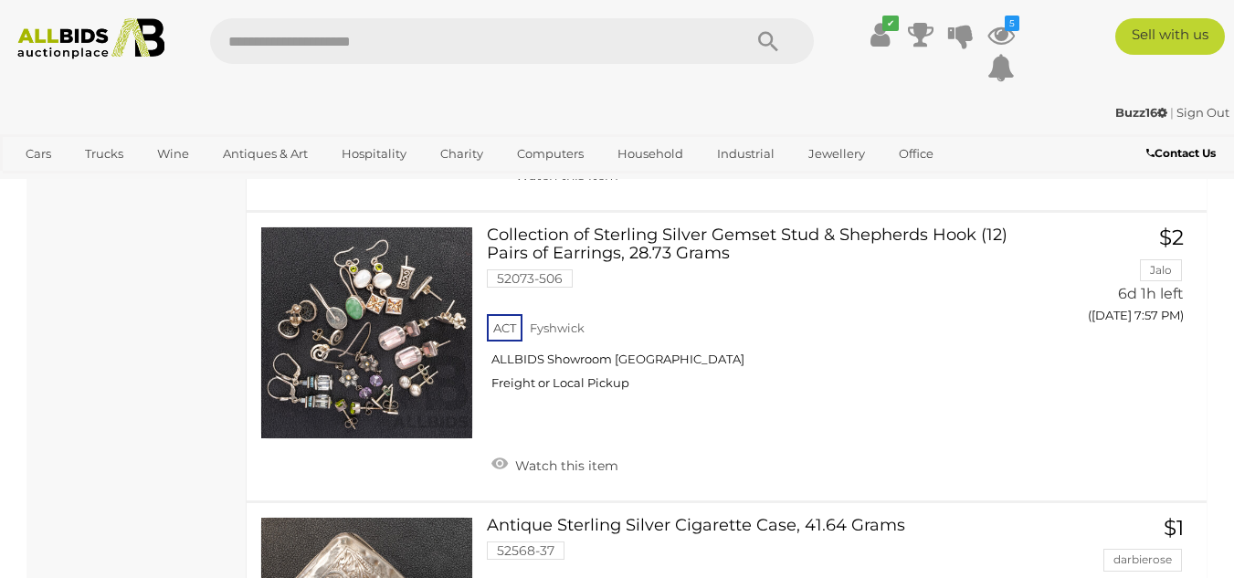
scroll to position [6101, 0]
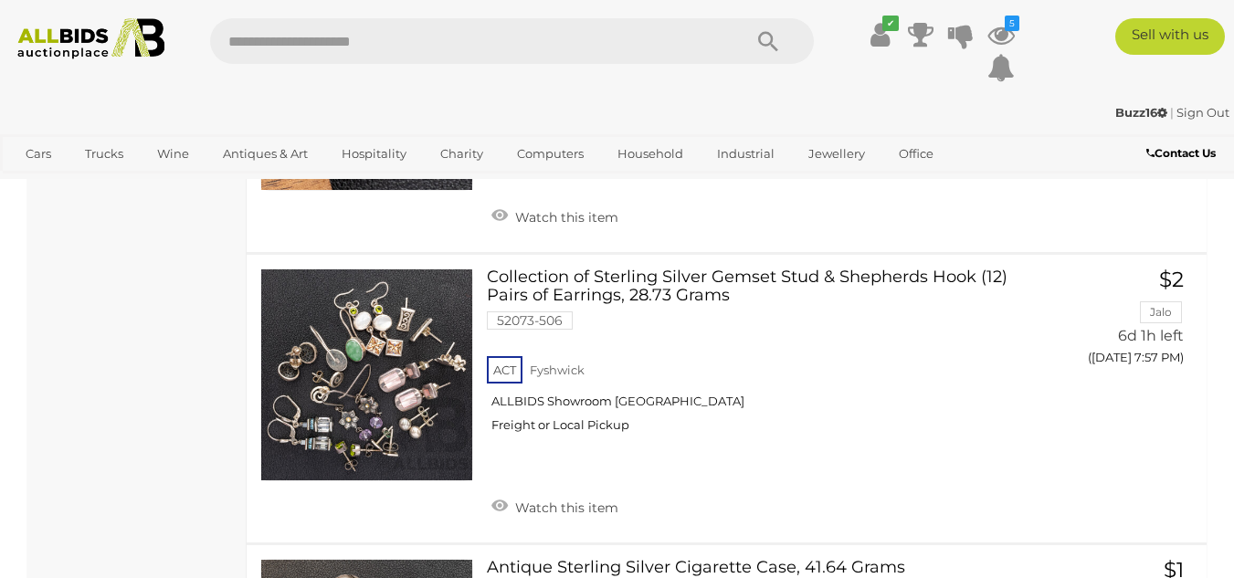
scroll to position [93, 0]
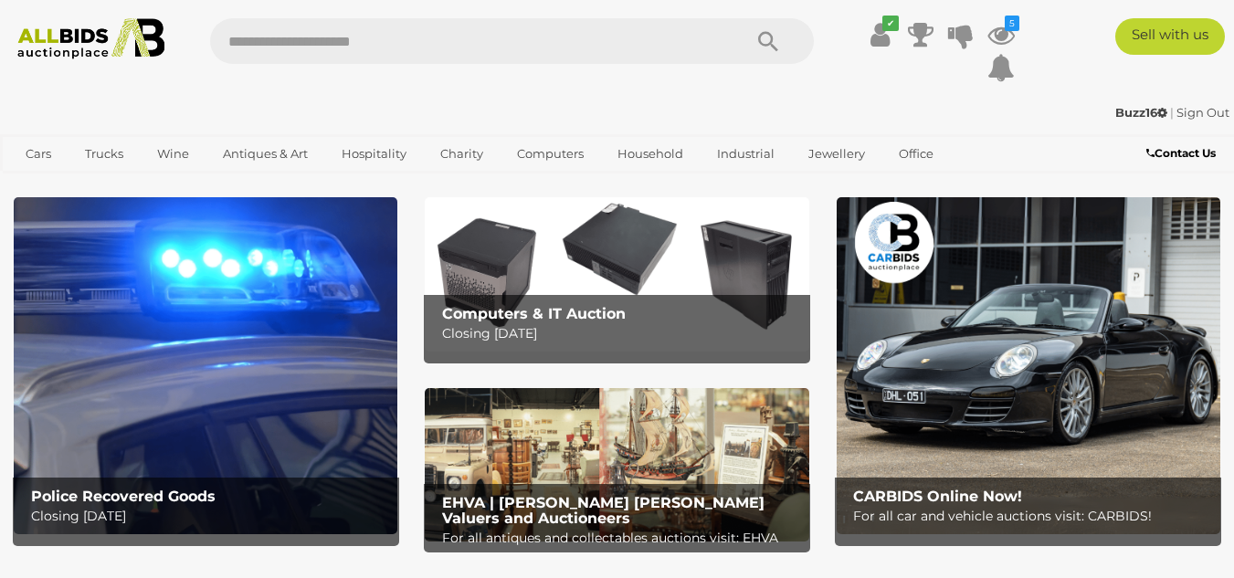
scroll to position [2222, 0]
